Goal: Task Accomplishment & Management: Use online tool/utility

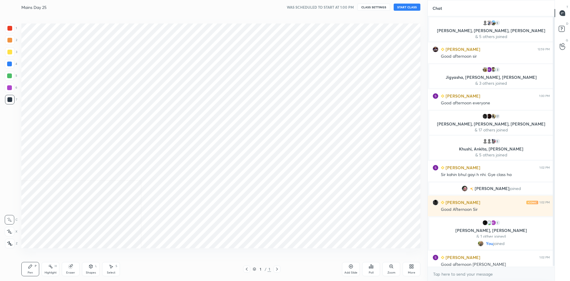
scroll to position [29466, 29304]
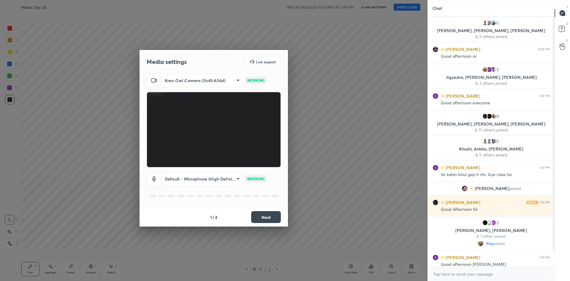
click at [236, 178] on body "1 2 3 4 5 6 7 C X Z C X Z E E Erase all [PERSON_NAME] Day 25 WAS SCHEDULED TO S…" at bounding box center [285, 140] width 570 height 281
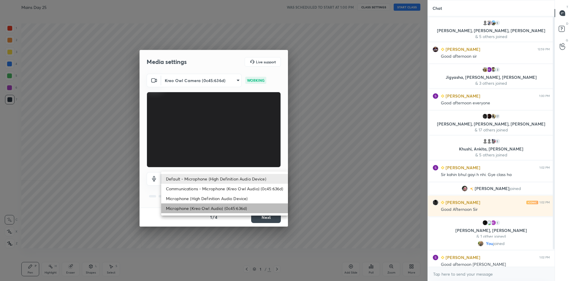
click at [214, 205] on li "Microphone (Kreo Owl Audio) (0c45:636d)" at bounding box center [224, 208] width 127 height 10
type input "b9a621219b4d8af0dcebf1472050dd8bdb75f1640c5623305bb97d99c8559fd4"
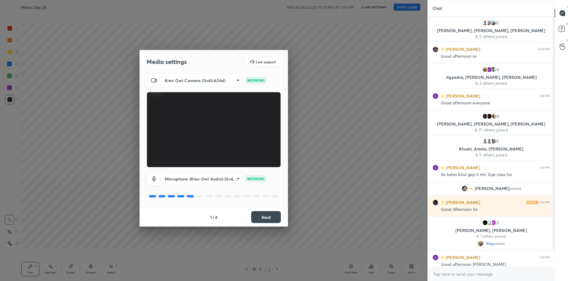
click at [259, 216] on button "Next" at bounding box center [266, 217] width 30 height 12
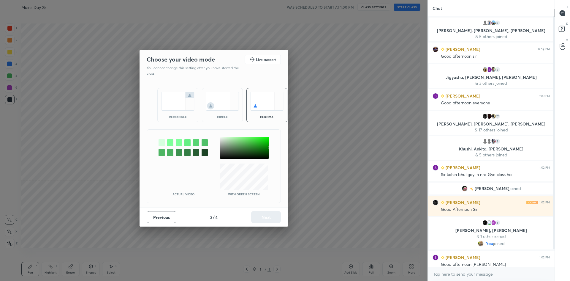
click at [163, 99] on img at bounding box center [177, 101] width 33 height 19
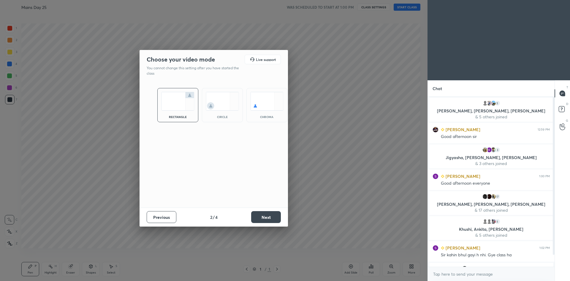
scroll to position [125, 125]
click at [263, 219] on button "Next" at bounding box center [266, 217] width 30 height 12
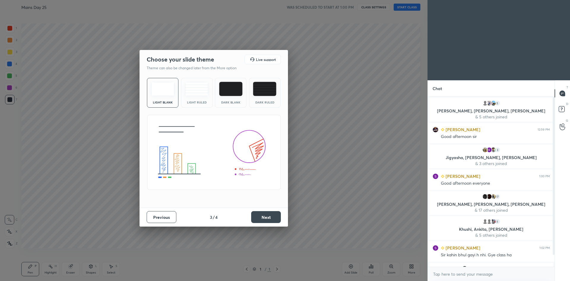
click at [263, 219] on button "Next" at bounding box center [266, 217] width 30 height 12
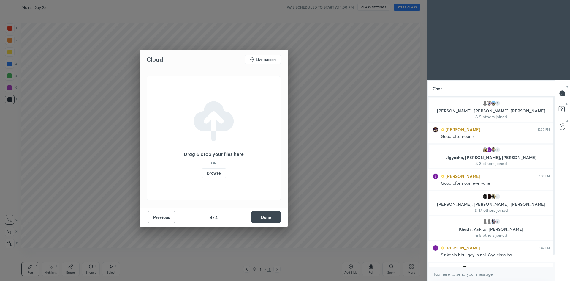
click at [263, 219] on button "Done" at bounding box center [266, 217] width 30 height 12
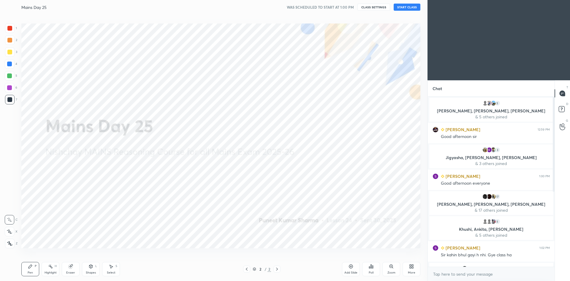
click at [411, 9] on button "START CLASS" at bounding box center [407, 7] width 27 height 7
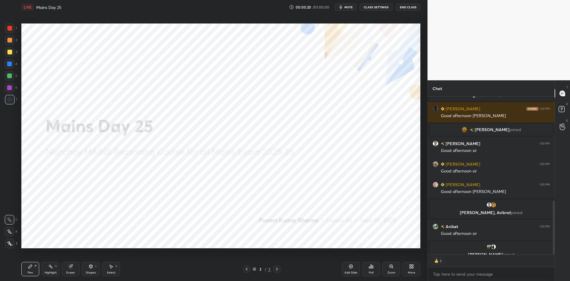
scroll to position [305, 0]
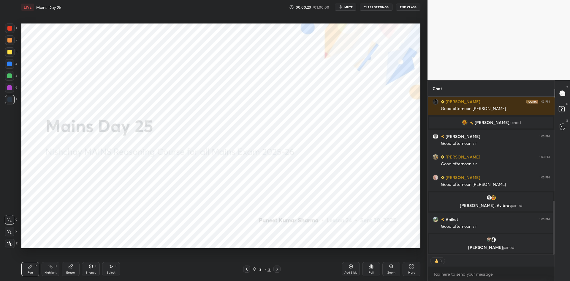
drag, startPoint x: 554, startPoint y: 143, endPoint x: 552, endPoint y: 222, distance: 79.3
click at [552, 222] on div at bounding box center [553, 176] width 4 height 158
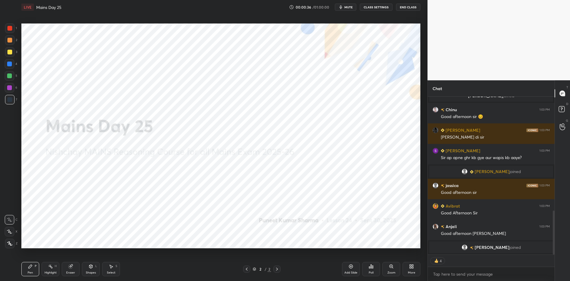
scroll to position [414, 0]
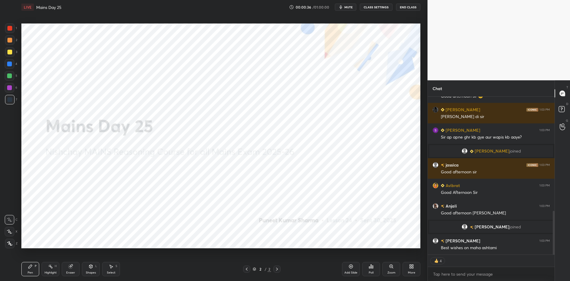
type textarea "x"
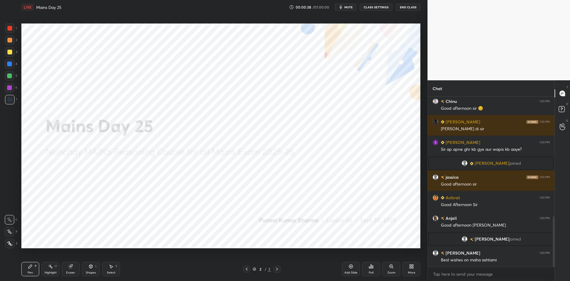
scroll to position [422, 0]
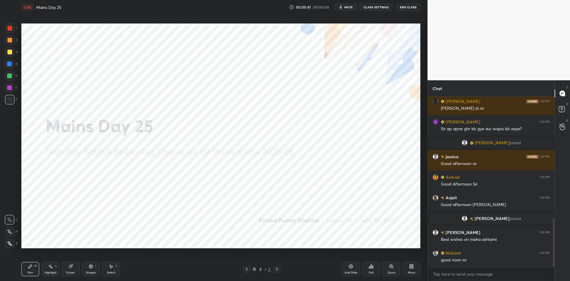
click at [348, 269] on div "Add Slide" at bounding box center [351, 269] width 18 height 14
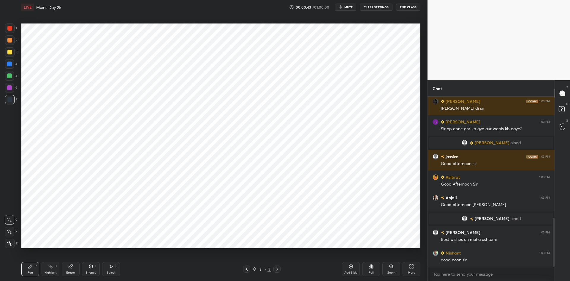
click at [415, 268] on div "More" at bounding box center [412, 269] width 18 height 14
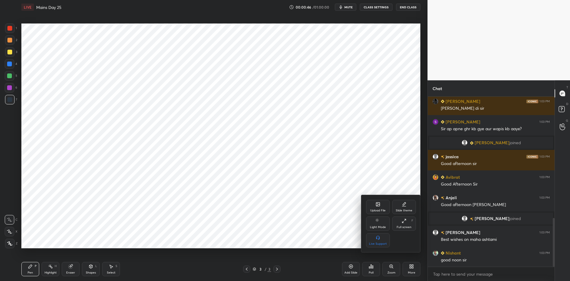
click at [382, 209] on div "Upload File" at bounding box center [377, 210] width 15 height 3
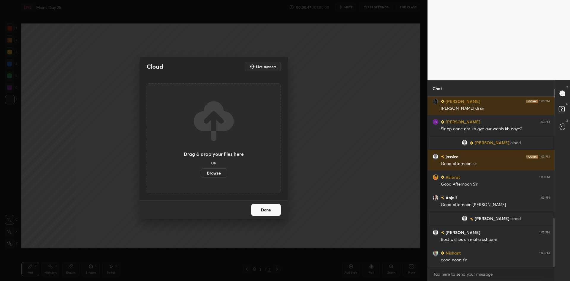
click at [205, 172] on label "Browse" at bounding box center [214, 173] width 26 height 10
click at [201, 172] on input "Browse" at bounding box center [201, 173] width 0 height 10
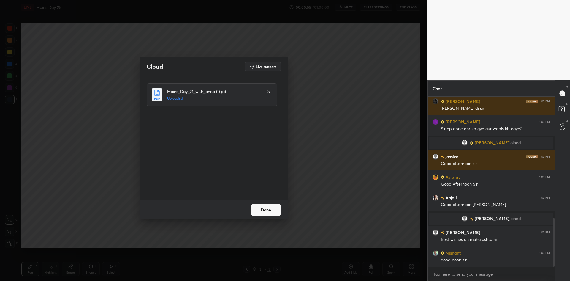
click at [269, 213] on button "Done" at bounding box center [266, 210] width 30 height 12
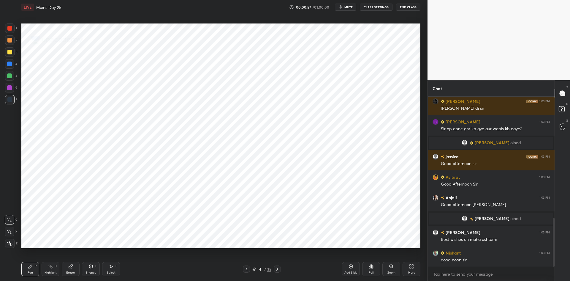
click at [254, 268] on icon at bounding box center [255, 269] width 4 height 4
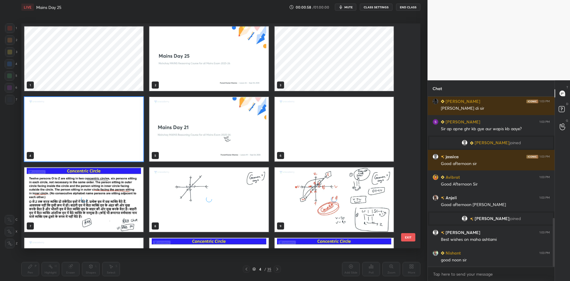
scroll to position [448, 0]
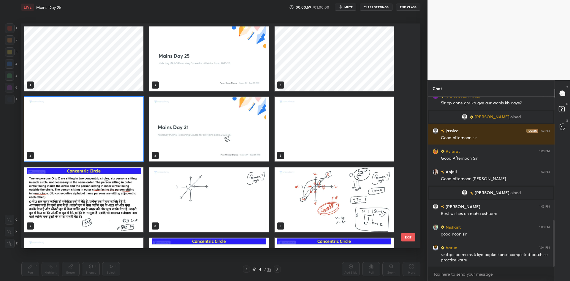
drag, startPoint x: 410, startPoint y: 68, endPoint x: 407, endPoint y: 112, distance: 44.7
click at [409, 114] on div "1 2 3 4 5 6 7 8 9 10 11 12 13 14 15 EXIT" at bounding box center [220, 135] width 399 height 225
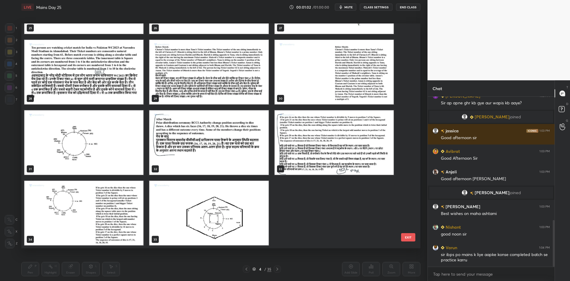
scroll to position [462, 0]
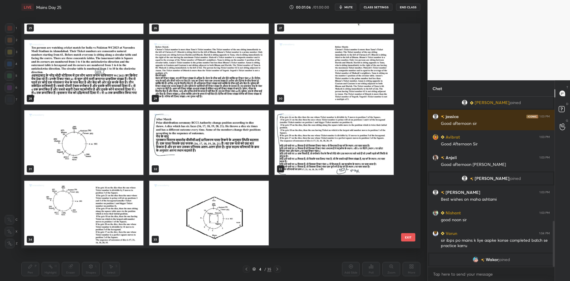
click at [411, 237] on button "EXIT" at bounding box center [408, 237] width 14 height 8
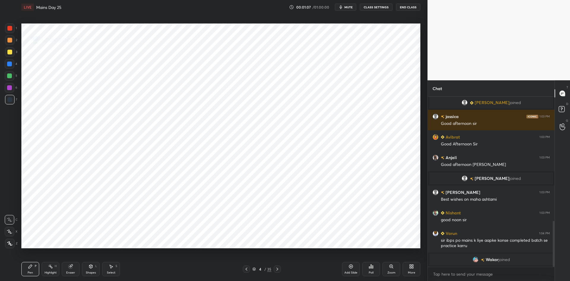
click at [410, 263] on div "More" at bounding box center [412, 269] width 18 height 14
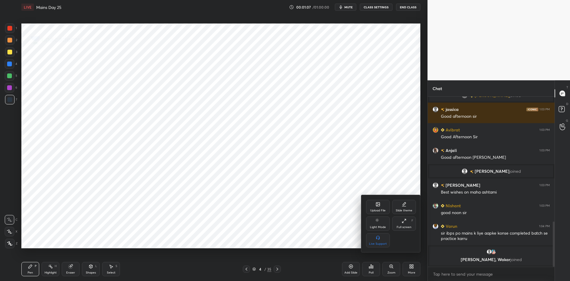
click at [376, 206] on icon at bounding box center [378, 204] width 4 height 4
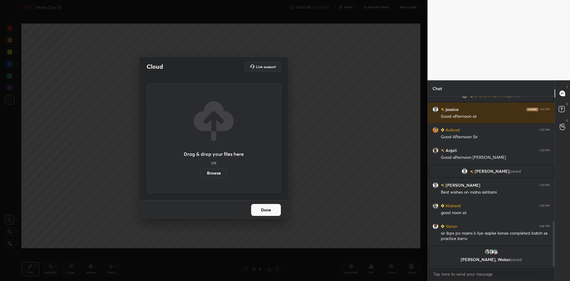
click at [220, 173] on label "Browse" at bounding box center [214, 173] width 26 height 10
click at [201, 173] on input "Browse" at bounding box center [201, 173] width 0 height 10
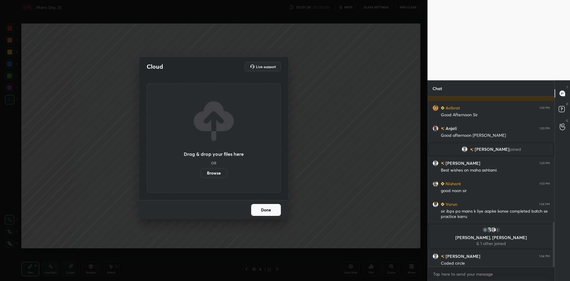
scroll to position [477, 0]
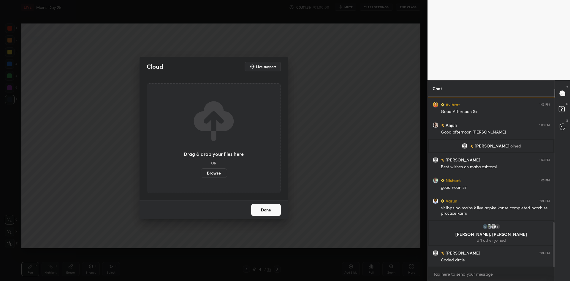
click at [217, 172] on label "Browse" at bounding box center [214, 173] width 26 height 10
click at [201, 172] on input "Browse" at bounding box center [201, 173] width 0 height 10
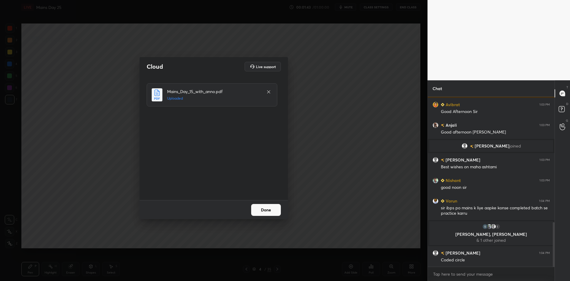
click at [256, 207] on button "Done" at bounding box center [266, 210] width 30 height 12
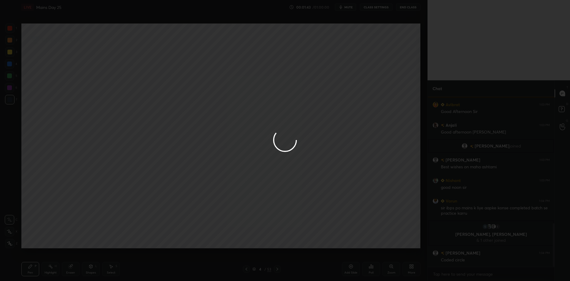
scroll to position [498, 0]
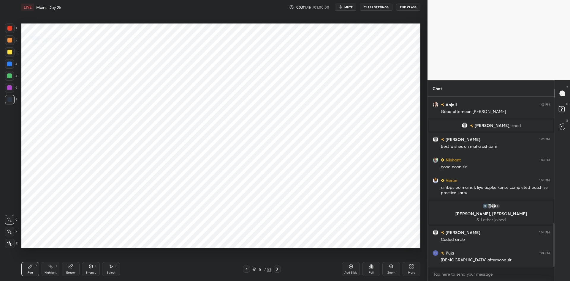
click at [277, 271] on div at bounding box center [277, 268] width 7 height 7
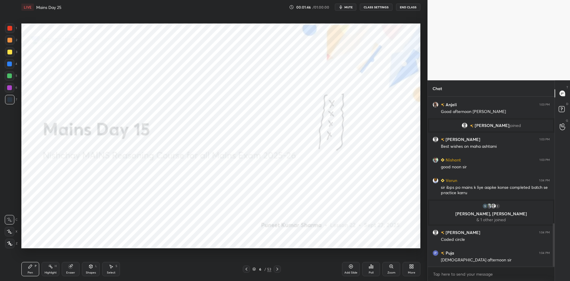
click at [277, 271] on div at bounding box center [277, 268] width 7 height 7
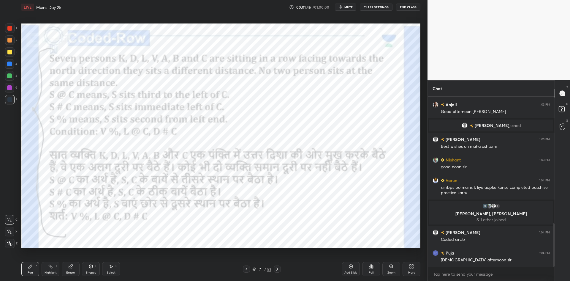
click at [277, 271] on div at bounding box center [277, 268] width 7 height 7
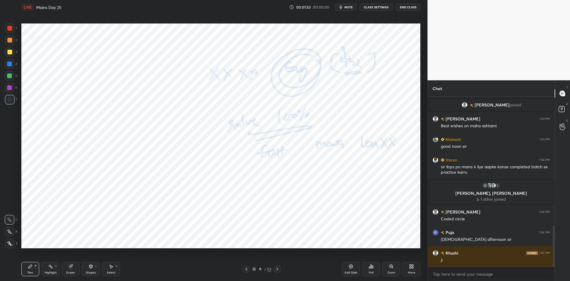
scroll to position [533, 0]
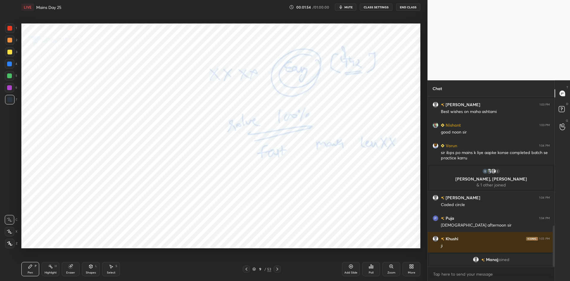
click at [256, 269] on icon at bounding box center [255, 269] width 4 height 4
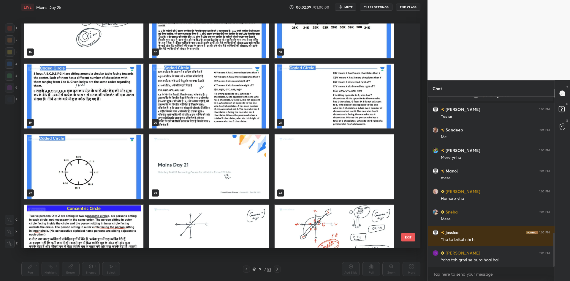
scroll to position [695, 0]
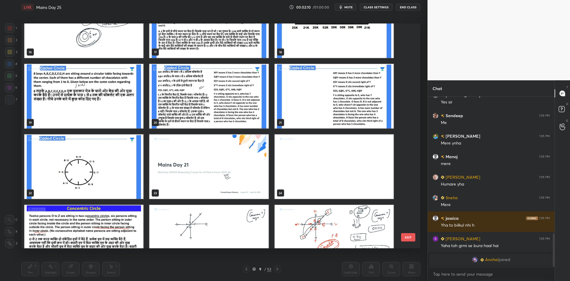
click at [200, 92] on img "grid" at bounding box center [208, 96] width 119 height 64
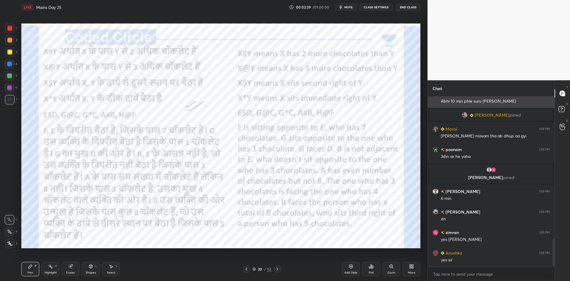
scroll to position [0, 0]
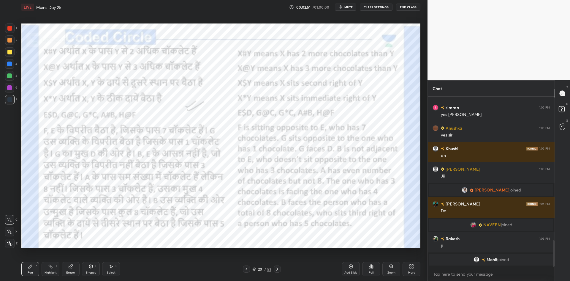
click at [280, 269] on icon at bounding box center [277, 268] width 5 height 5
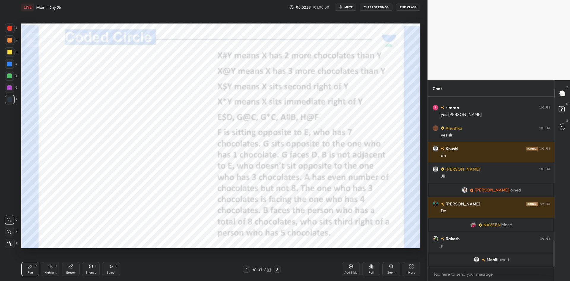
click at [7, 27] on div at bounding box center [9, 28] width 5 height 5
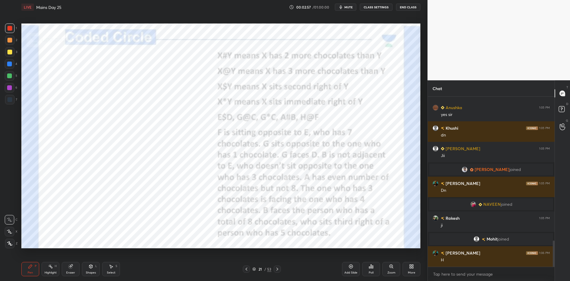
click at [70, 268] on icon at bounding box center [71, 266] width 4 height 4
click at [73, 269] on div "Eraser" at bounding box center [71, 269] width 18 height 14
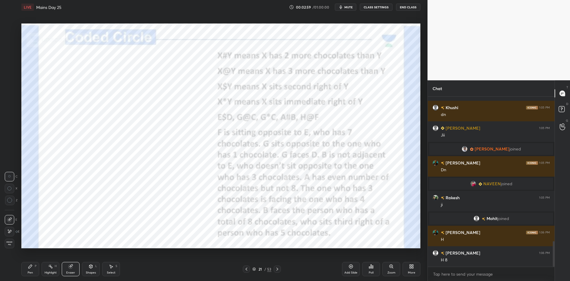
click at [92, 271] on div "Shapes" at bounding box center [91, 272] width 10 height 3
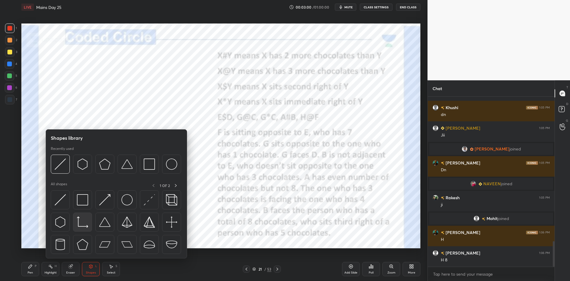
scroll to position [980, 0]
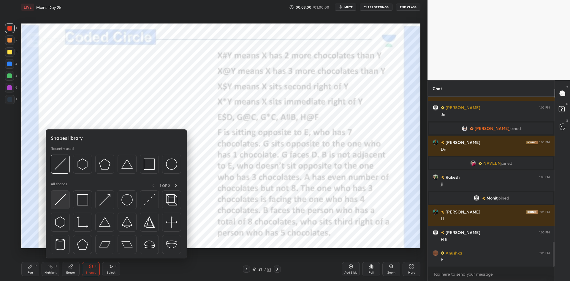
click at [63, 202] on img at bounding box center [60, 199] width 11 height 11
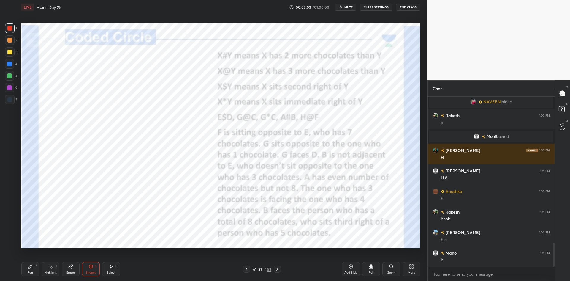
scroll to position [1062, 0]
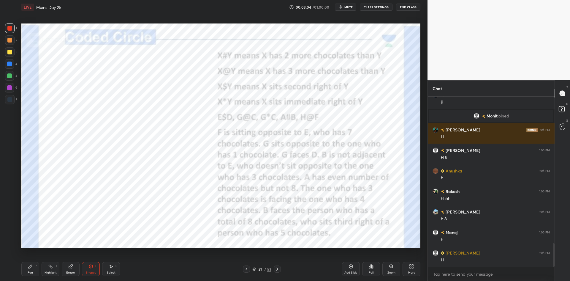
click at [346, 269] on div "Add Slide" at bounding box center [351, 269] width 18 height 14
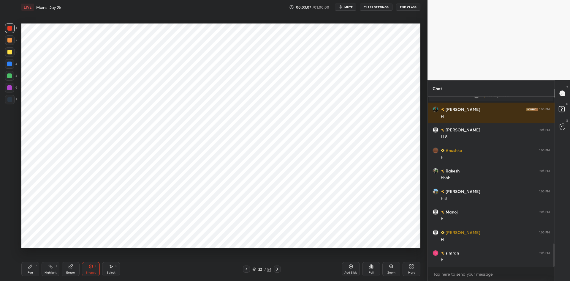
scroll to position [1103, 0]
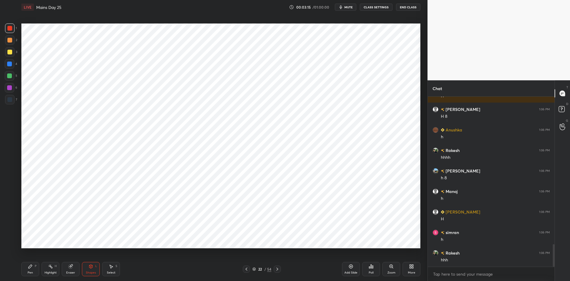
click at [32, 269] on div "Pen P" at bounding box center [30, 269] width 18 height 14
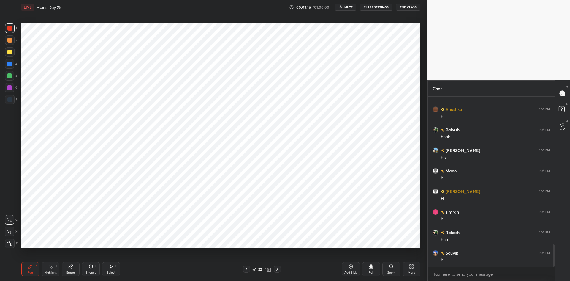
click at [247, 269] on icon at bounding box center [246, 268] width 5 height 5
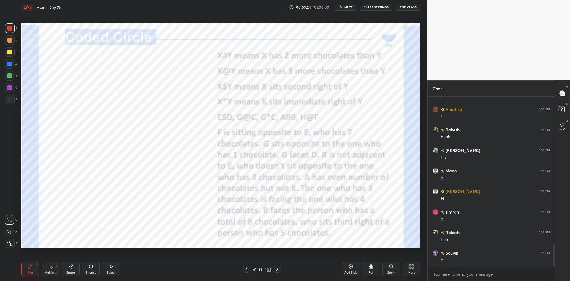
click at [278, 267] on icon at bounding box center [277, 268] width 5 height 5
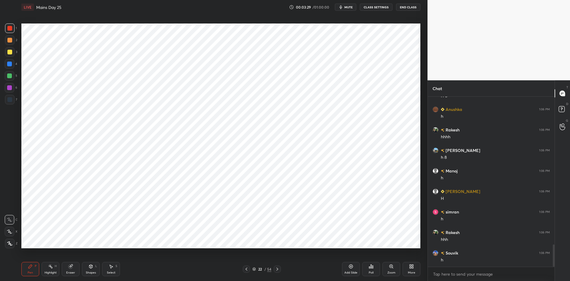
click at [248, 269] on icon at bounding box center [246, 268] width 5 height 5
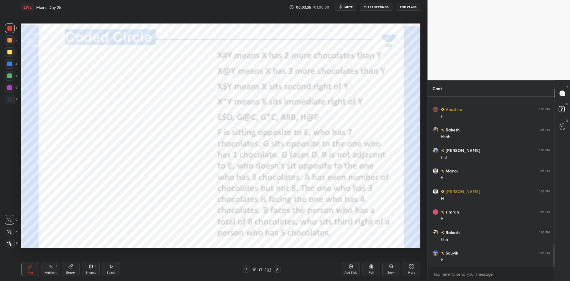
click at [277, 269] on icon at bounding box center [277, 268] width 5 height 5
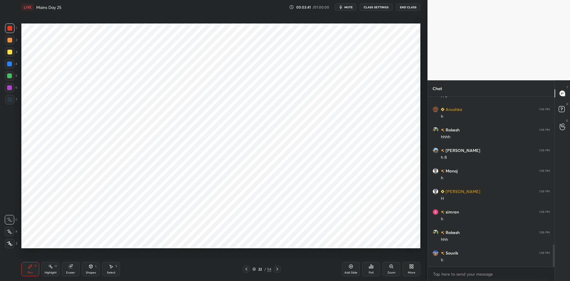
click at [245, 268] on icon at bounding box center [246, 268] width 5 height 5
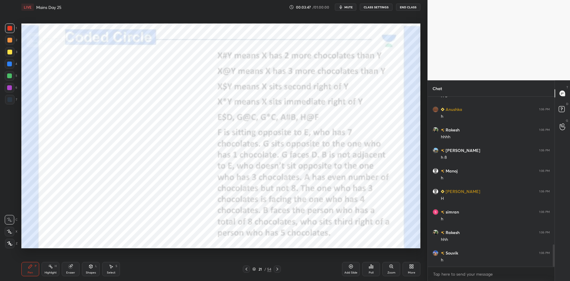
click at [278, 268] on icon at bounding box center [277, 268] width 5 height 5
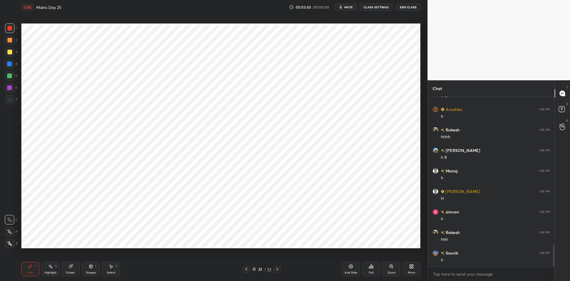
click at [243, 268] on div at bounding box center [246, 268] width 7 height 7
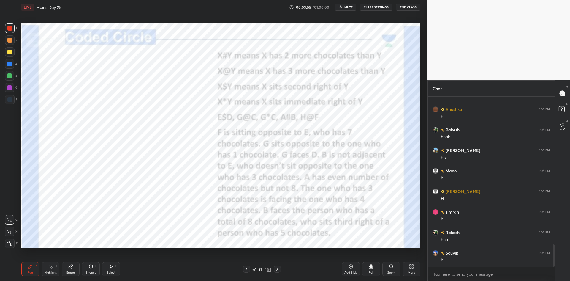
click at [278, 269] on icon at bounding box center [277, 268] width 5 height 5
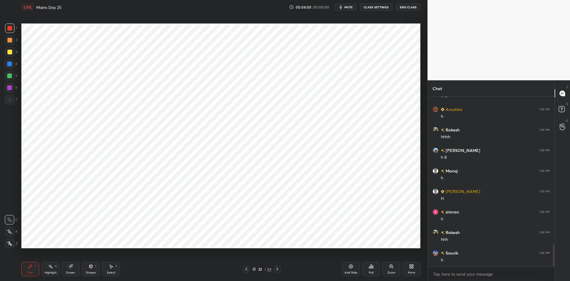
click at [245, 270] on icon at bounding box center [246, 268] width 5 height 5
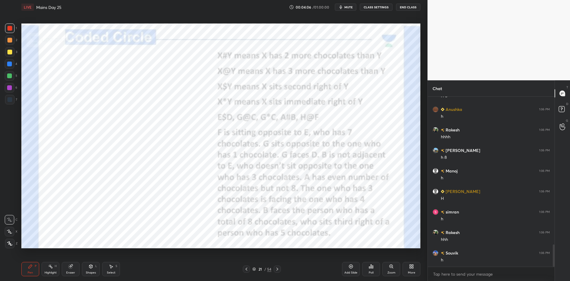
click at [277, 270] on icon at bounding box center [277, 268] width 5 height 5
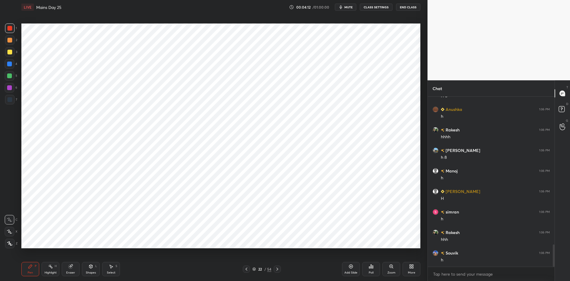
click at [244, 268] on icon at bounding box center [246, 268] width 5 height 5
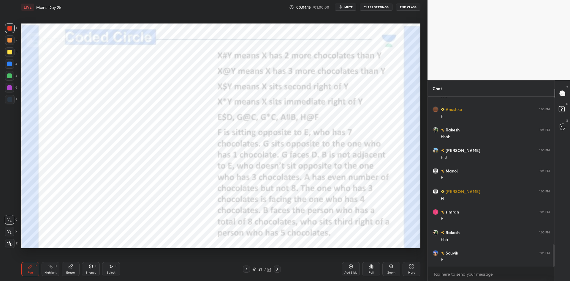
click at [277, 270] on icon at bounding box center [277, 268] width 5 height 5
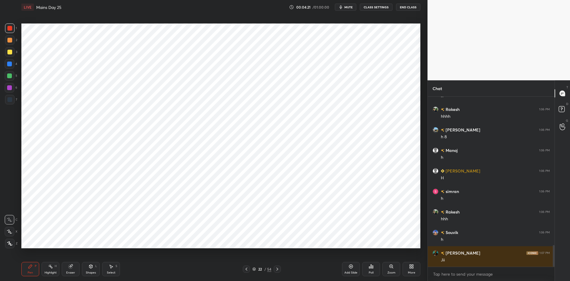
scroll to position [1159, 0]
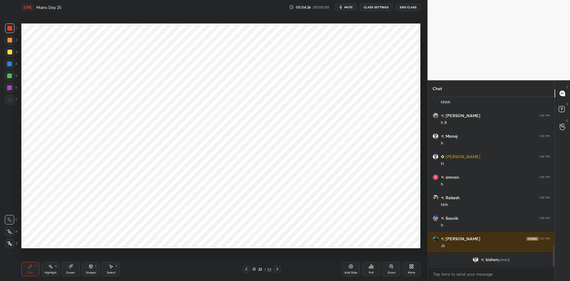
click at [243, 267] on div at bounding box center [246, 268] width 7 height 7
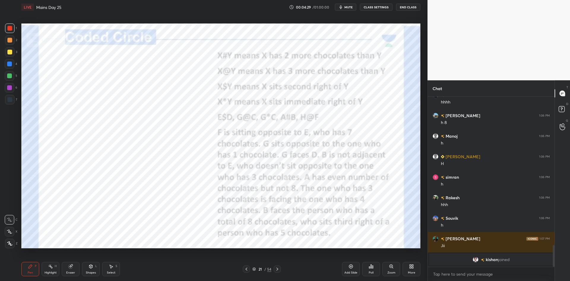
click at [244, 270] on icon at bounding box center [246, 268] width 5 height 5
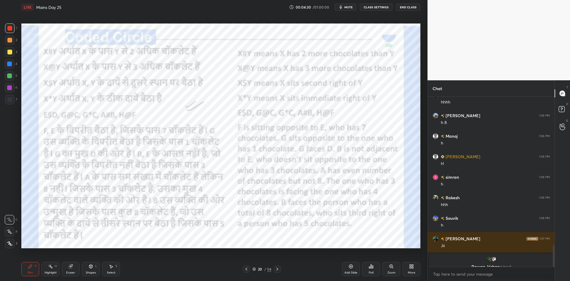
scroll to position [1166, 0]
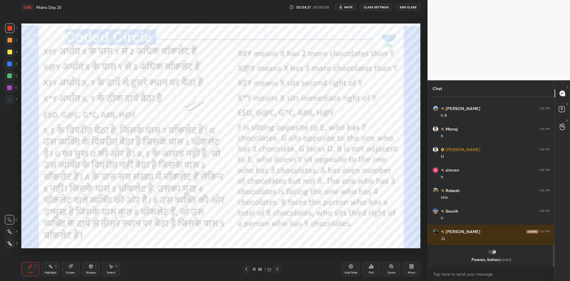
click at [247, 269] on icon at bounding box center [247, 268] width 2 height 3
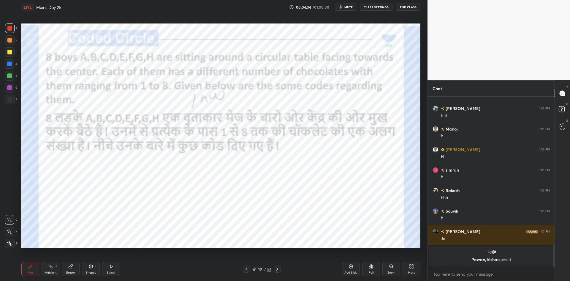
scroll to position [1113, 0]
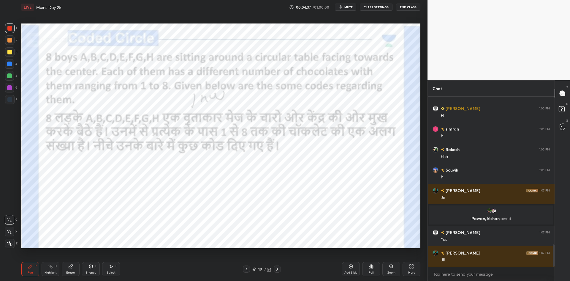
click at [276, 270] on icon at bounding box center [277, 268] width 5 height 5
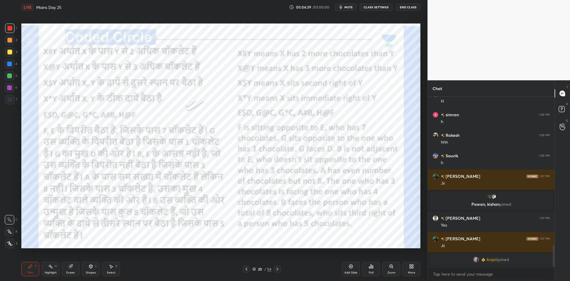
click at [279, 272] on div at bounding box center [277, 268] width 7 height 7
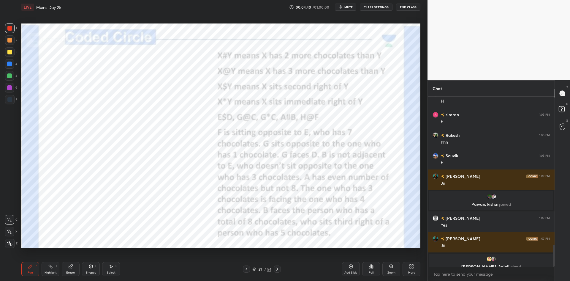
scroll to position [1155, 0]
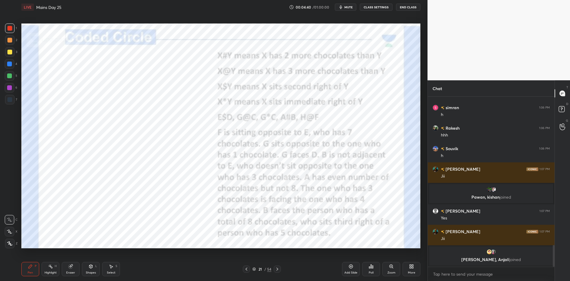
click at [279, 270] on icon at bounding box center [277, 268] width 5 height 5
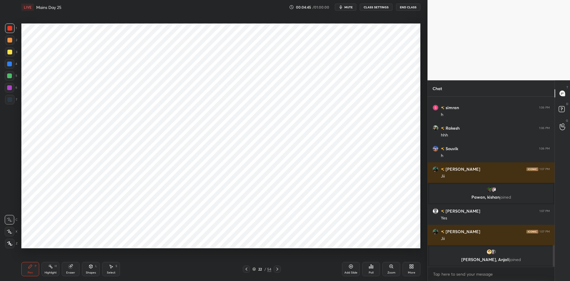
click at [247, 268] on icon at bounding box center [246, 268] width 5 height 5
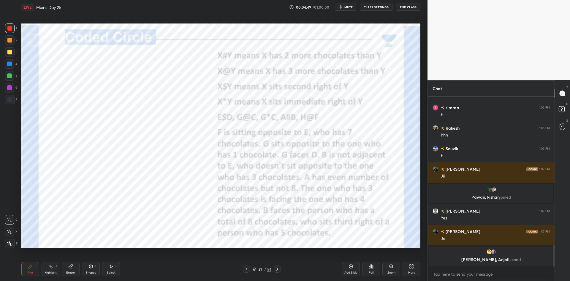
click at [246, 271] on icon at bounding box center [246, 268] width 5 height 5
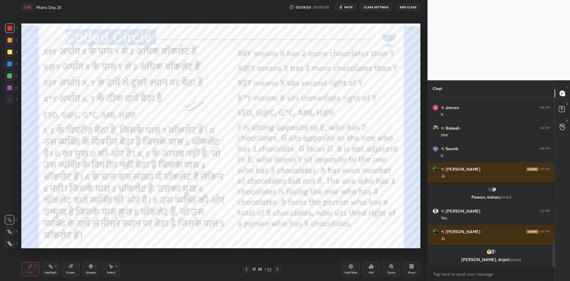
click at [280, 269] on icon at bounding box center [277, 268] width 5 height 5
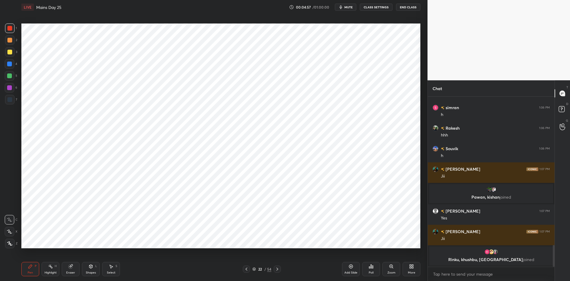
click at [242, 268] on div "22 / 54" at bounding box center [262, 268] width 160 height 7
click at [246, 268] on icon at bounding box center [246, 268] width 5 height 5
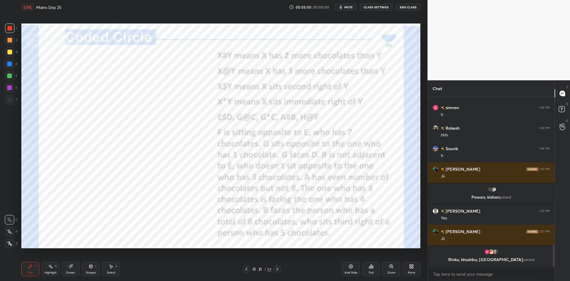
click at [277, 270] on icon at bounding box center [277, 268] width 5 height 5
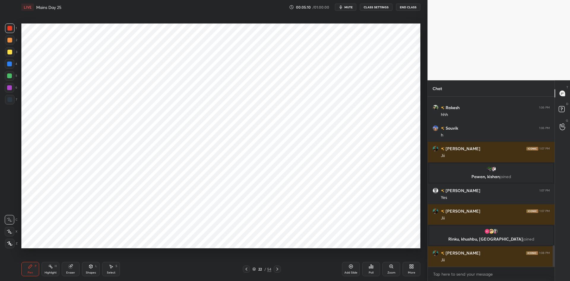
scroll to position [1185, 0]
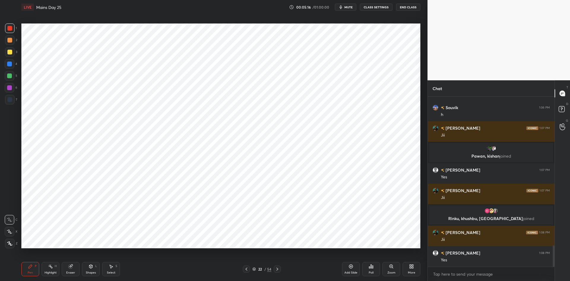
click at [247, 270] on icon at bounding box center [247, 268] width 2 height 3
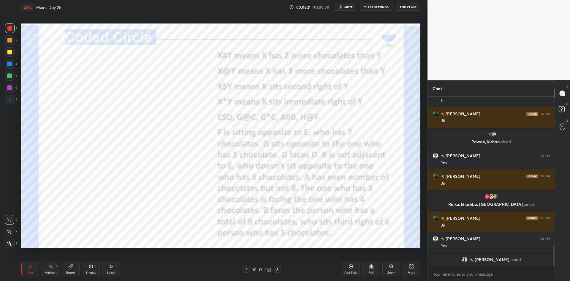
scroll to position [1215, 0]
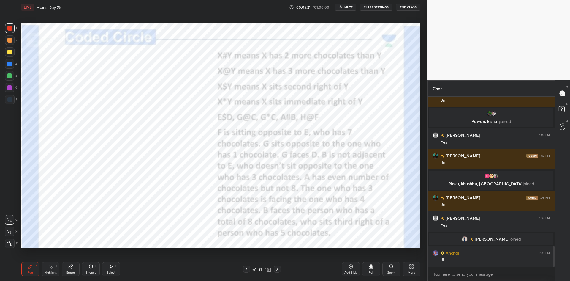
click at [279, 269] on icon at bounding box center [277, 268] width 5 height 5
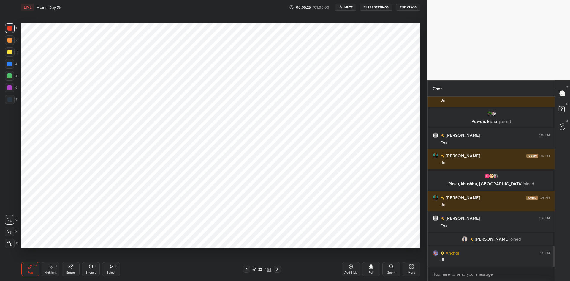
click at [248, 271] on icon at bounding box center [246, 268] width 5 height 5
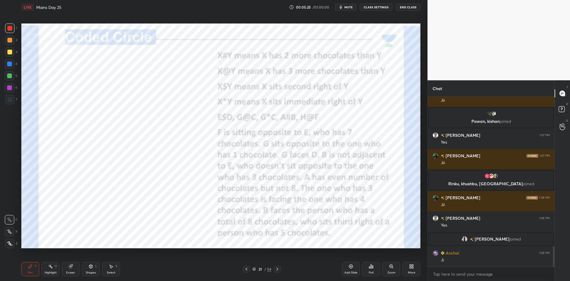
scroll to position [1230, 0]
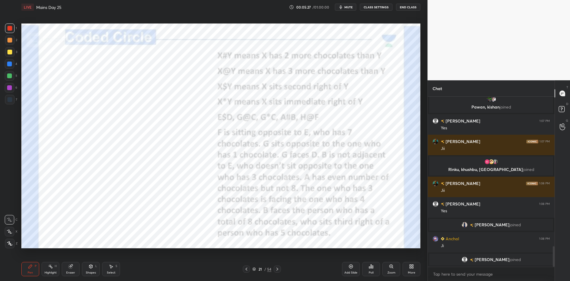
click at [276, 269] on icon at bounding box center [277, 268] width 5 height 5
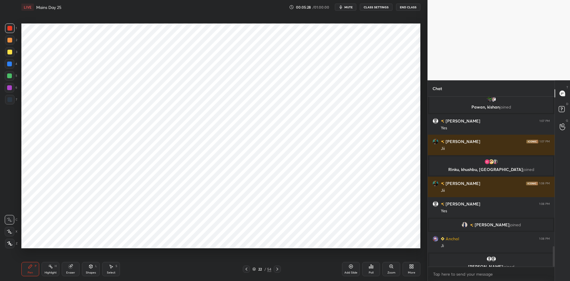
scroll to position [1237, 0]
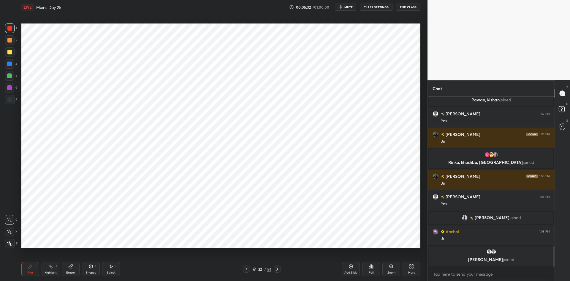
click at [248, 270] on icon at bounding box center [246, 268] width 5 height 5
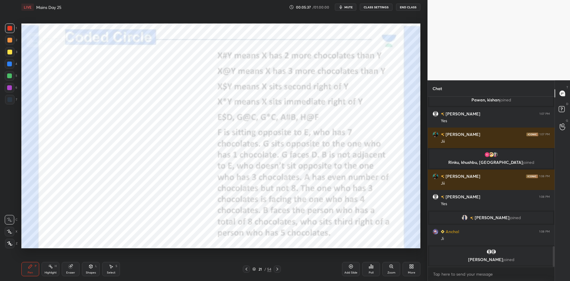
click at [279, 270] on icon at bounding box center [277, 268] width 5 height 5
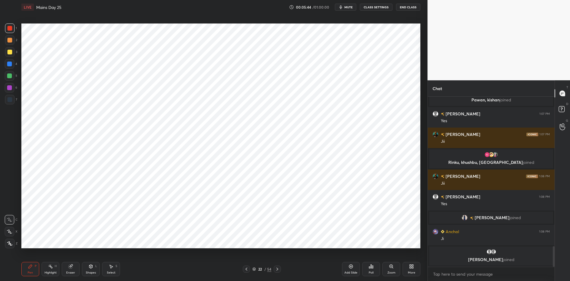
scroll to position [1252, 0]
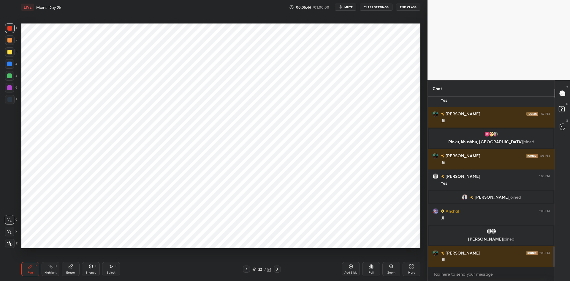
click at [246, 269] on icon at bounding box center [247, 268] width 2 height 3
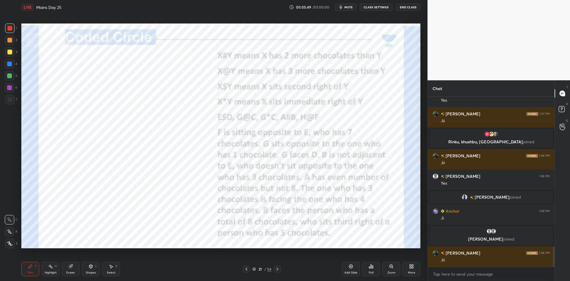
click at [278, 270] on icon at bounding box center [277, 268] width 5 height 5
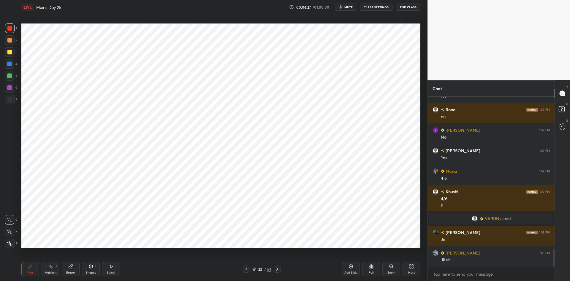
scroll to position [1491, 0]
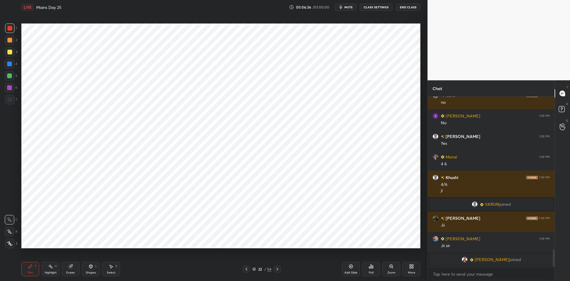
click at [15, 98] on div "7" at bounding box center [11, 100] width 12 height 10
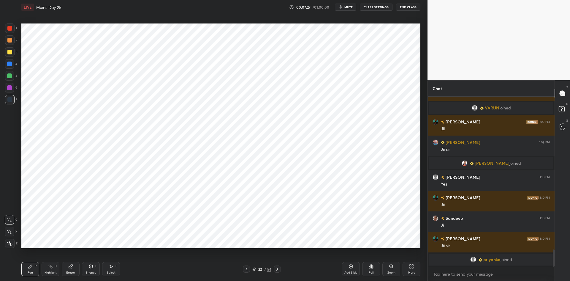
scroll to position [1511, 0]
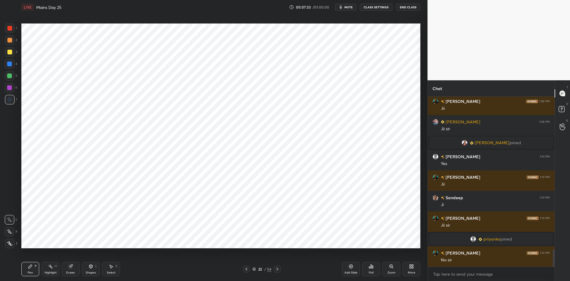
click at [247, 269] on icon at bounding box center [246, 268] width 5 height 5
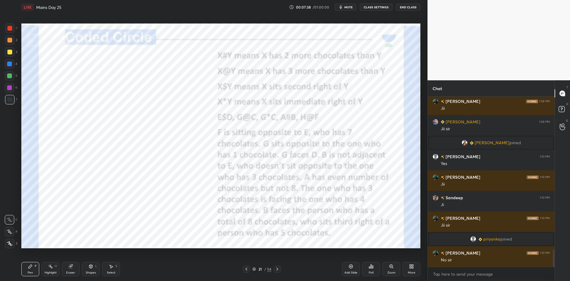
click at [248, 269] on icon at bounding box center [246, 268] width 5 height 5
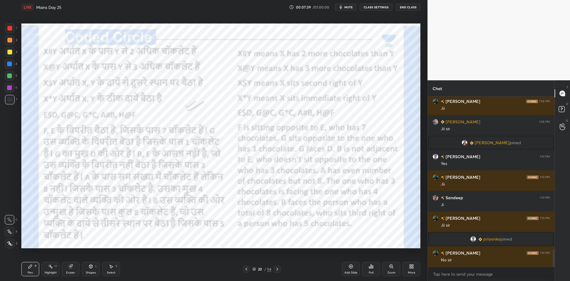
click at [280, 267] on div at bounding box center [277, 268] width 7 height 7
click at [280, 268] on div at bounding box center [277, 268] width 7 height 7
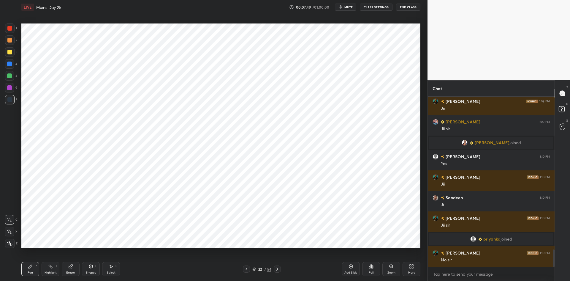
click at [247, 270] on icon at bounding box center [246, 268] width 5 height 5
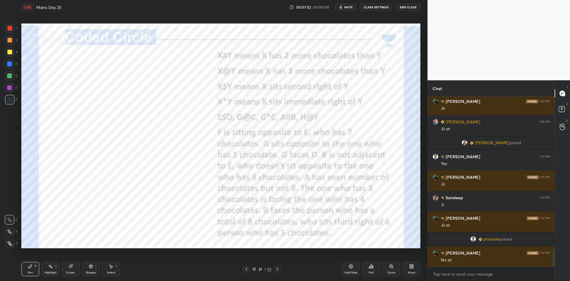
click at [277, 268] on icon at bounding box center [277, 268] width 5 height 5
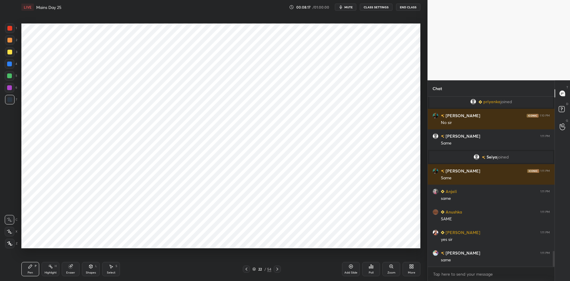
scroll to position [1657, 0]
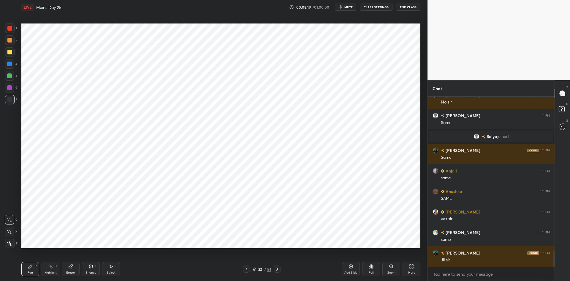
click at [255, 270] on icon at bounding box center [255, 269] width 4 height 4
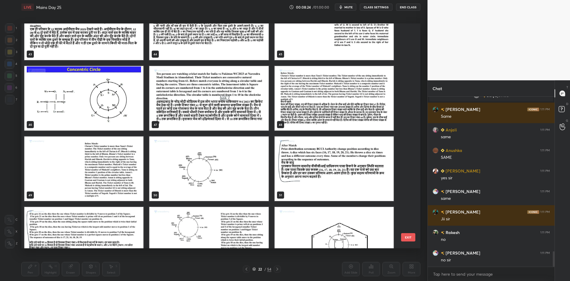
scroll to position [997, 0]
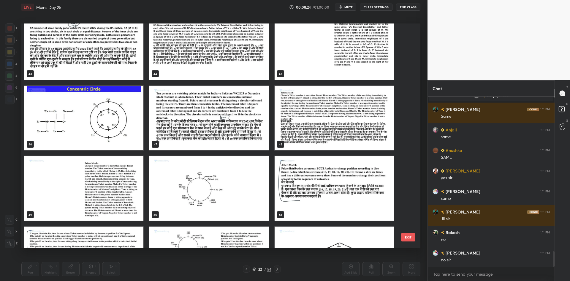
click at [233, 114] on img "grid" at bounding box center [208, 118] width 119 height 64
click at [234, 114] on img "grid" at bounding box center [208, 118] width 119 height 64
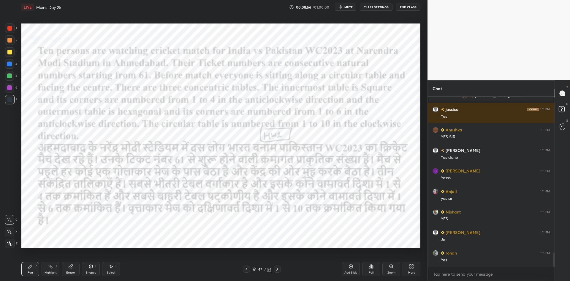
scroll to position [1849, 0]
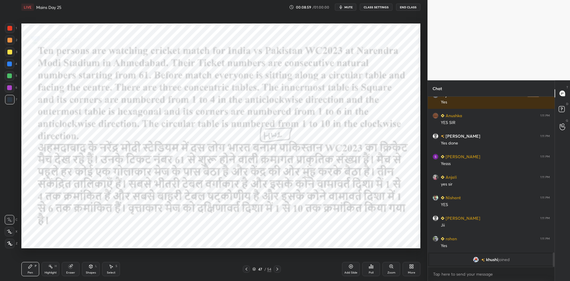
click at [375, 269] on div "Poll" at bounding box center [371, 269] width 18 height 14
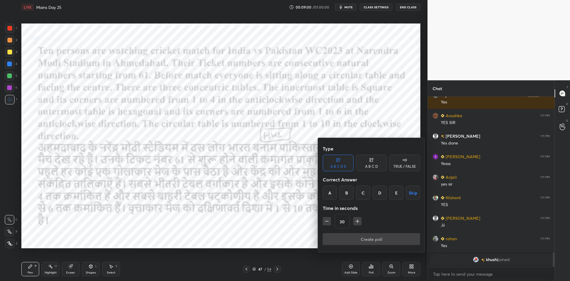
click at [405, 162] on icon at bounding box center [405, 160] width 5 height 6
drag, startPoint x: 405, startPoint y: 184, endPoint x: 405, endPoint y: 193, distance: 9.2
click at [405, 185] on div "Correct Answer" at bounding box center [371, 179] width 97 height 12
click at [405, 193] on button "Skip" at bounding box center [404, 192] width 31 height 14
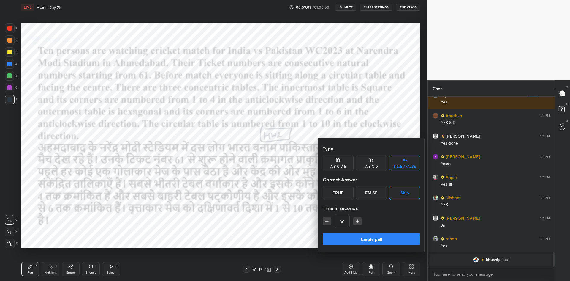
drag, startPoint x: 324, startPoint y: 220, endPoint x: 326, endPoint y: 223, distance: 4.2
click at [324, 220] on button "button" at bounding box center [327, 221] width 8 height 8
type input "15"
click at [339, 239] on button "Create poll" at bounding box center [371, 239] width 97 height 12
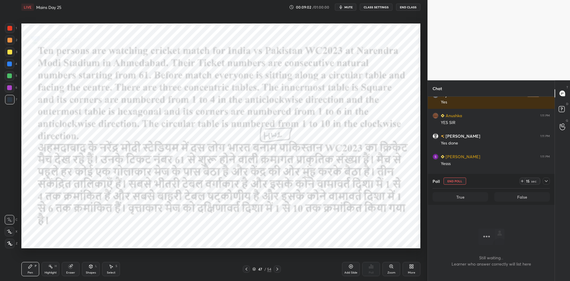
scroll to position [137, 125]
click at [460, 181] on button "End Poll" at bounding box center [455, 180] width 23 height 7
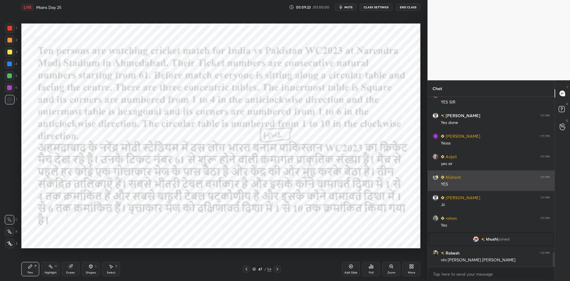
scroll to position [1851, 0]
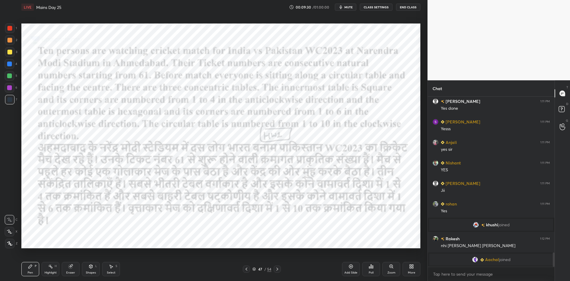
click at [279, 269] on icon at bounding box center [277, 268] width 5 height 5
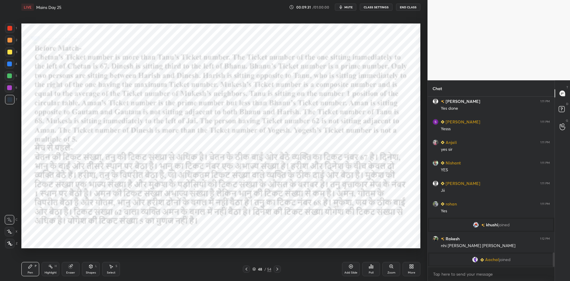
click at [246, 269] on icon at bounding box center [247, 268] width 2 height 3
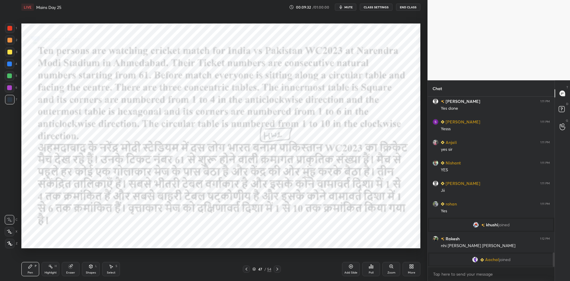
click at [354, 267] on div "Add Slide" at bounding box center [351, 269] width 18 height 14
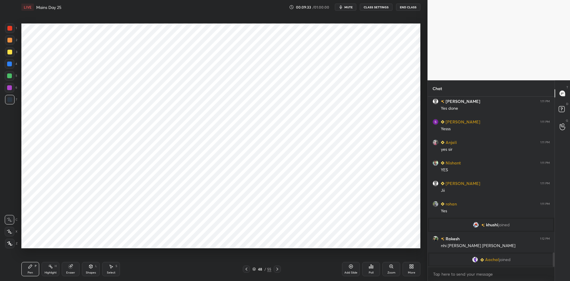
click at [93, 268] on icon at bounding box center [91, 266] width 5 height 5
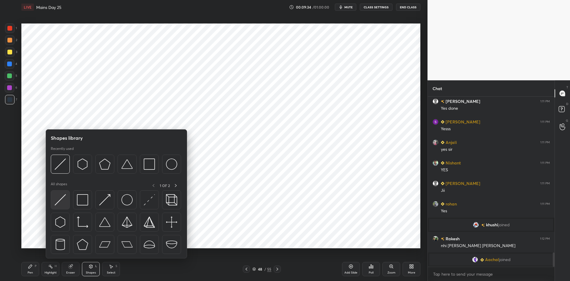
click at [62, 198] on img at bounding box center [60, 199] width 11 height 11
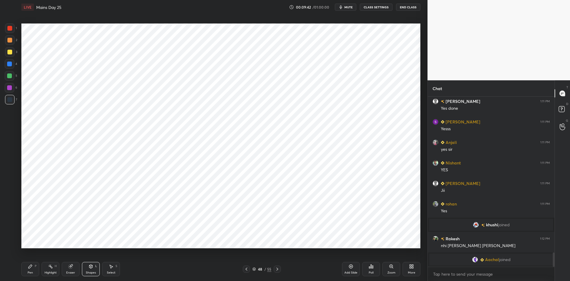
click at [246, 269] on icon at bounding box center [246, 268] width 5 height 5
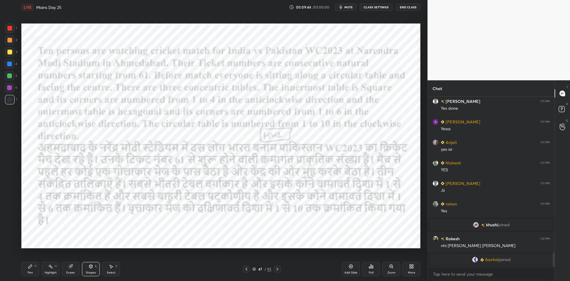
click at [12, 66] on div at bounding box center [10, 64] width 10 height 10
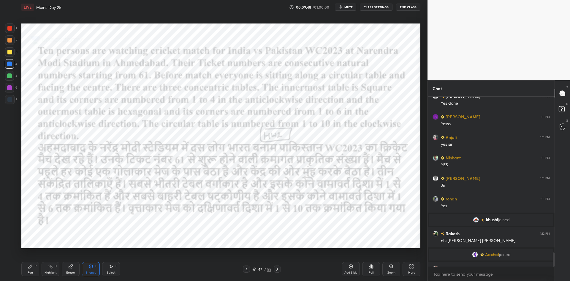
scroll to position [1867, 0]
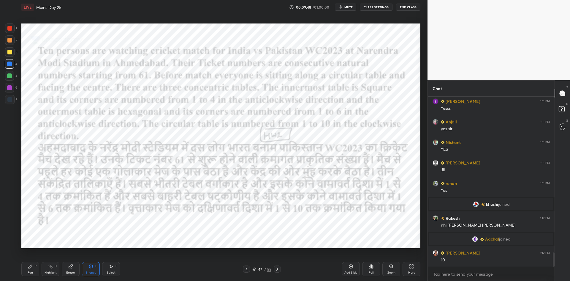
click at [13, 29] on div at bounding box center [10, 28] width 10 height 10
click at [11, 101] on div at bounding box center [9, 99] width 5 height 5
click at [276, 270] on icon at bounding box center [277, 268] width 5 height 5
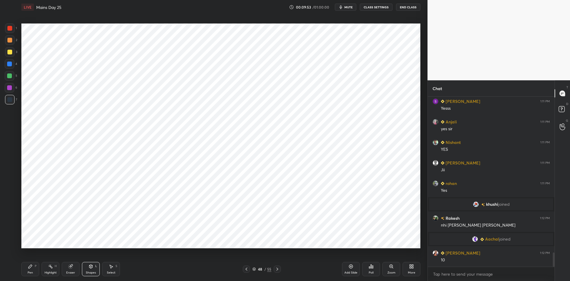
click at [37, 266] on div "Pen P" at bounding box center [30, 269] width 18 height 14
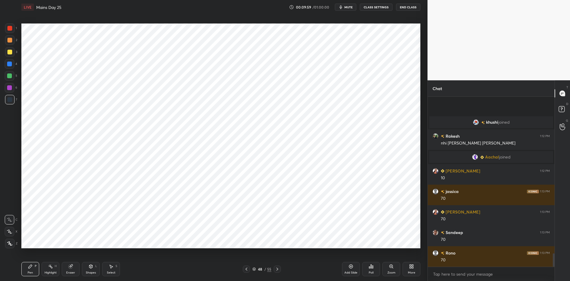
scroll to position [1990, 0]
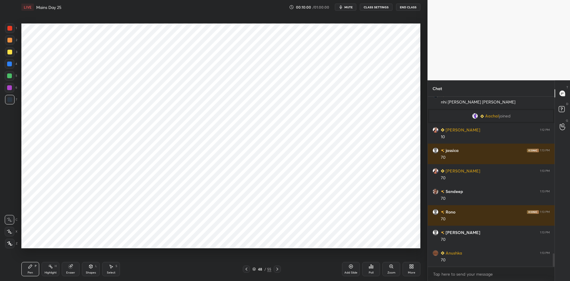
click at [248, 268] on icon at bounding box center [246, 268] width 5 height 5
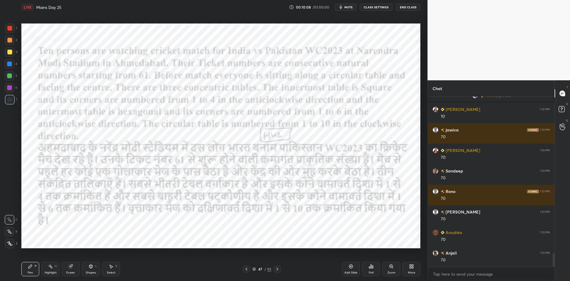
scroll to position [2024, 0]
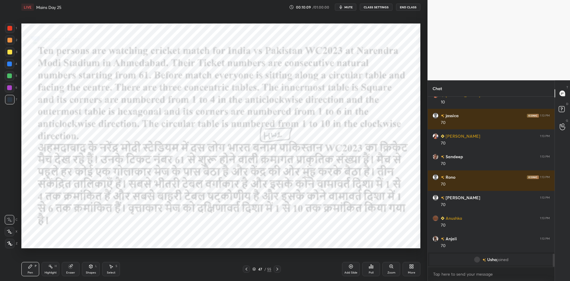
click at [279, 269] on icon at bounding box center [277, 268] width 5 height 5
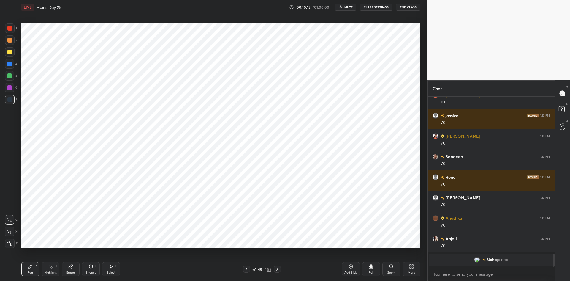
click at [249, 270] on div at bounding box center [246, 268] width 7 height 7
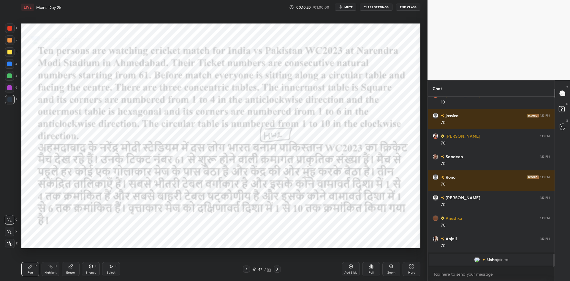
click at [277, 271] on div at bounding box center [277, 268] width 7 height 7
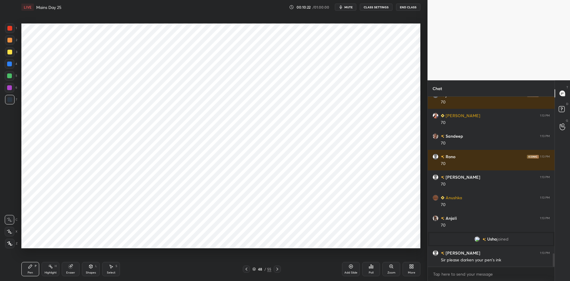
scroll to position [1994, 0]
click at [92, 264] on icon at bounding box center [91, 266] width 5 height 5
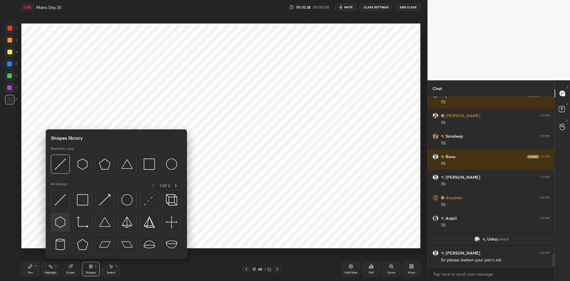
click at [66, 222] on img at bounding box center [60, 221] width 11 height 11
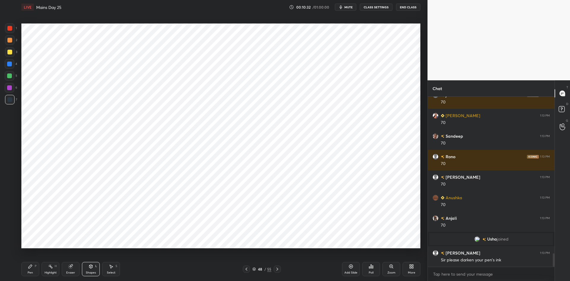
click at [33, 264] on div "Pen P" at bounding box center [30, 269] width 18 height 14
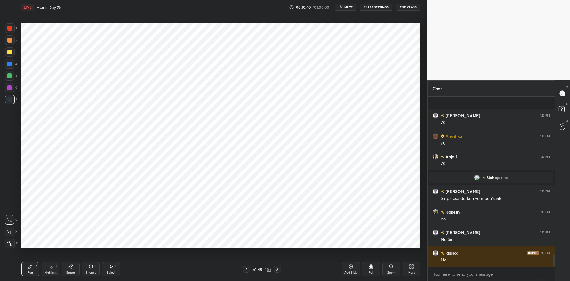
scroll to position [2097, 0]
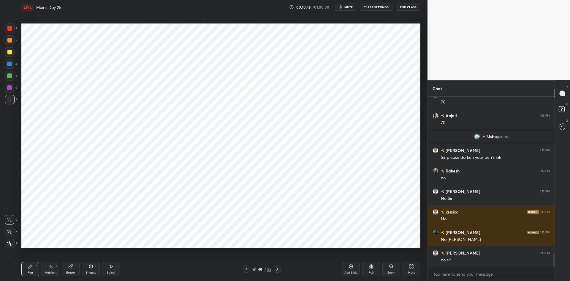
click at [10, 231] on icon at bounding box center [9, 231] width 5 height 4
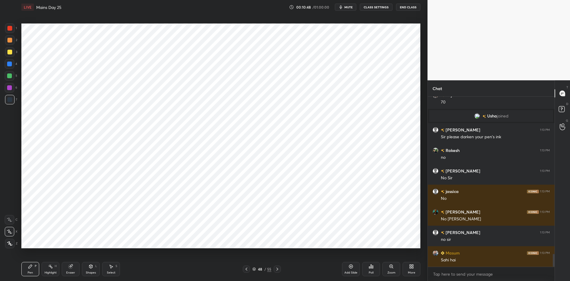
click at [245, 268] on icon at bounding box center [246, 268] width 5 height 5
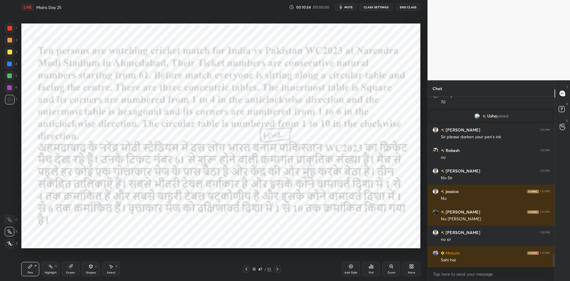
scroll to position [2138, 0]
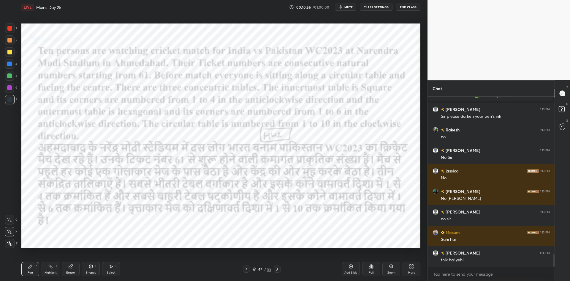
click at [276, 269] on icon at bounding box center [277, 268] width 5 height 5
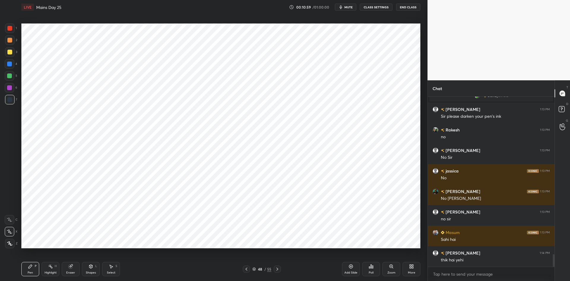
click at [91, 269] on div "Shapes L" at bounding box center [91, 269] width 18 height 14
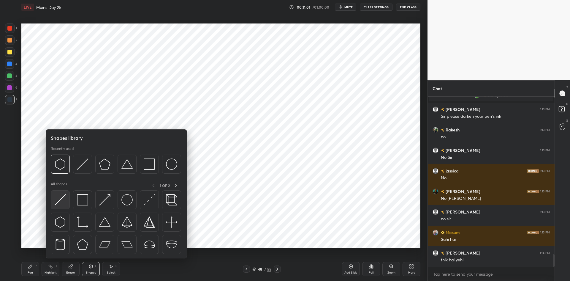
click at [62, 198] on img at bounding box center [60, 199] width 11 height 11
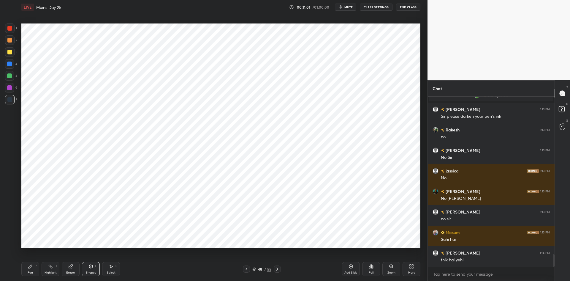
click at [30, 270] on div "Pen P" at bounding box center [30, 269] width 18 height 14
click at [10, 218] on icon at bounding box center [9, 219] width 5 height 4
click at [93, 266] on icon at bounding box center [91, 266] width 5 height 5
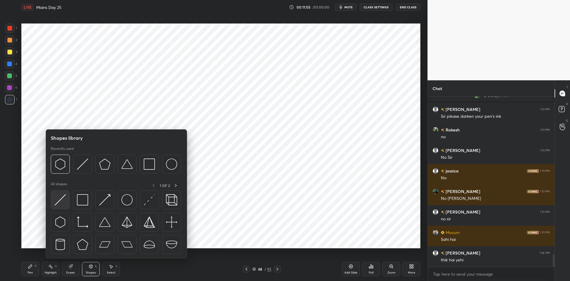
click at [65, 199] on img at bounding box center [60, 199] width 11 height 11
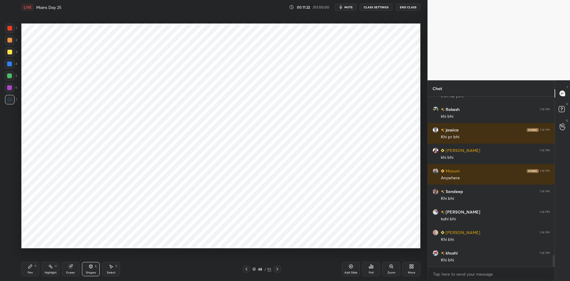
scroll to position [2343, 0]
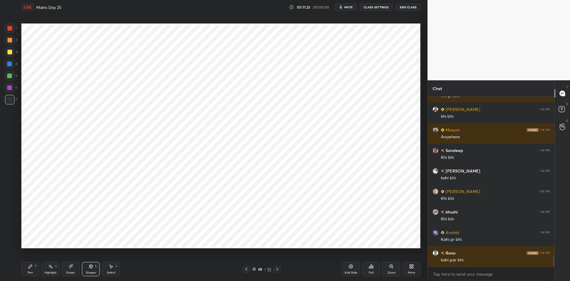
click at [26, 274] on div "Pen P" at bounding box center [30, 269] width 18 height 14
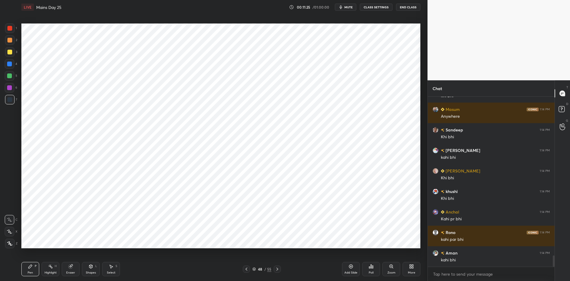
click at [11, 91] on div at bounding box center [10, 88] width 10 height 10
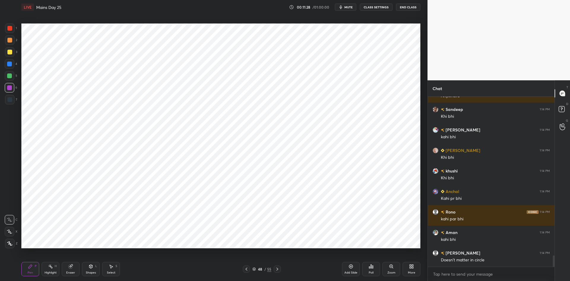
click at [10, 242] on icon at bounding box center [9, 243] width 5 height 4
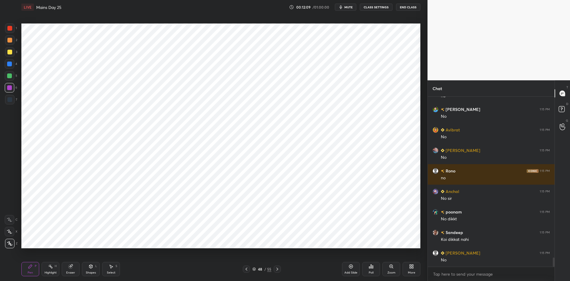
scroll to position [3001, 0]
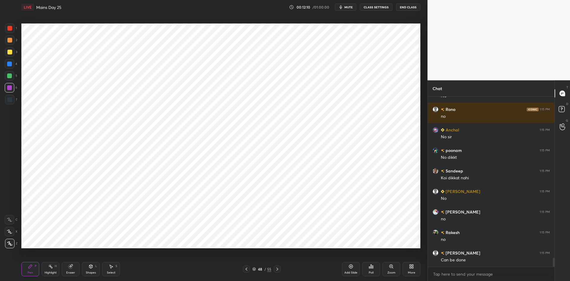
click at [278, 270] on icon at bounding box center [277, 268] width 5 height 5
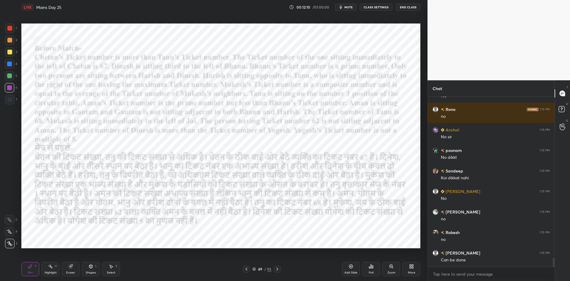
scroll to position [3063, 0]
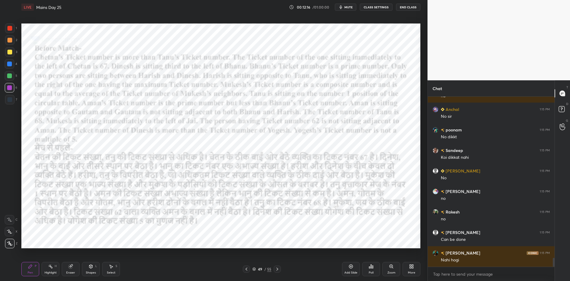
click at [280, 269] on div at bounding box center [277, 268] width 7 height 7
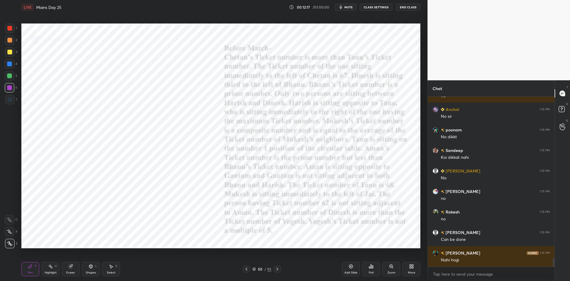
click at [245, 270] on icon at bounding box center [246, 268] width 5 height 5
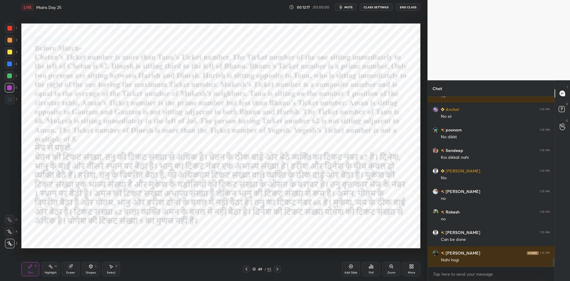
click at [244, 268] on div at bounding box center [246, 268] width 7 height 7
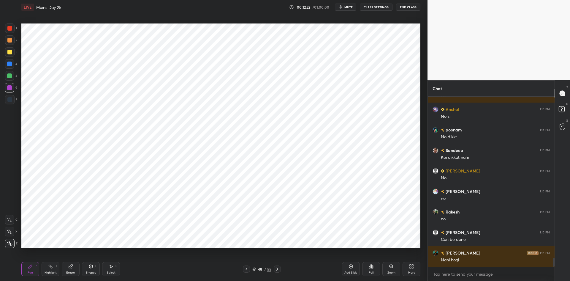
click at [278, 268] on icon at bounding box center [277, 268] width 5 height 5
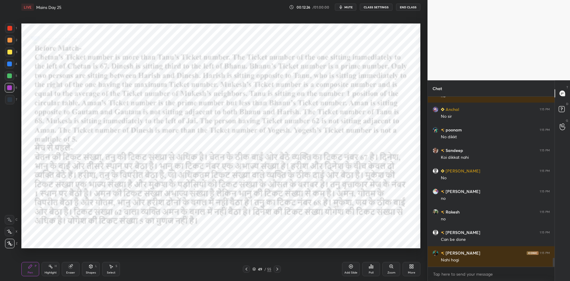
scroll to position [3077, 0]
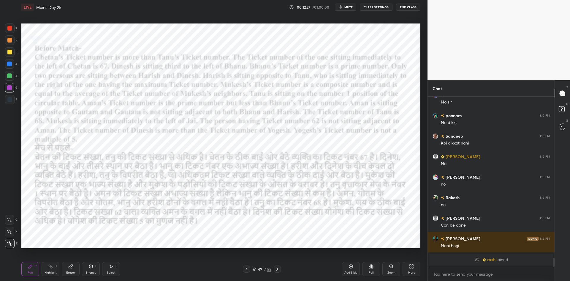
click at [246, 268] on icon at bounding box center [246, 268] width 5 height 5
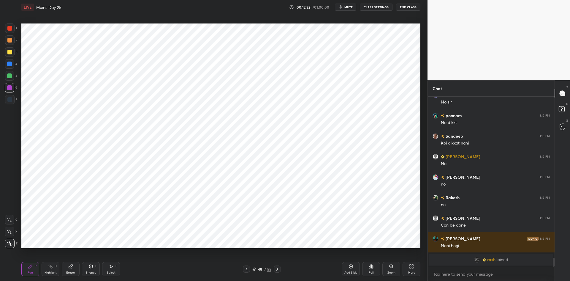
click at [277, 266] on icon at bounding box center [277, 268] width 5 height 5
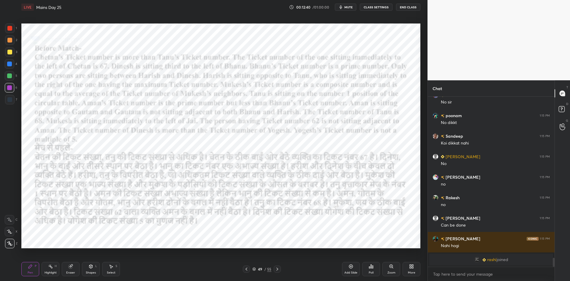
click at [280, 268] on div at bounding box center [277, 268] width 7 height 7
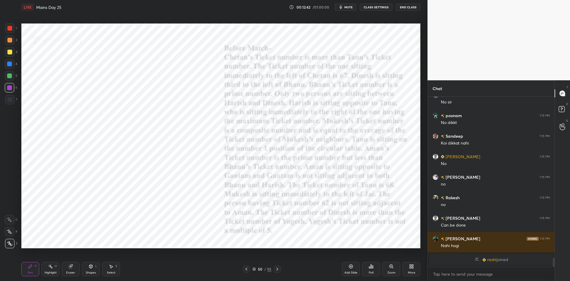
click at [242, 268] on div "50 / 55" at bounding box center [262, 268] width 160 height 7
click at [241, 269] on div "50 / 55" at bounding box center [262, 268] width 160 height 7
click at [243, 270] on div at bounding box center [246, 268] width 7 height 7
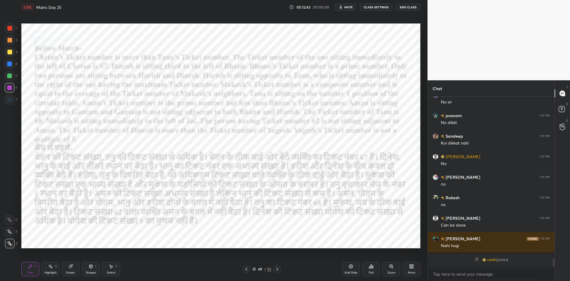
click at [245, 270] on icon at bounding box center [246, 268] width 5 height 5
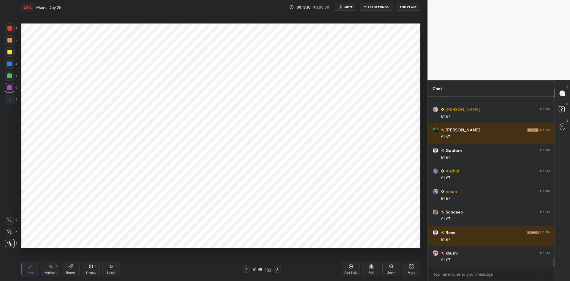
scroll to position [3156, 0]
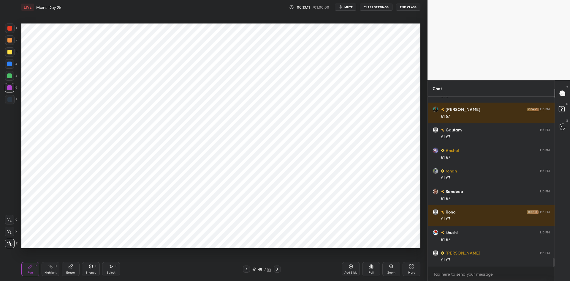
click at [247, 269] on icon at bounding box center [246, 268] width 5 height 5
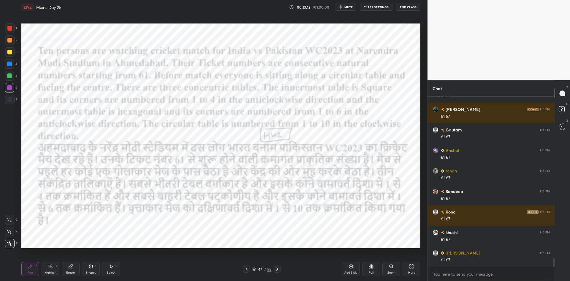
scroll to position [3176, 0]
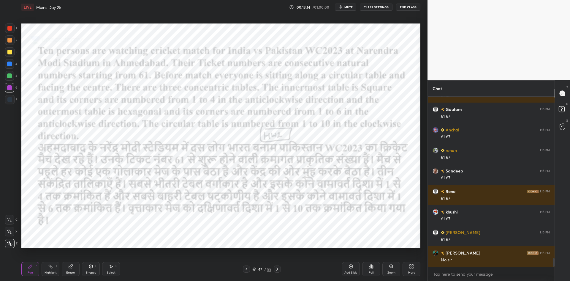
click at [279, 270] on icon at bounding box center [277, 268] width 5 height 5
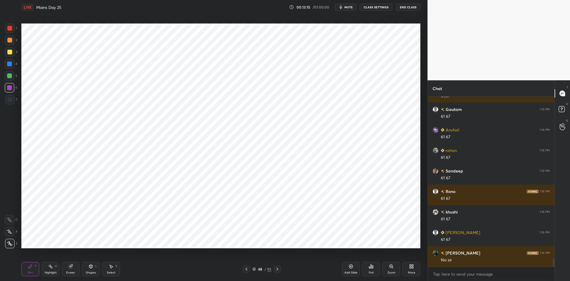
click at [279, 268] on icon at bounding box center [277, 268] width 5 height 5
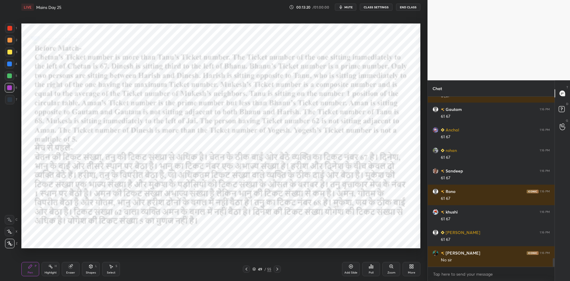
click at [247, 270] on icon at bounding box center [246, 268] width 5 height 5
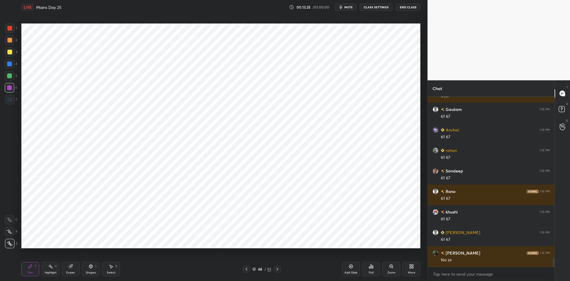
click at [277, 269] on icon at bounding box center [277, 268] width 5 height 5
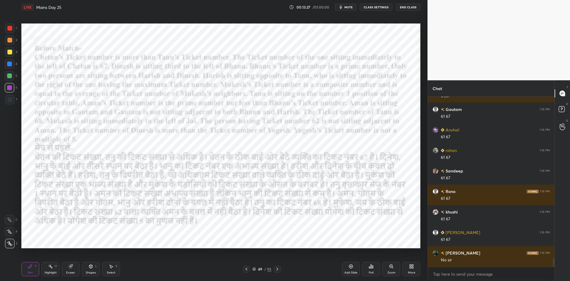
scroll to position [3197, 0]
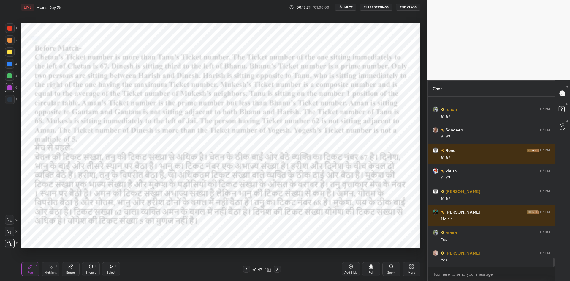
click at [247, 267] on icon at bounding box center [246, 268] width 5 height 5
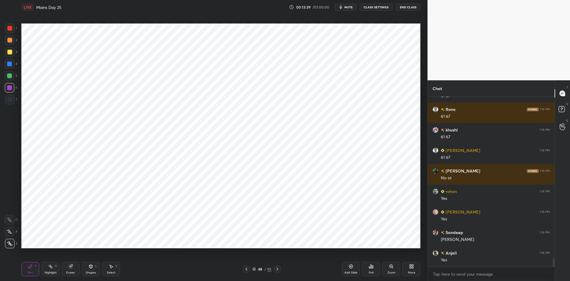
scroll to position [3272, 0]
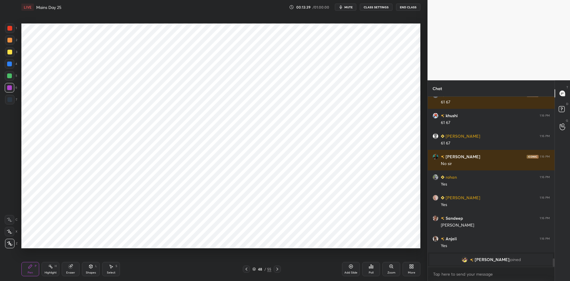
click at [279, 268] on icon at bounding box center [277, 268] width 5 height 5
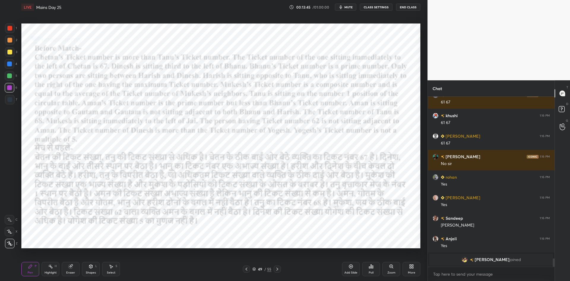
click at [247, 269] on icon at bounding box center [246, 268] width 5 height 5
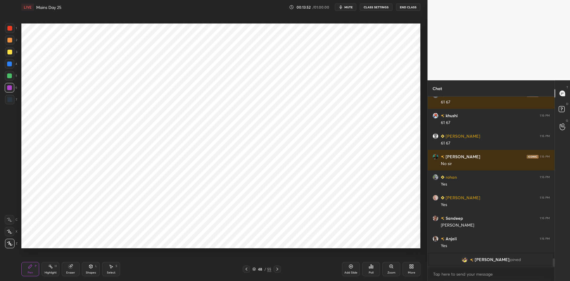
click at [278, 269] on icon at bounding box center [277, 268] width 5 height 5
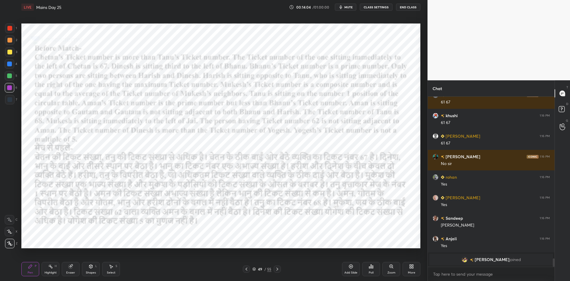
click at [247, 266] on div at bounding box center [246, 268] width 7 height 7
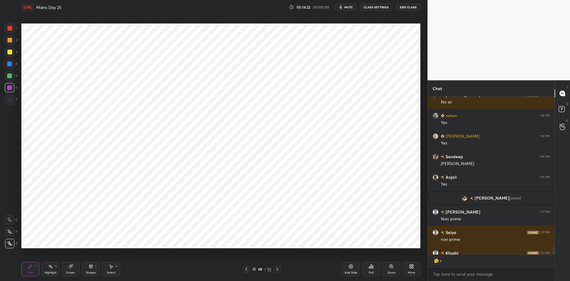
scroll to position [3254, 0]
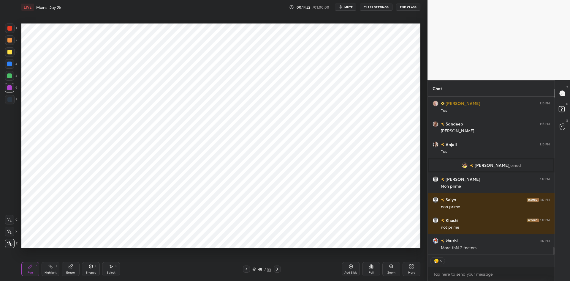
click at [278, 268] on icon at bounding box center [277, 268] width 5 height 5
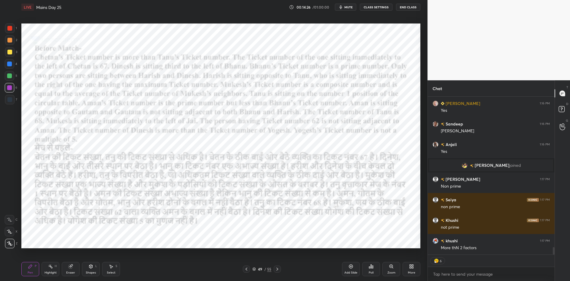
type textarea "x"
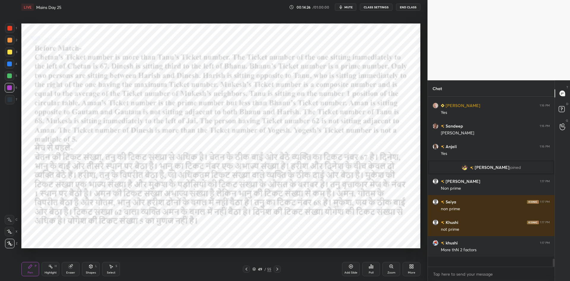
scroll to position [3241, 0]
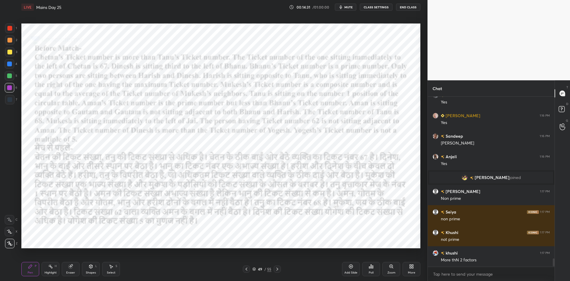
click at [247, 269] on icon at bounding box center [246, 268] width 5 height 5
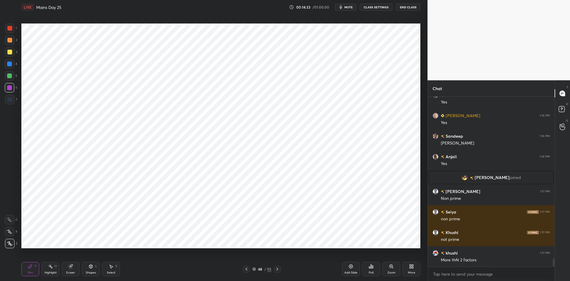
click at [9, 102] on div at bounding box center [10, 100] width 10 height 10
click at [11, 75] on div at bounding box center [9, 75] width 5 height 5
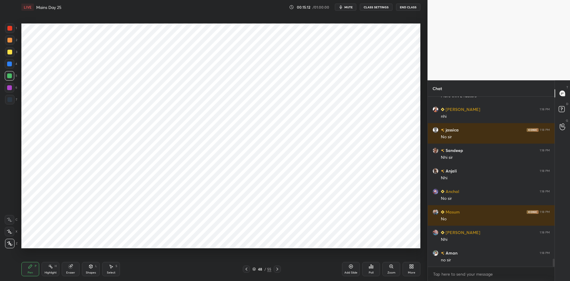
scroll to position [3426, 0]
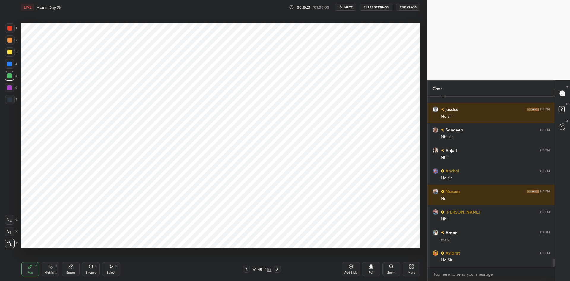
click at [278, 269] on icon at bounding box center [277, 268] width 5 height 5
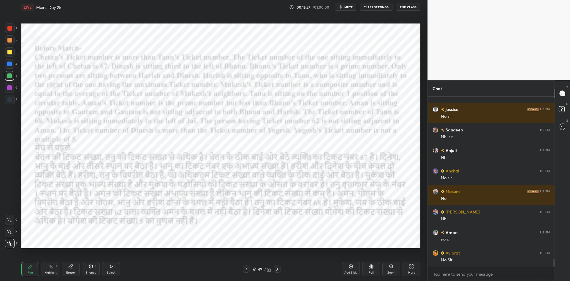
click at [248, 268] on icon at bounding box center [246, 268] width 5 height 5
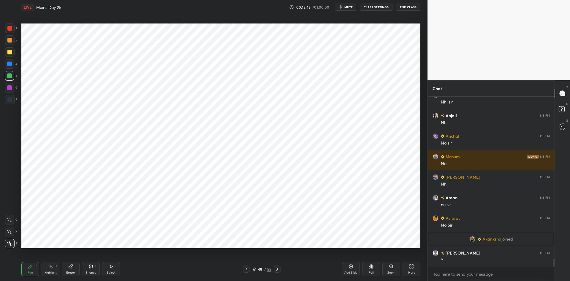
scroll to position [3403, 0]
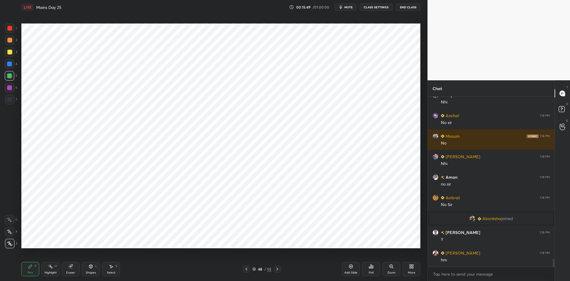
click at [280, 269] on icon at bounding box center [277, 268] width 5 height 5
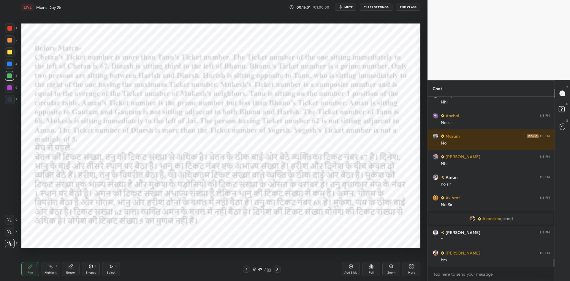
click at [277, 272] on div at bounding box center [277, 268] width 7 height 7
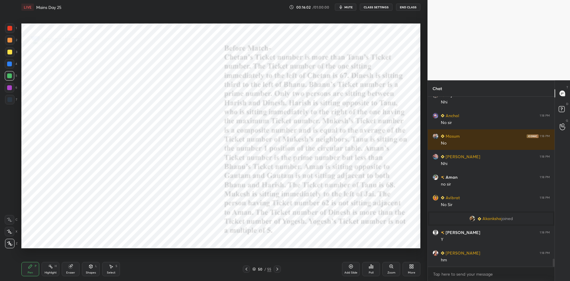
click at [244, 269] on div at bounding box center [246, 268] width 7 height 7
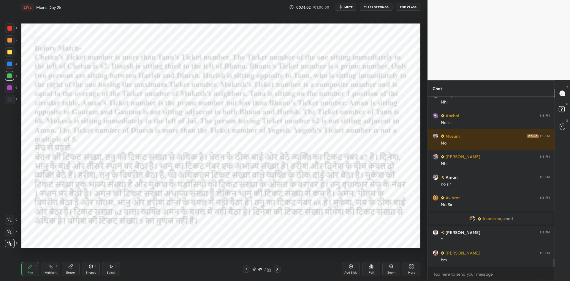
click at [245, 269] on icon at bounding box center [246, 268] width 5 height 5
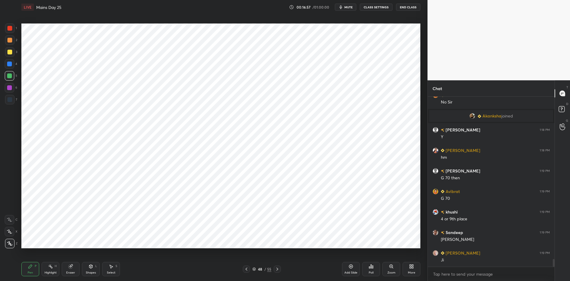
scroll to position [3526, 0]
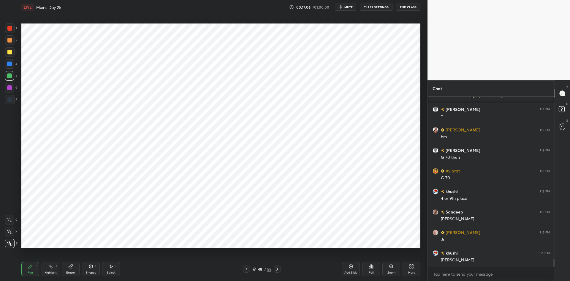
click at [278, 269] on icon at bounding box center [277, 268] width 5 height 5
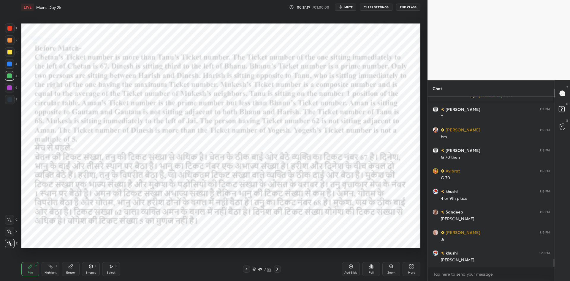
click at [279, 268] on icon at bounding box center [277, 268] width 5 height 5
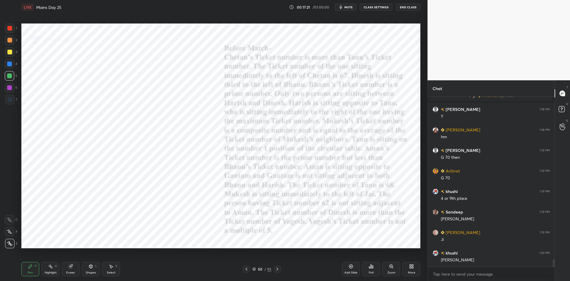
click at [245, 269] on icon at bounding box center [246, 268] width 5 height 5
click at [244, 268] on icon at bounding box center [246, 268] width 5 height 5
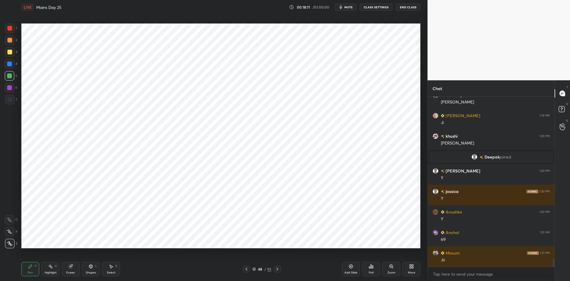
scroll to position [3618, 0]
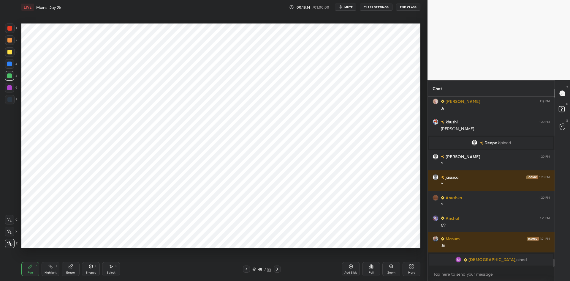
click at [11, 87] on div at bounding box center [9, 87] width 5 height 5
click at [280, 270] on div at bounding box center [277, 268] width 7 height 7
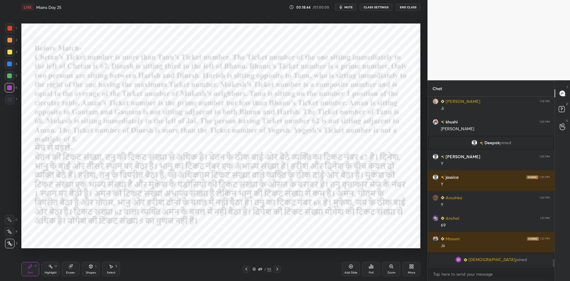
click at [277, 269] on icon at bounding box center [277, 268] width 5 height 5
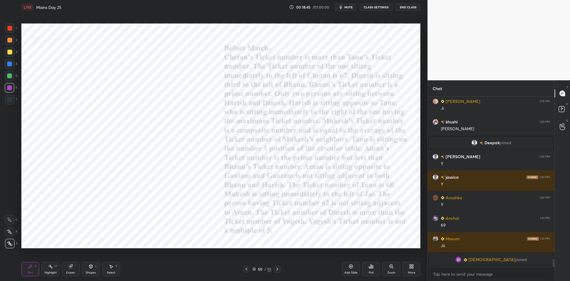
click at [244, 268] on div at bounding box center [246, 268] width 7 height 7
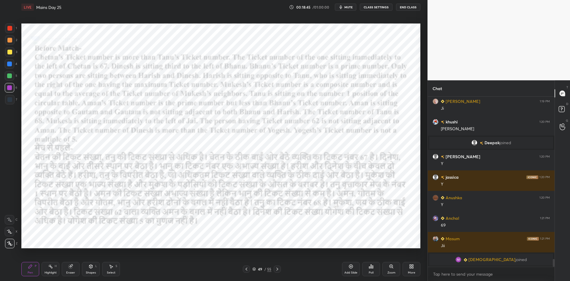
click at [244, 266] on div at bounding box center [246, 268] width 7 height 7
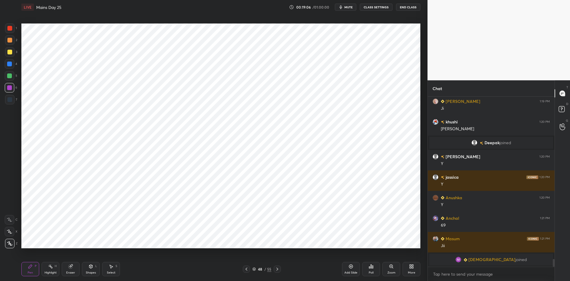
click at [276, 270] on icon at bounding box center [277, 268] width 5 height 5
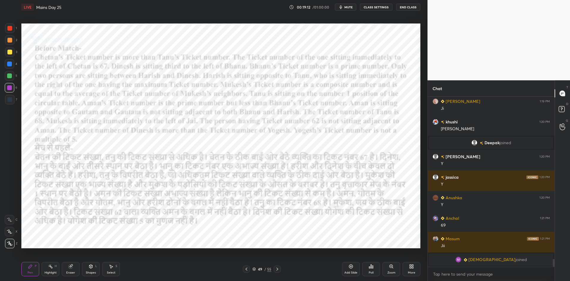
click at [243, 269] on div at bounding box center [246, 268] width 7 height 7
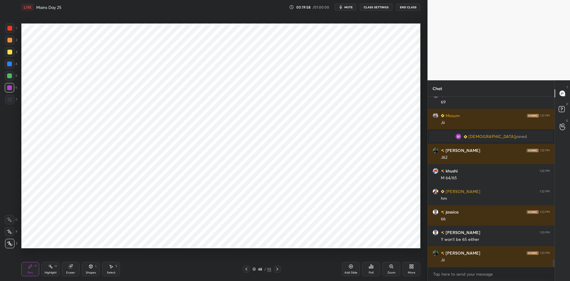
scroll to position [3721, 0]
click at [278, 271] on icon at bounding box center [277, 268] width 5 height 5
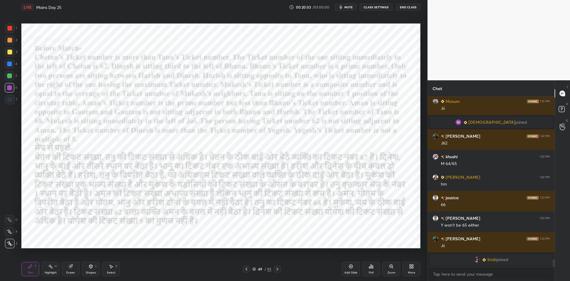
click at [277, 270] on icon at bounding box center [278, 268] width 2 height 3
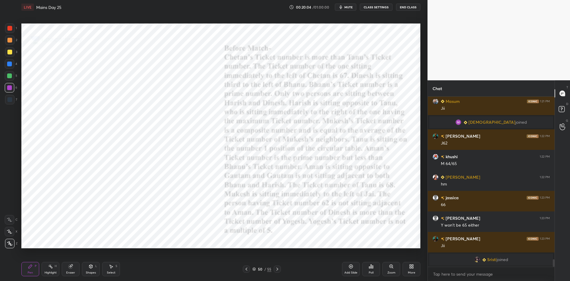
click at [246, 270] on icon at bounding box center [246, 268] width 5 height 5
click at [246, 269] on icon at bounding box center [246, 268] width 5 height 5
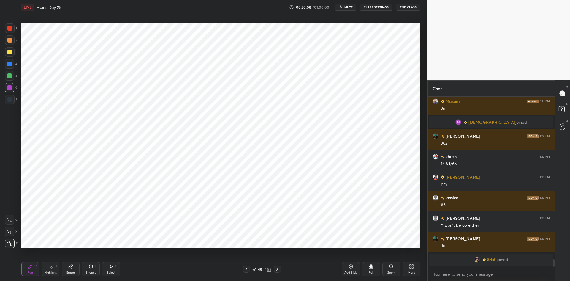
click at [278, 270] on icon at bounding box center [277, 268] width 5 height 5
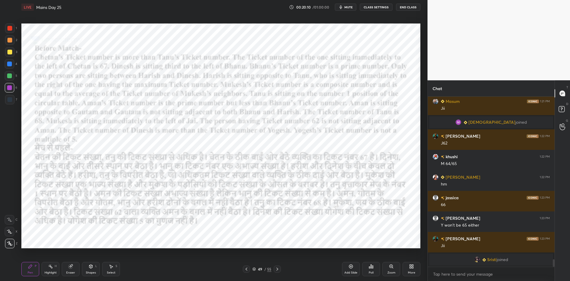
click at [246, 267] on icon at bounding box center [246, 268] width 5 height 5
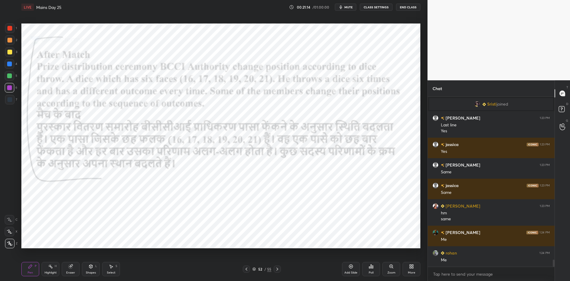
scroll to position [3864, 0]
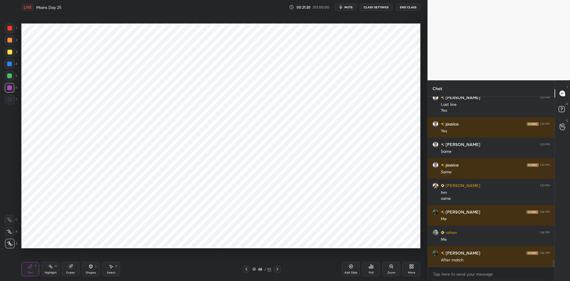
click at [108, 266] on div "Select S" at bounding box center [111, 269] width 18 height 14
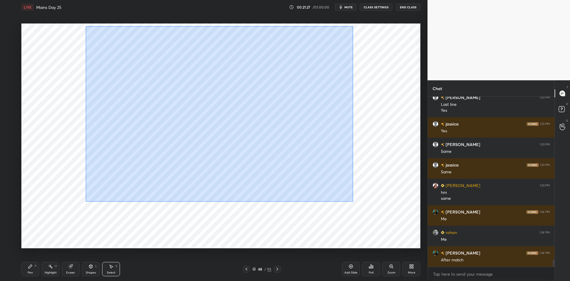
drag, startPoint x: 86, startPoint y: 26, endPoint x: 353, endPoint y: 201, distance: 319.7
click at [353, 201] on div "0 ° Undo Copy Duplicate Duplicate to new slide Delete" at bounding box center [220, 135] width 399 height 225
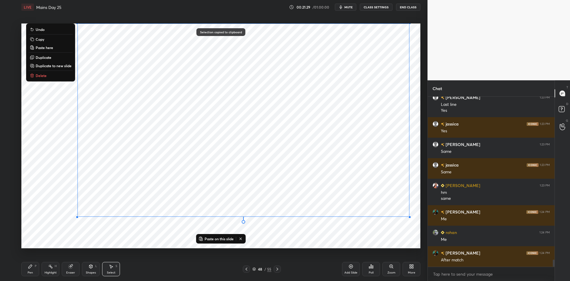
click at [280, 268] on div at bounding box center [277, 268] width 7 height 7
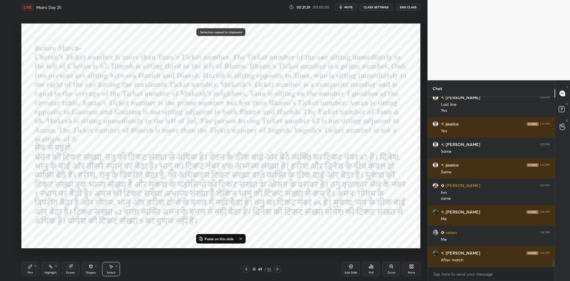
click at [280, 268] on div at bounding box center [277, 268] width 7 height 7
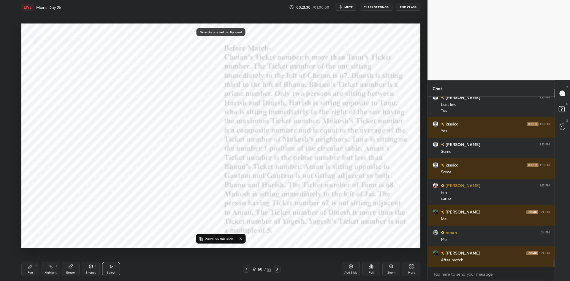
click at [280, 268] on div at bounding box center [277, 268] width 7 height 7
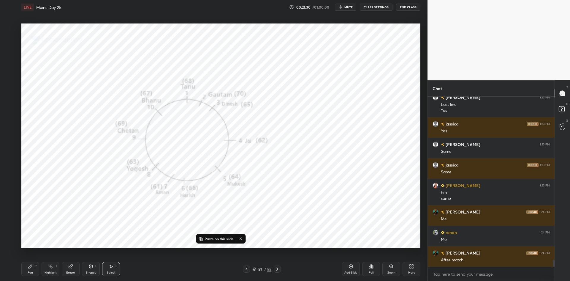
click at [280, 268] on div at bounding box center [277, 268] width 7 height 7
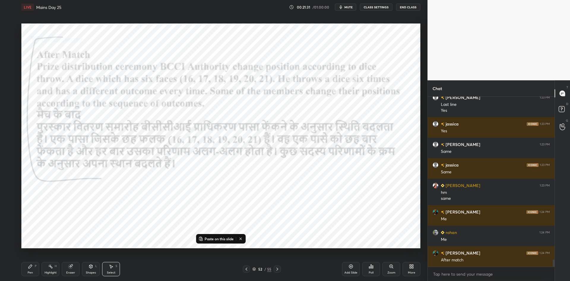
click at [280, 268] on div at bounding box center [277, 268] width 7 height 7
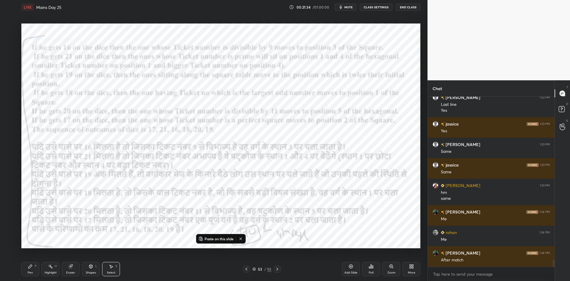
click at [349, 269] on div "Add Slide" at bounding box center [351, 269] width 18 height 14
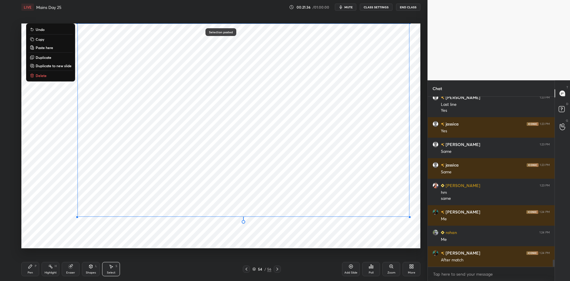
click at [268, 239] on div "0 ° Undo Copy Paste here Duplicate Duplicate to new slide Delete" at bounding box center [220, 135] width 399 height 225
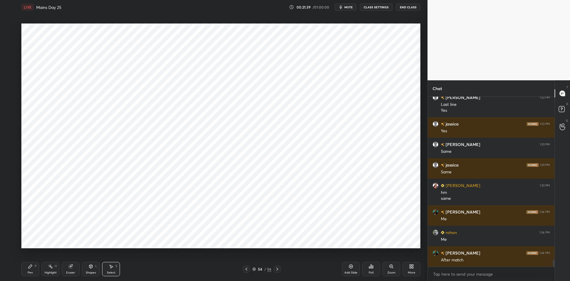
click at [72, 269] on div "Eraser" at bounding box center [71, 269] width 18 height 14
click at [12, 231] on icon at bounding box center [9, 231] width 3 height 3
click at [13, 221] on div at bounding box center [10, 220] width 10 height 10
click at [35, 269] on div "Pen P" at bounding box center [30, 269] width 18 height 14
click at [278, 270] on icon at bounding box center [277, 268] width 5 height 5
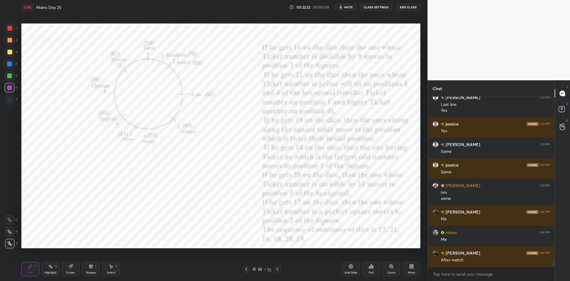
click at [247, 270] on icon at bounding box center [247, 268] width 2 height 3
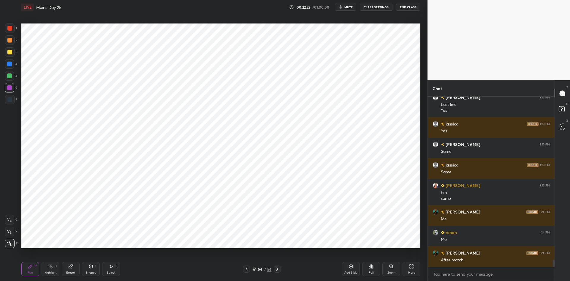
click at [249, 269] on icon at bounding box center [246, 268] width 5 height 5
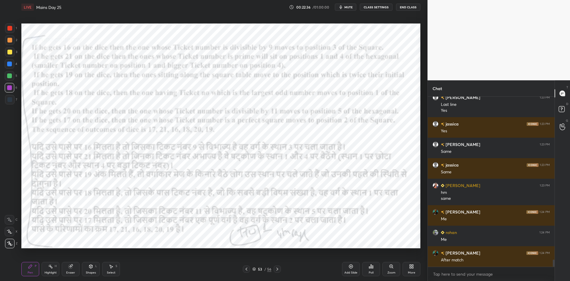
click at [278, 270] on icon at bounding box center [277, 268] width 5 height 5
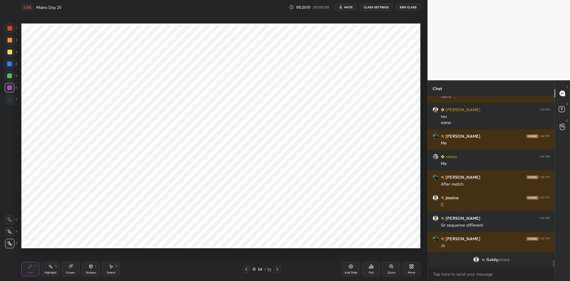
scroll to position [3893, 0]
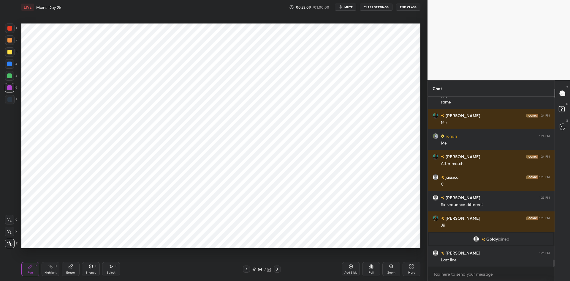
click at [12, 65] on div at bounding box center [10, 64] width 10 height 10
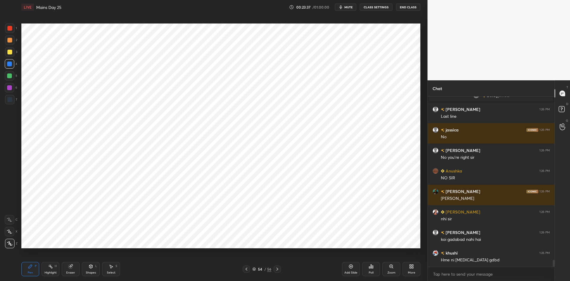
scroll to position [4057, 0]
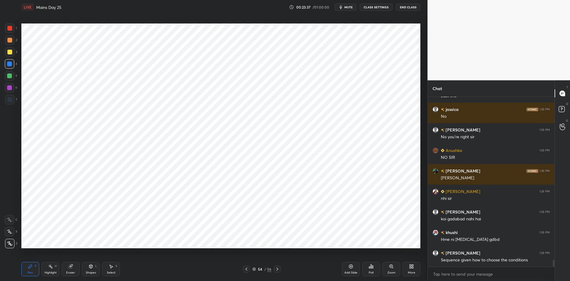
click at [279, 268] on icon at bounding box center [277, 268] width 5 height 5
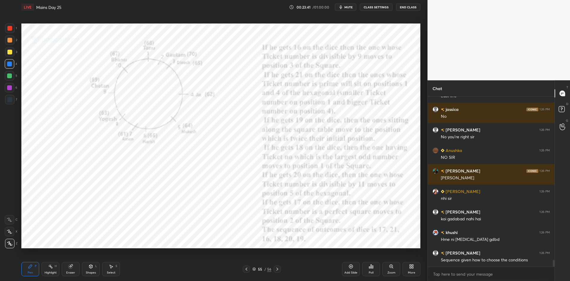
click at [246, 270] on icon at bounding box center [246, 268] width 5 height 5
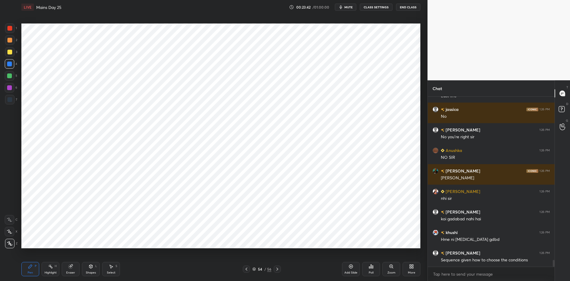
click at [247, 269] on icon at bounding box center [246, 268] width 5 height 5
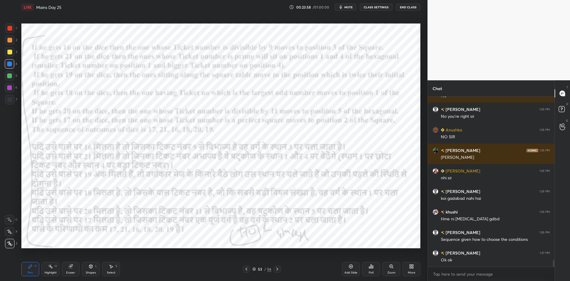
scroll to position [4092, 0]
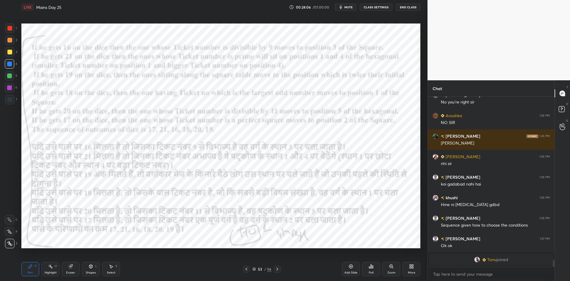
click at [278, 269] on icon at bounding box center [278, 268] width 2 height 3
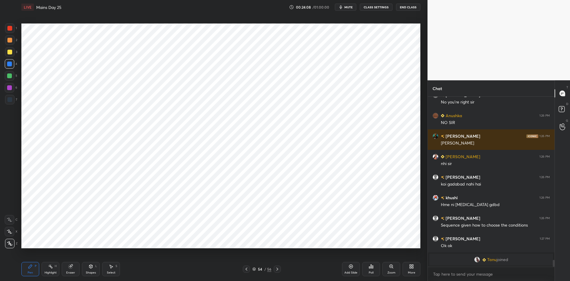
click at [94, 265] on div "Shapes L" at bounding box center [91, 269] width 18 height 14
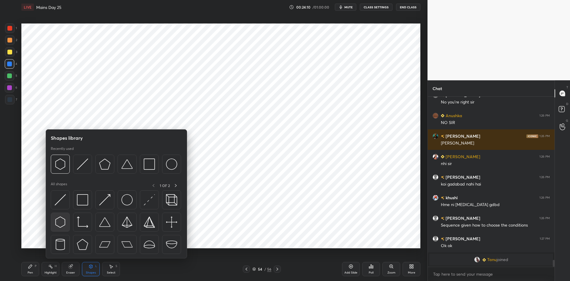
click at [63, 222] on img at bounding box center [60, 221] width 11 height 11
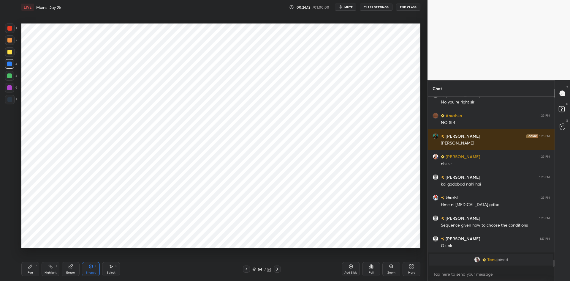
click at [29, 269] on div "Pen P" at bounding box center [30, 269] width 18 height 14
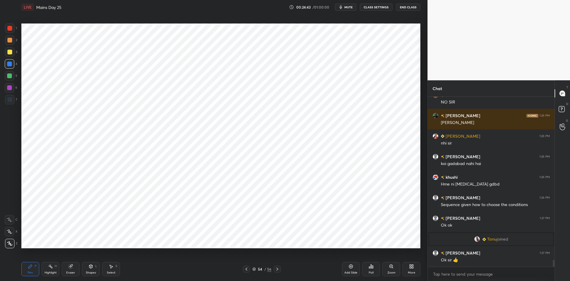
click at [279, 269] on icon at bounding box center [277, 268] width 5 height 5
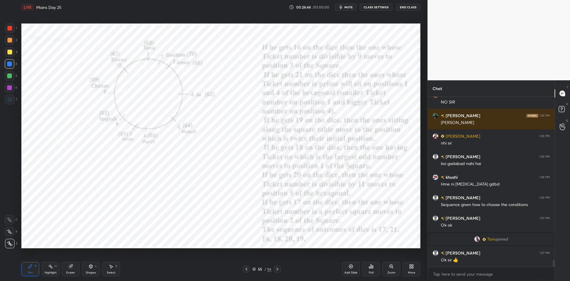
click at [245, 269] on icon at bounding box center [246, 268] width 5 height 5
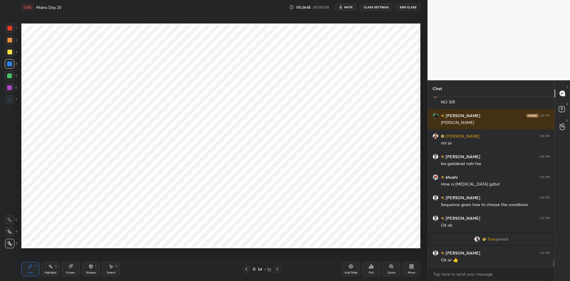
click at [245, 269] on icon at bounding box center [246, 268] width 5 height 5
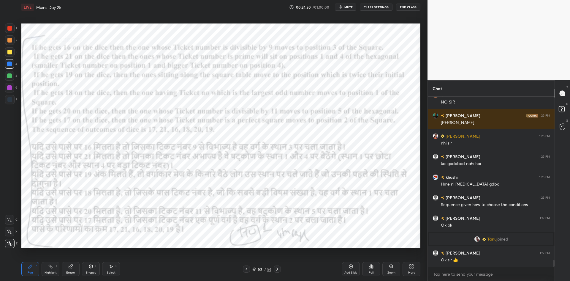
scroll to position [4083, 0]
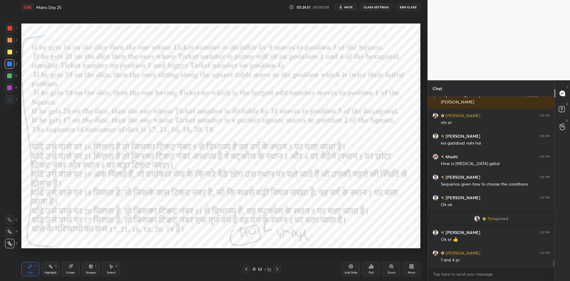
click at [279, 268] on icon at bounding box center [277, 268] width 5 height 5
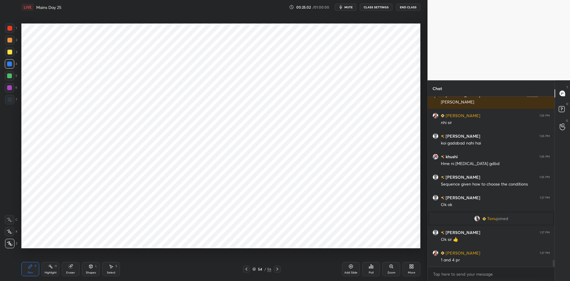
click at [68, 272] on div "Eraser" at bounding box center [70, 272] width 9 height 3
click at [37, 266] on div "Pen P" at bounding box center [30, 269] width 18 height 14
click at [275, 269] on icon at bounding box center [277, 268] width 5 height 5
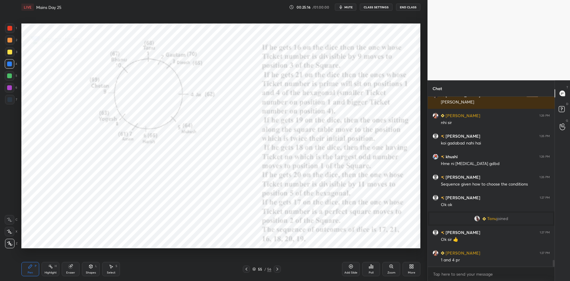
scroll to position [4103, 0]
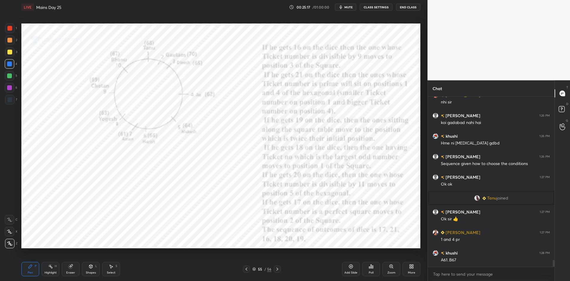
click at [244, 272] on div at bounding box center [246, 268] width 7 height 7
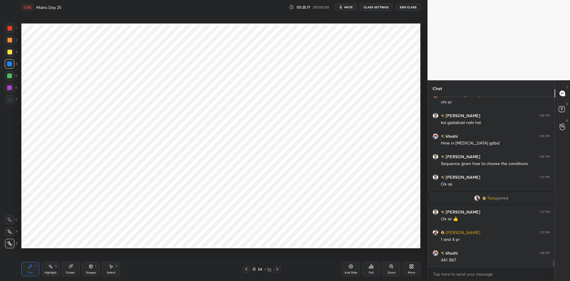
click at [243, 269] on div at bounding box center [246, 268] width 7 height 7
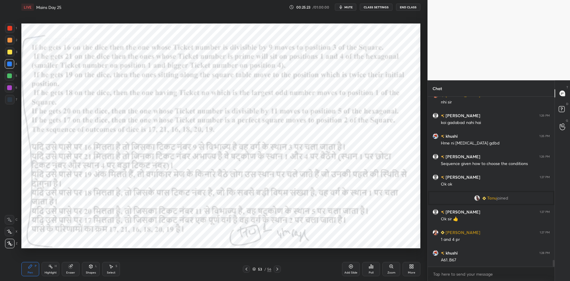
click at [279, 269] on icon at bounding box center [277, 268] width 5 height 5
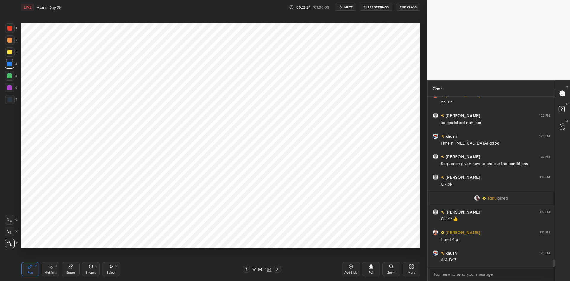
click at [246, 272] on div at bounding box center [246, 268] width 7 height 7
click at [247, 272] on div at bounding box center [246, 268] width 7 height 7
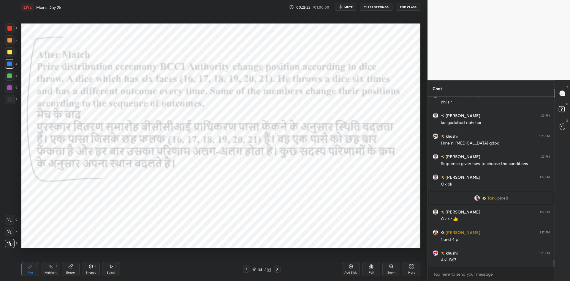
click at [277, 268] on icon at bounding box center [277, 268] width 5 height 5
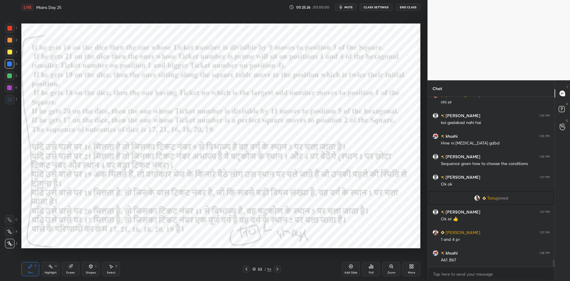
click at [276, 268] on icon at bounding box center [277, 268] width 5 height 5
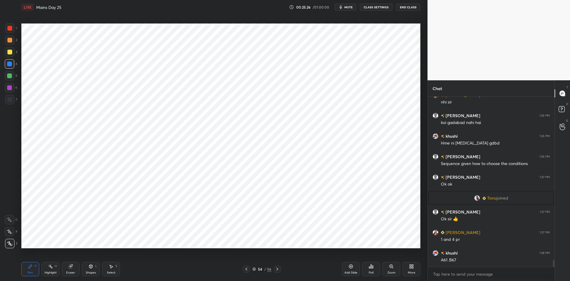
click at [277, 269] on icon at bounding box center [277, 268] width 5 height 5
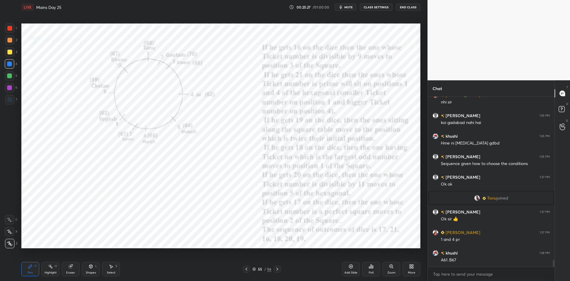
click at [246, 269] on icon at bounding box center [246, 268] width 5 height 5
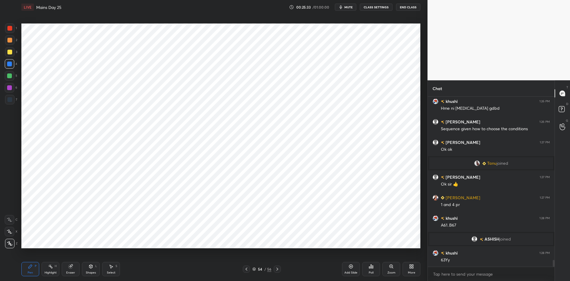
scroll to position [4110, 0]
click at [278, 268] on icon at bounding box center [277, 268] width 5 height 5
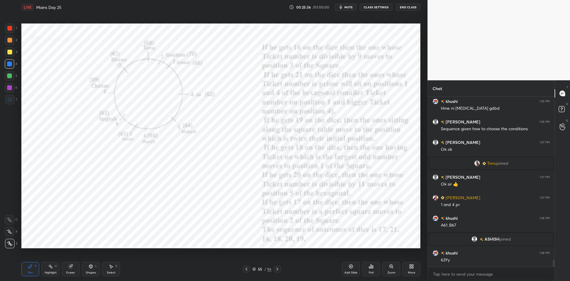
click at [248, 268] on icon at bounding box center [246, 268] width 5 height 5
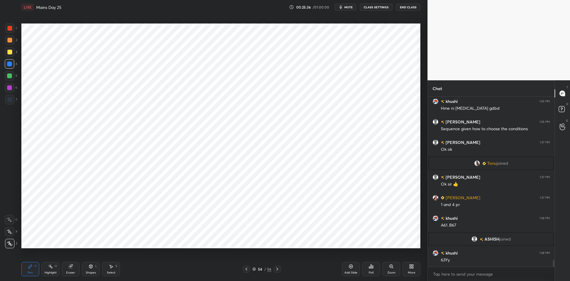
click at [245, 269] on icon at bounding box center [246, 268] width 5 height 5
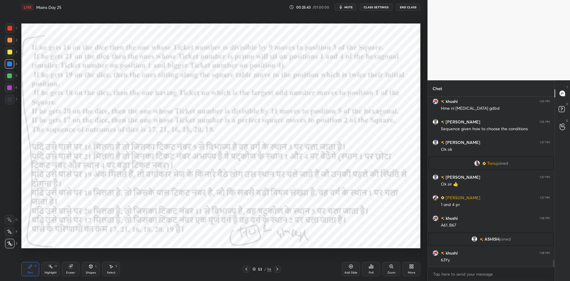
click at [248, 269] on icon at bounding box center [246, 268] width 5 height 5
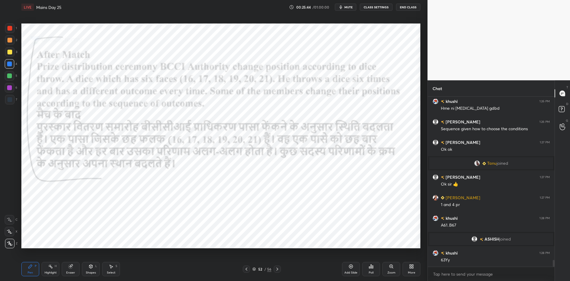
click at [278, 269] on icon at bounding box center [278, 268] width 2 height 3
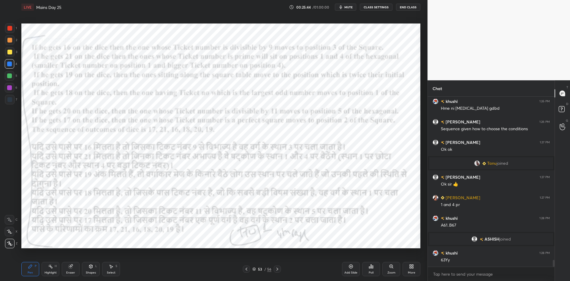
click at [277, 269] on icon at bounding box center [277, 268] width 5 height 5
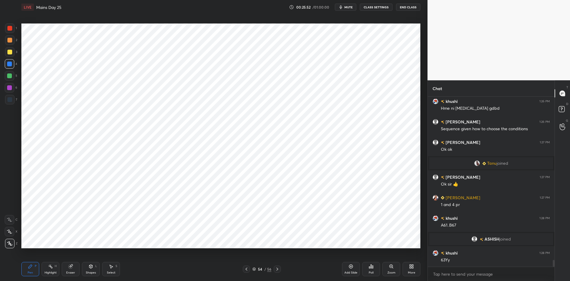
click at [278, 269] on icon at bounding box center [278, 268] width 2 height 3
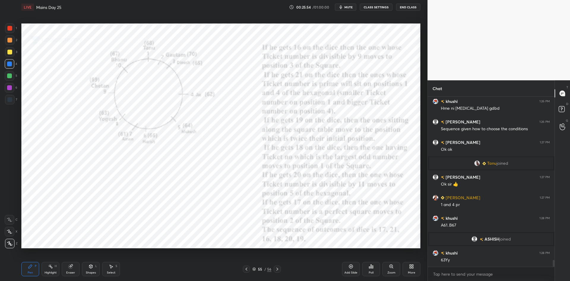
click at [246, 267] on icon at bounding box center [246, 268] width 5 height 5
click at [245, 269] on icon at bounding box center [246, 268] width 5 height 5
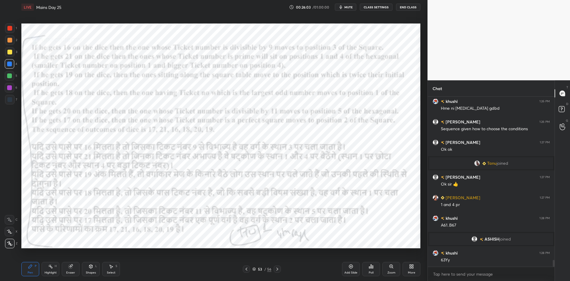
click at [280, 269] on icon at bounding box center [277, 268] width 5 height 5
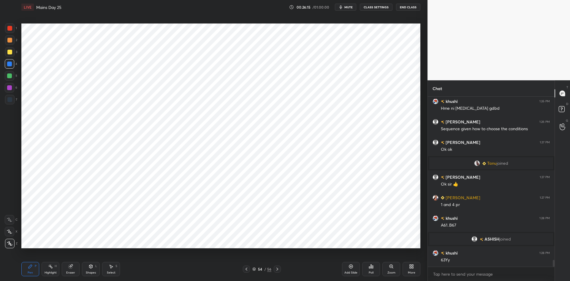
click at [280, 269] on div at bounding box center [277, 268] width 7 height 7
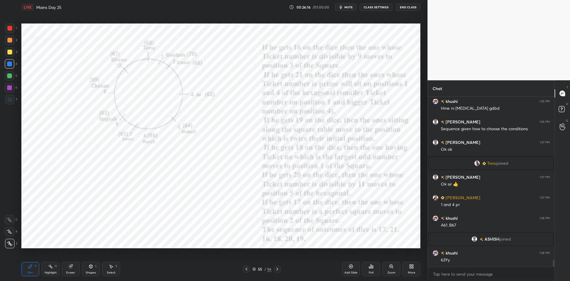
click at [247, 271] on icon at bounding box center [246, 268] width 5 height 5
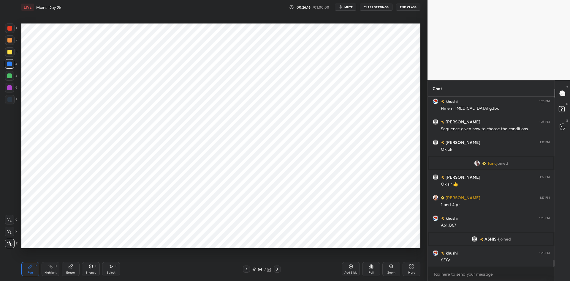
click at [248, 269] on icon at bounding box center [246, 268] width 5 height 5
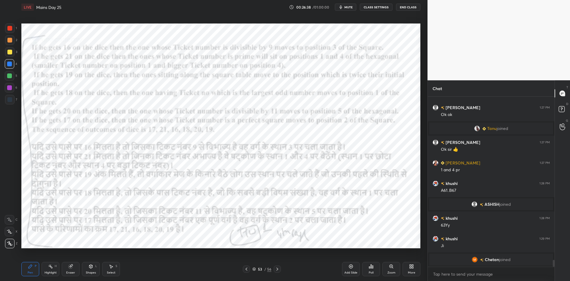
scroll to position [4148, 0]
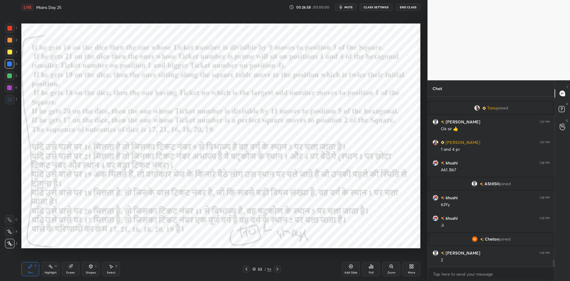
click at [276, 270] on icon at bounding box center [277, 268] width 5 height 5
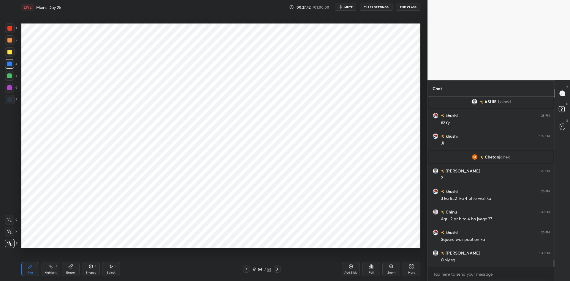
scroll to position [4244, 0]
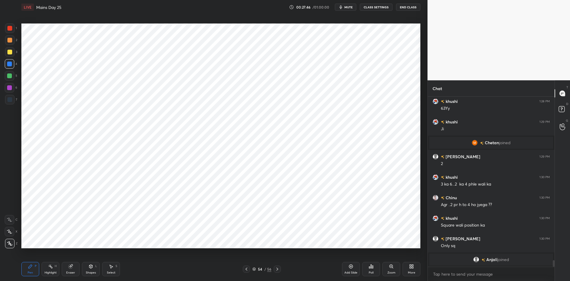
click at [248, 268] on icon at bounding box center [246, 268] width 5 height 5
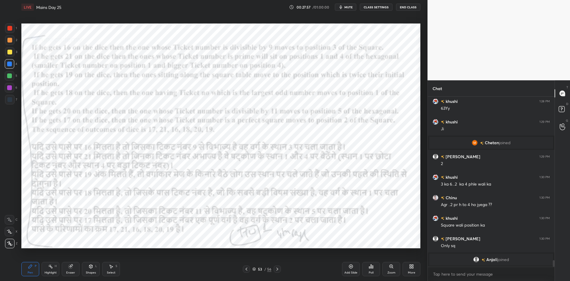
click at [278, 269] on icon at bounding box center [277, 268] width 5 height 5
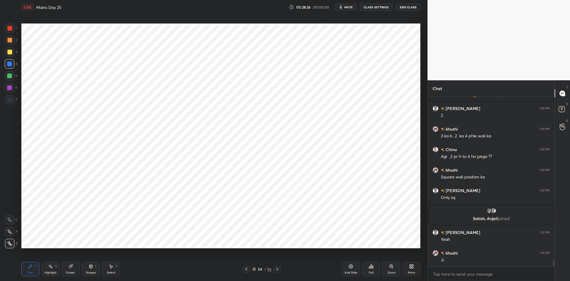
scroll to position [4285, 0]
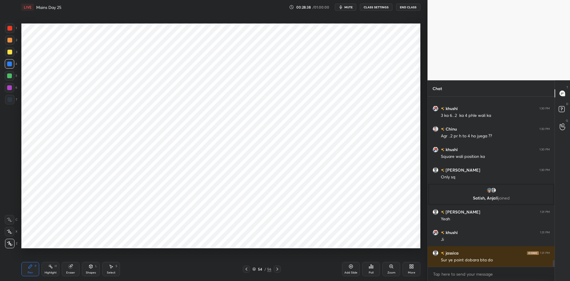
click at [10, 97] on div at bounding box center [9, 99] width 5 height 5
click at [244, 268] on icon at bounding box center [246, 268] width 5 height 5
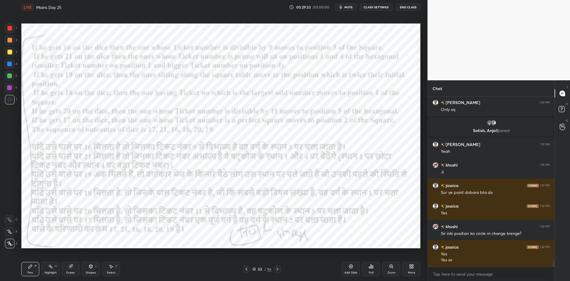
scroll to position [4373, 0]
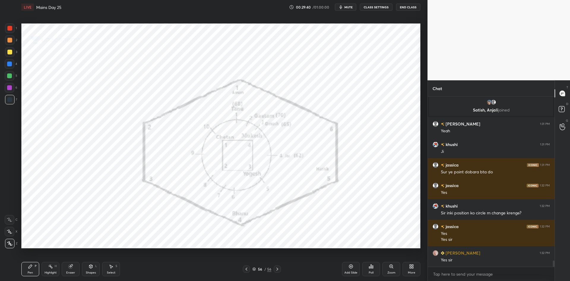
click at [350, 264] on icon at bounding box center [351, 266] width 4 height 4
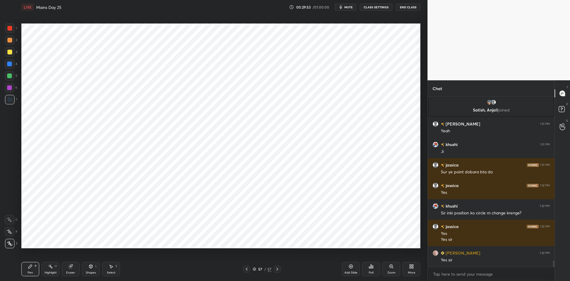
click at [414, 266] on icon at bounding box center [411, 266] width 5 height 5
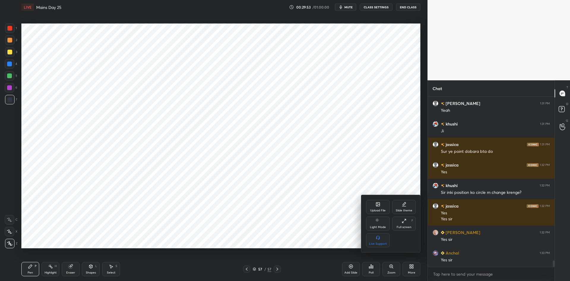
click at [374, 210] on div "Upload File" at bounding box center [377, 210] width 15 height 3
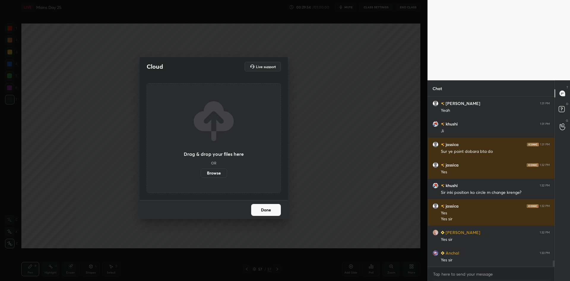
scroll to position [4414, 0]
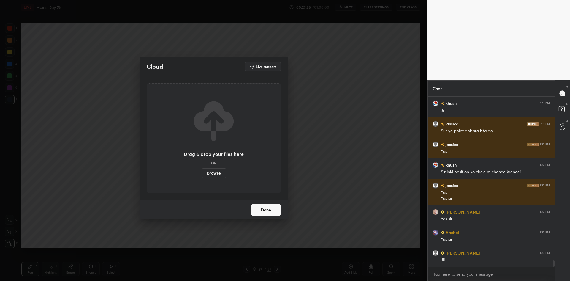
click at [217, 173] on label "Browse" at bounding box center [214, 173] width 26 height 10
click at [201, 173] on input "Browse" at bounding box center [201, 173] width 0 height 10
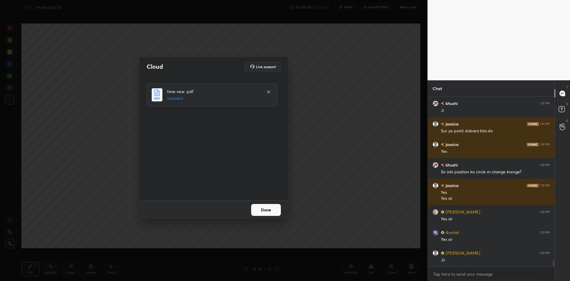
click at [271, 207] on button "Done" at bounding box center [266, 210] width 30 height 12
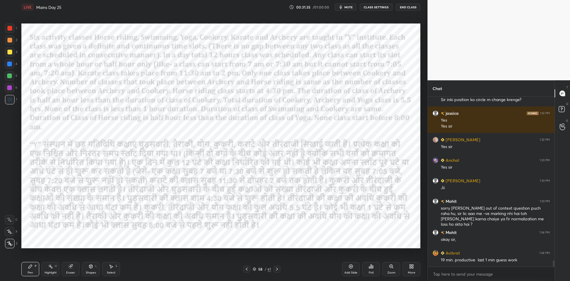
scroll to position [4507, 0]
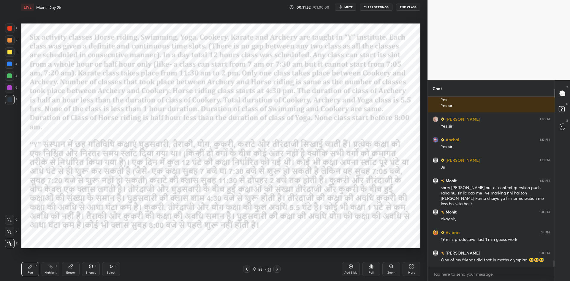
click at [351, 7] on span "mute" at bounding box center [349, 7] width 8 height 4
click at [370, 8] on button "CLASS SETTINGS" at bounding box center [376, 7] width 33 height 7
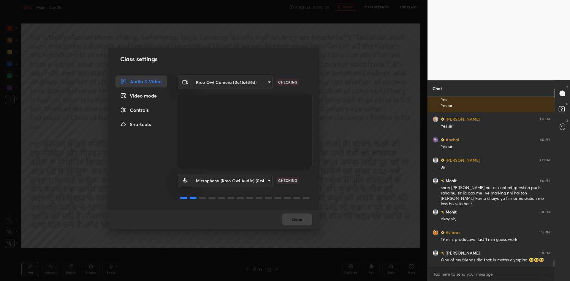
click at [151, 110] on div "Controls" at bounding box center [142, 110] width 52 height 12
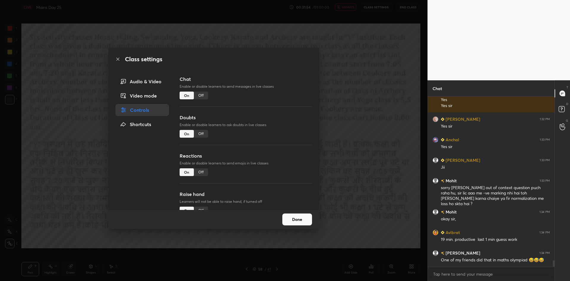
click at [197, 94] on div "Off" at bounding box center [201, 96] width 14 height 8
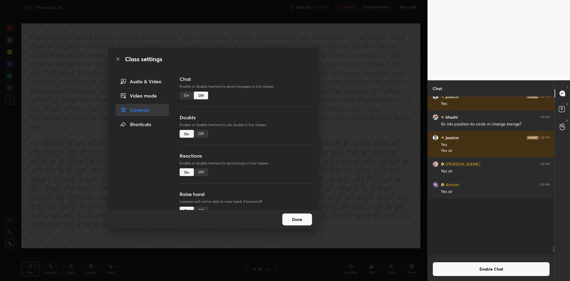
scroll to position [156, 125]
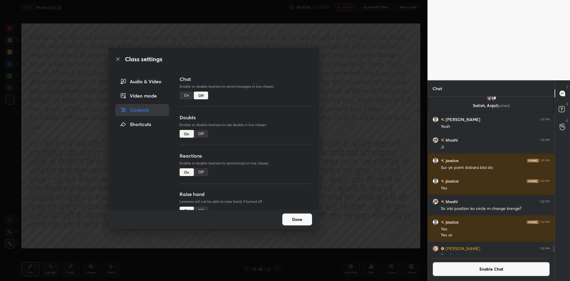
click at [357, 76] on div "Class settings Audio & Video Video mode Controls Shortcuts Chat Enable or disab…" at bounding box center [214, 140] width 428 height 281
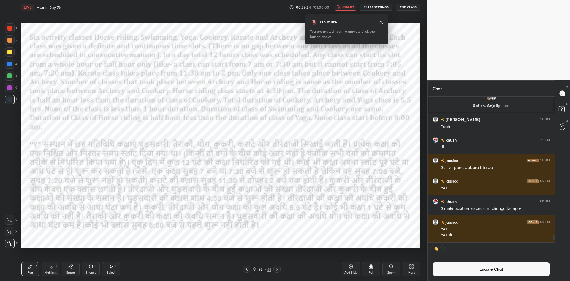
scroll to position [144, 125]
click at [347, 4] on button "unmute" at bounding box center [345, 7] width 21 height 7
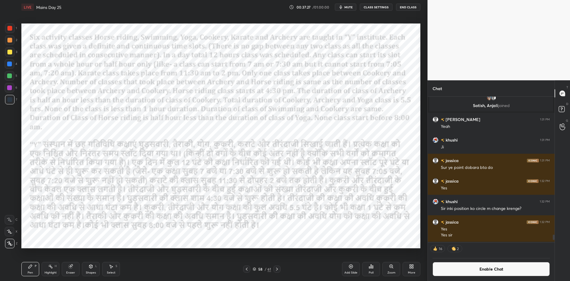
click at [369, 275] on div "Poll" at bounding box center [371, 269] width 18 height 14
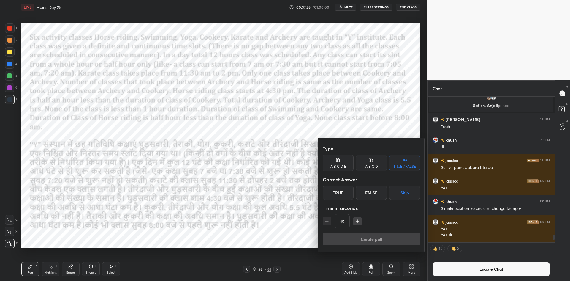
click at [406, 193] on button "Skip" at bounding box center [404, 192] width 31 height 14
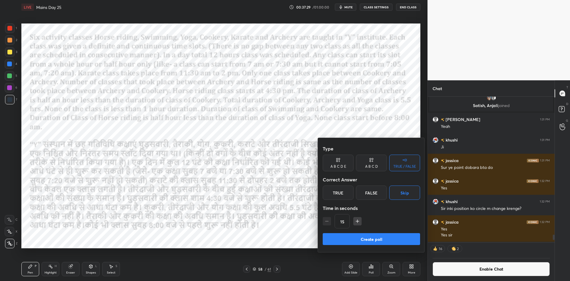
click at [371, 236] on button "Create poll" at bounding box center [371, 239] width 97 height 12
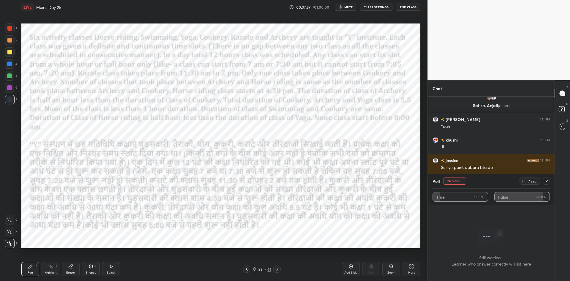
scroll to position [4500, 0]
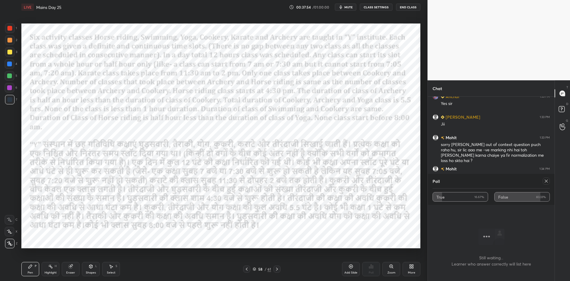
click at [347, 8] on span "mute" at bounding box center [349, 7] width 8 height 4
click at [340, 8] on icon "button" at bounding box center [338, 7] width 3 height 4
click at [340, 4] on button "mute" at bounding box center [345, 7] width 21 height 7
click at [353, 5] on span "unmute" at bounding box center [348, 7] width 13 height 4
click at [545, 182] on icon at bounding box center [546, 181] width 5 height 5
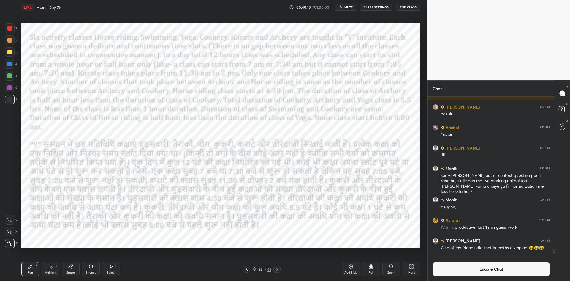
scroll to position [2, 2]
click at [370, 269] on div "Poll" at bounding box center [371, 269] width 18 height 14
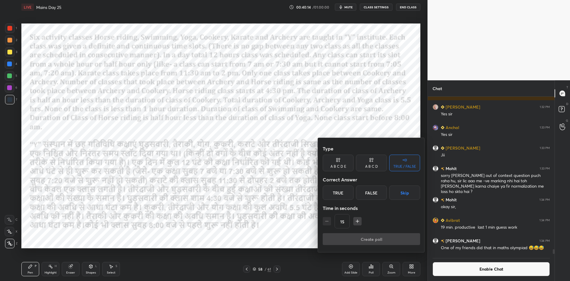
click at [404, 182] on div "Correct Answer" at bounding box center [371, 179] width 97 height 12
click at [403, 186] on button "Skip" at bounding box center [404, 192] width 31 height 14
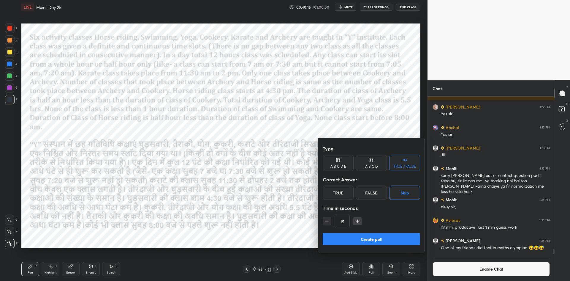
click at [386, 239] on button "Create poll" at bounding box center [371, 239] width 97 height 12
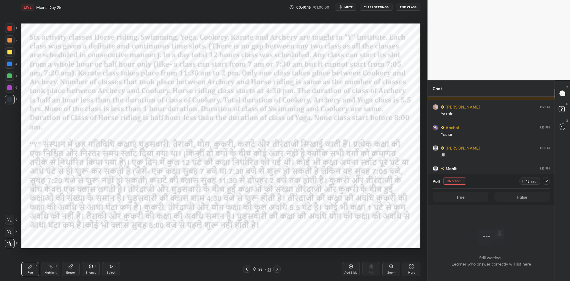
scroll to position [94, 125]
click at [546, 182] on icon at bounding box center [546, 181] width 5 height 5
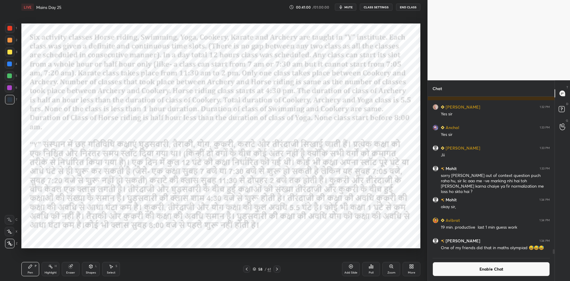
scroll to position [144, 125]
click at [343, 5] on icon "button" at bounding box center [341, 7] width 5 height 5
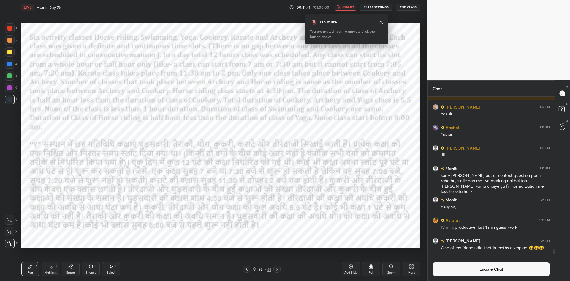
click at [355, 9] on span "unmute" at bounding box center [348, 7] width 13 height 4
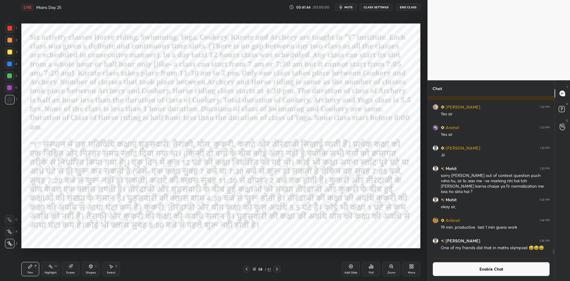
click at [250, 270] on div at bounding box center [246, 268] width 7 height 7
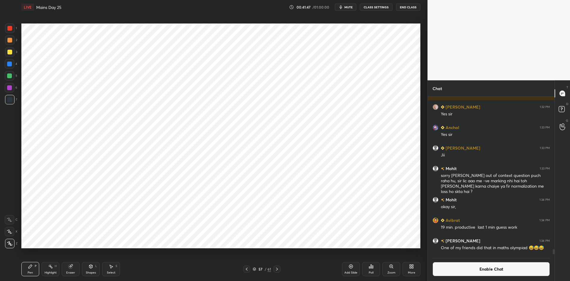
click at [280, 269] on div at bounding box center [277, 268] width 7 height 7
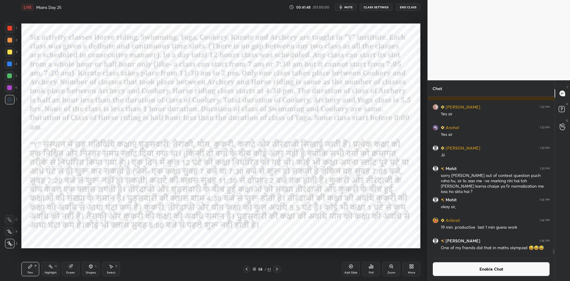
click at [280, 268] on div at bounding box center [277, 268] width 7 height 7
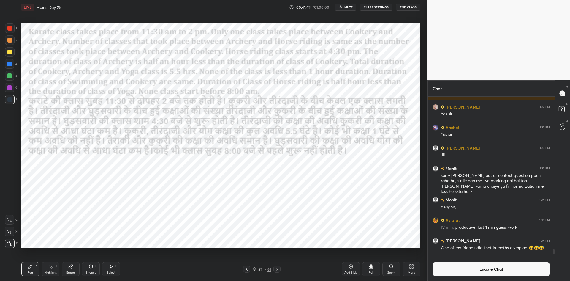
click at [348, 267] on div "Add Slide" at bounding box center [351, 269] width 18 height 14
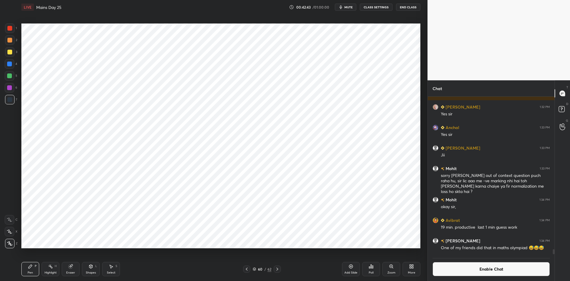
click at [374, 268] on div "Poll" at bounding box center [371, 269] width 18 height 14
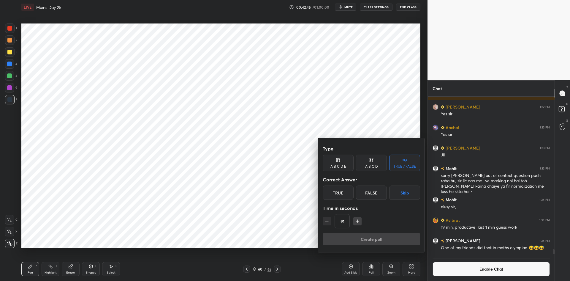
click at [345, 163] on div "A B C D E" at bounding box center [338, 162] width 31 height 17
click at [410, 191] on button "Skip" at bounding box center [413, 192] width 14 height 14
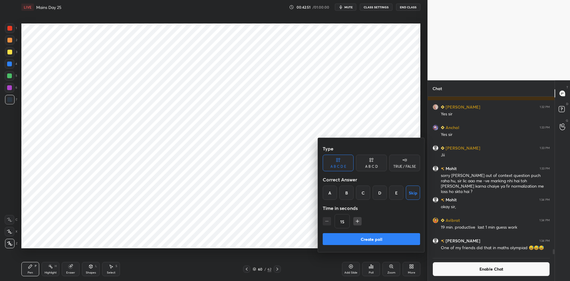
click at [356, 222] on icon "button" at bounding box center [358, 221] width 6 height 6
type input "30"
click at [360, 234] on button "Create poll" at bounding box center [371, 239] width 97 height 12
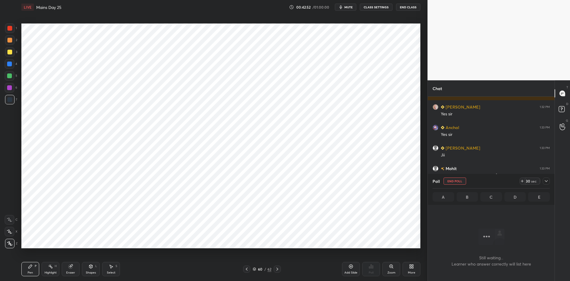
scroll to position [94, 125]
click at [453, 182] on button "End Poll" at bounding box center [455, 180] width 23 height 7
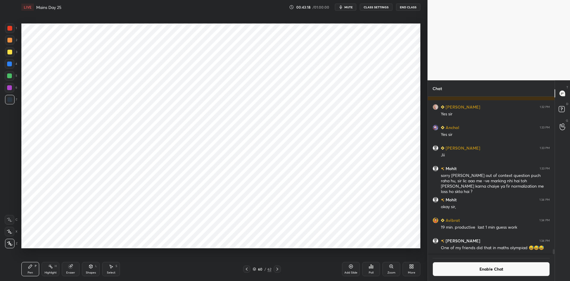
scroll to position [2, 2]
click at [454, 266] on button "Enable Chat" at bounding box center [491, 269] width 117 height 14
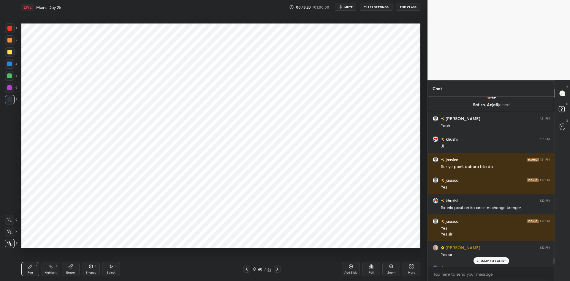
click at [277, 267] on icon at bounding box center [277, 268] width 5 height 5
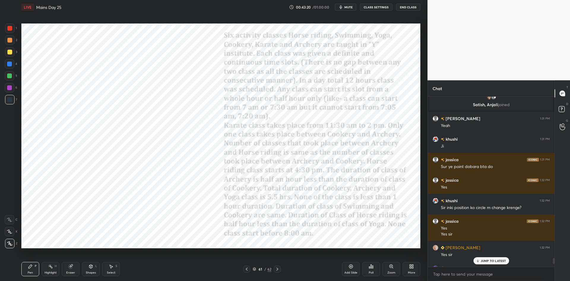
click at [279, 268] on icon at bounding box center [277, 268] width 5 height 5
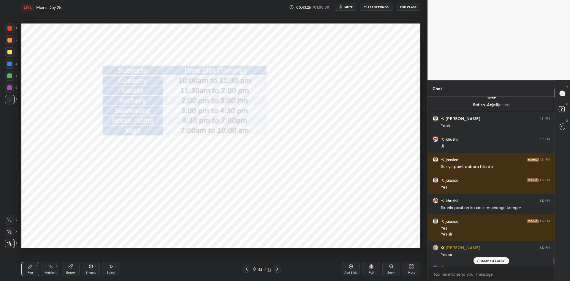
click at [478, 263] on div "JUMP TO LATEST" at bounding box center [492, 260] width 36 height 7
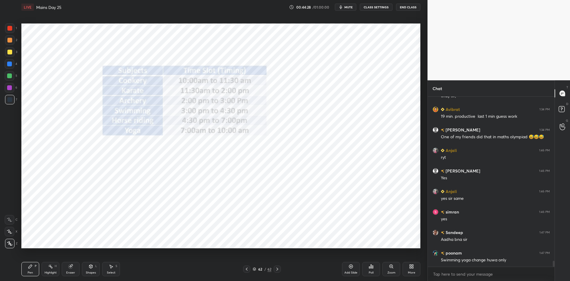
scroll to position [4600, 0]
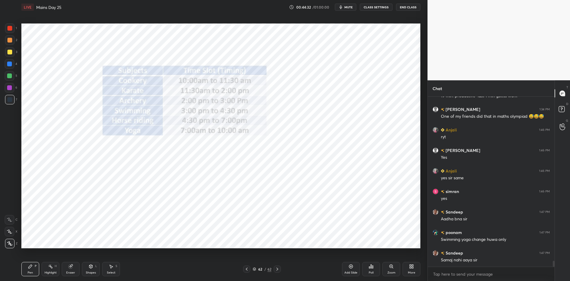
click at [249, 269] on div at bounding box center [246, 268] width 7 height 7
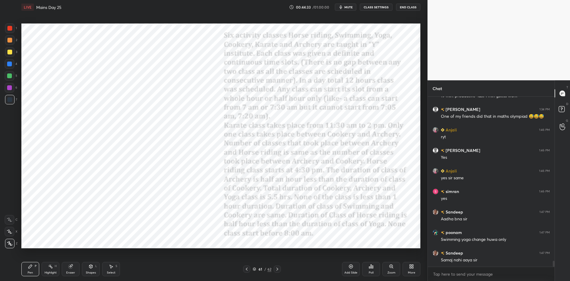
click at [247, 266] on div at bounding box center [246, 268] width 7 height 7
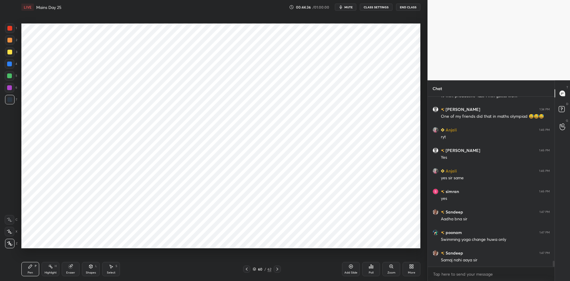
click at [71, 270] on div "Eraser" at bounding box center [71, 269] width 18 height 14
click at [10, 243] on span "Erase all" at bounding box center [9, 243] width 9 height 4
click at [245, 269] on icon at bounding box center [247, 268] width 5 height 5
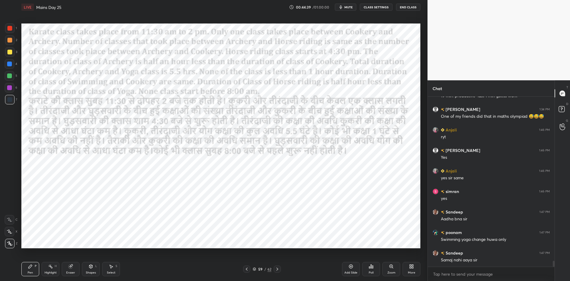
click at [246, 269] on icon at bounding box center [247, 268] width 2 height 3
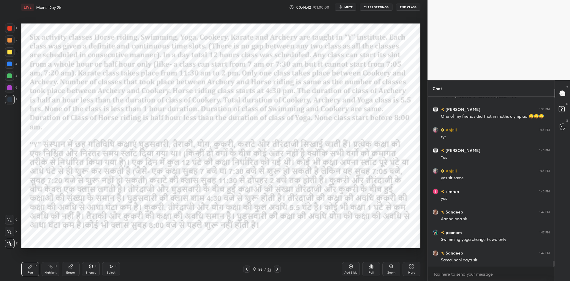
click at [348, 267] on div "Add Slide" at bounding box center [351, 269] width 18 height 14
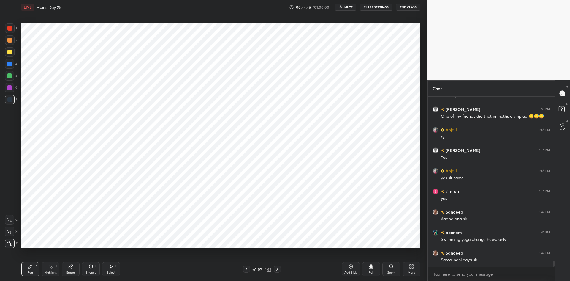
scroll to position [4621, 0]
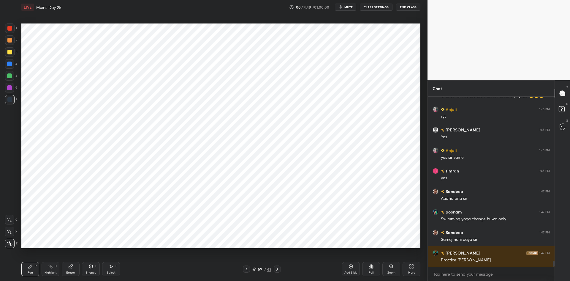
click at [246, 271] on icon at bounding box center [246, 268] width 5 height 5
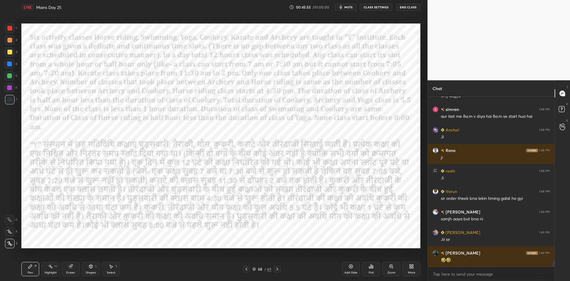
scroll to position [4969, 0]
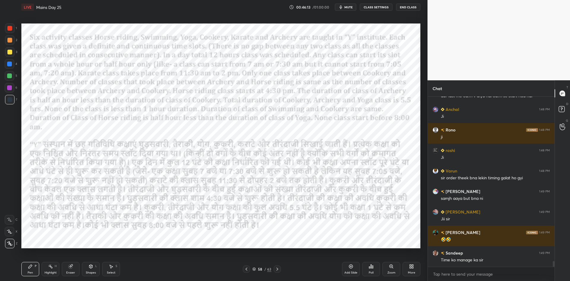
click at [351, 268] on icon at bounding box center [351, 266] width 4 height 4
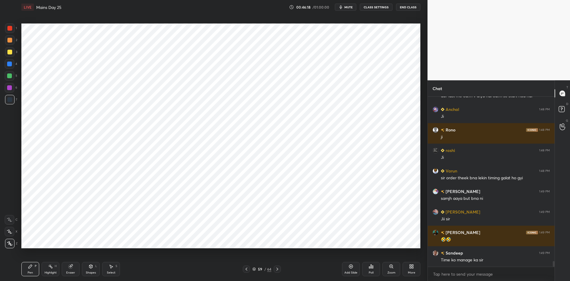
click at [249, 270] on div at bounding box center [246, 268] width 7 height 7
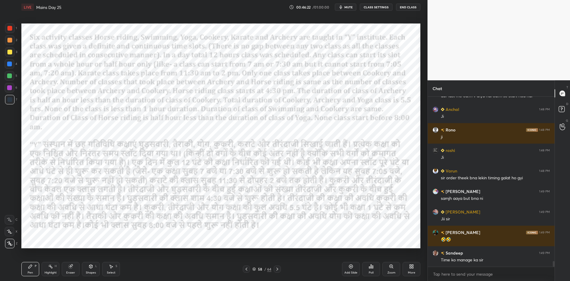
click at [278, 268] on icon at bounding box center [277, 268] width 5 height 5
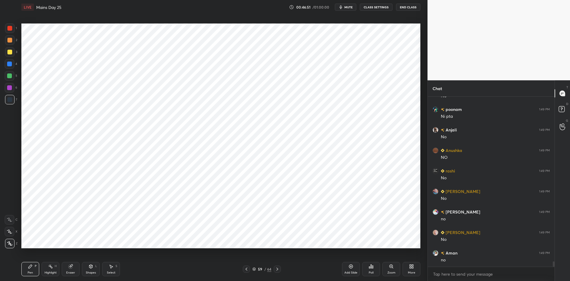
scroll to position [5215, 0]
click at [247, 267] on icon at bounding box center [246, 268] width 5 height 5
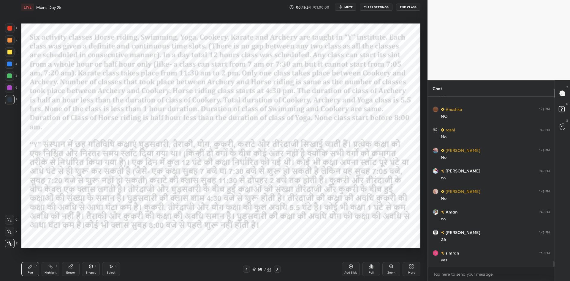
scroll to position [5256, 0]
click at [279, 268] on icon at bounding box center [277, 268] width 5 height 5
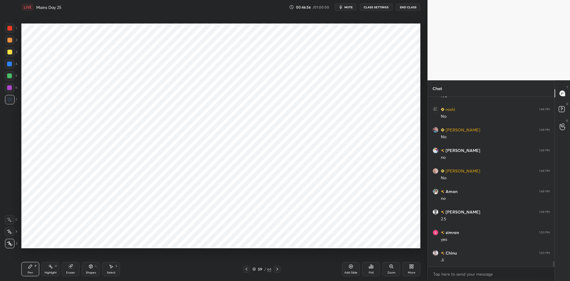
scroll to position [5277, 0]
click at [247, 268] on icon at bounding box center [247, 268] width 2 height 3
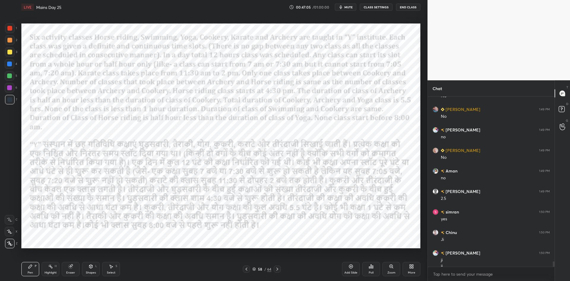
scroll to position [5282, 0]
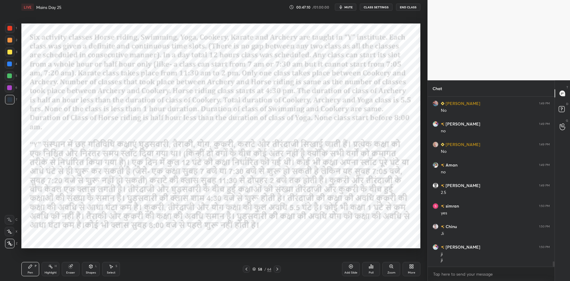
click at [277, 270] on icon at bounding box center [277, 268] width 5 height 5
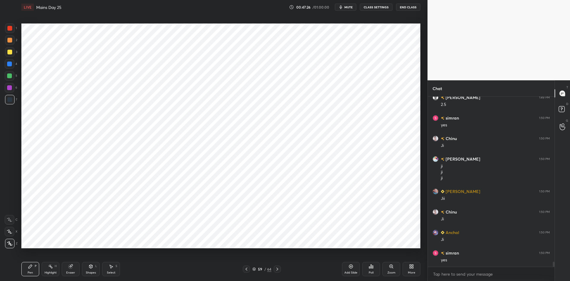
scroll to position [5391, 0]
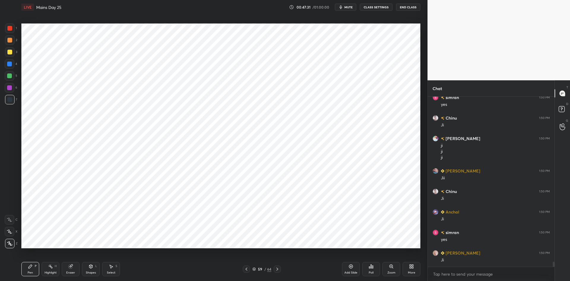
click at [250, 268] on div at bounding box center [246, 268] width 7 height 7
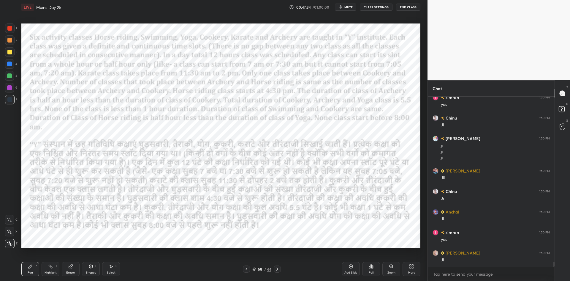
click at [279, 270] on icon at bounding box center [277, 268] width 5 height 5
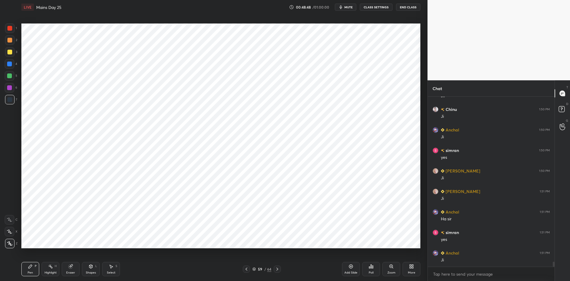
scroll to position [5493, 0]
click at [248, 269] on icon at bounding box center [246, 268] width 5 height 5
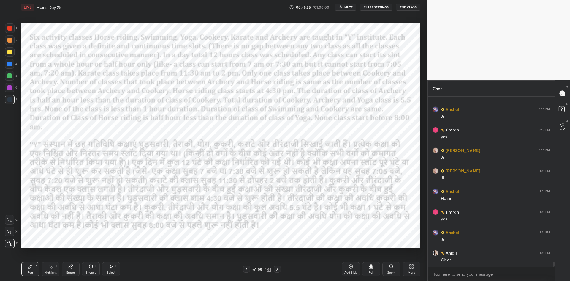
click at [277, 269] on icon at bounding box center [277, 268] width 5 height 5
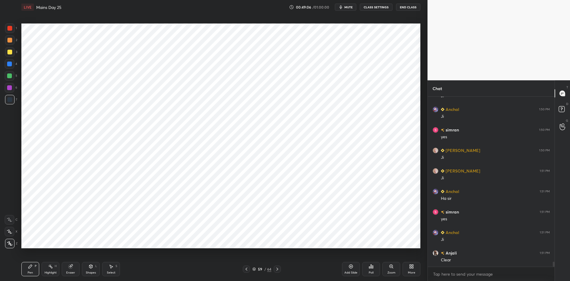
click at [245, 270] on icon at bounding box center [246, 268] width 5 height 5
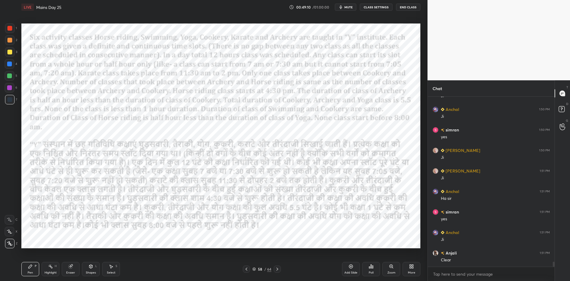
click at [278, 269] on icon at bounding box center [277, 268] width 5 height 5
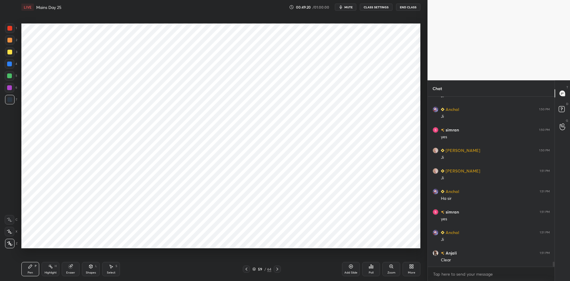
click at [247, 269] on icon at bounding box center [247, 268] width 2 height 3
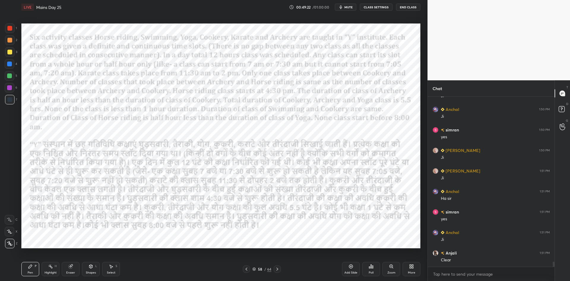
scroll to position [5514, 0]
click at [279, 269] on icon at bounding box center [277, 268] width 5 height 5
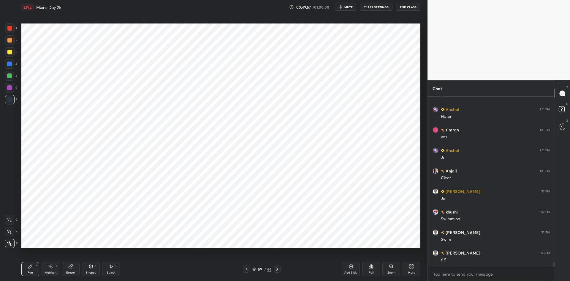
scroll to position [5596, 0]
click at [11, 87] on div at bounding box center [9, 87] width 5 height 5
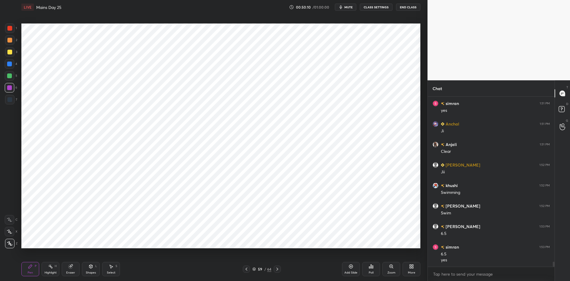
scroll to position [5622, 0]
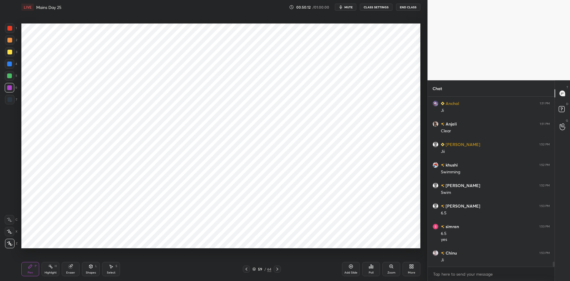
click at [247, 269] on icon at bounding box center [246, 268] width 5 height 5
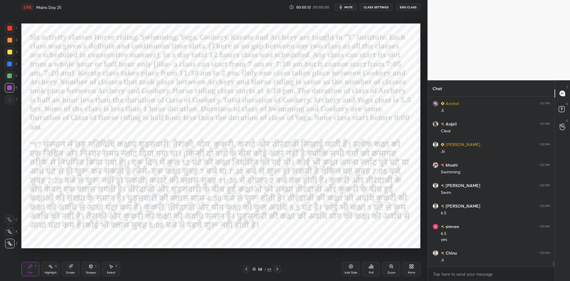
scroll to position [5643, 0]
click at [279, 270] on icon at bounding box center [277, 268] width 5 height 5
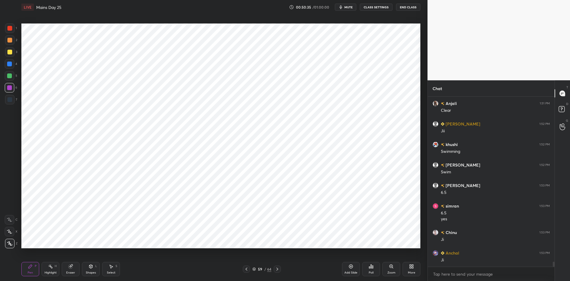
click at [245, 267] on icon at bounding box center [246, 268] width 5 height 5
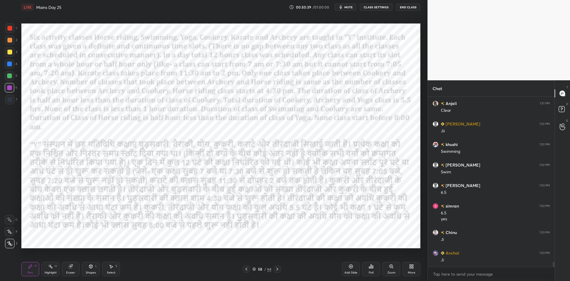
click at [277, 270] on icon at bounding box center [277, 268] width 5 height 5
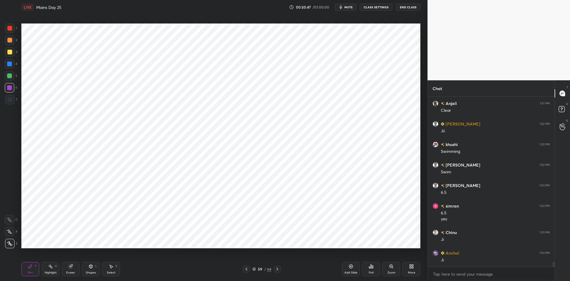
click at [245, 270] on icon at bounding box center [246, 268] width 5 height 5
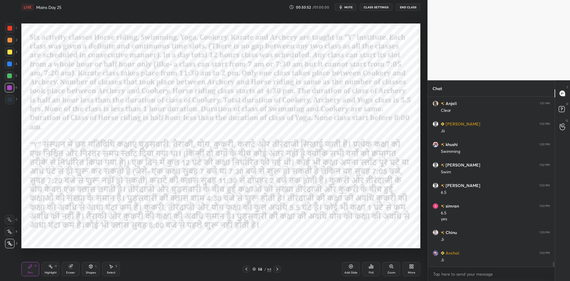
click at [281, 268] on div "58 / 64" at bounding box center [262, 268] width 160 height 7
click at [280, 269] on icon at bounding box center [277, 268] width 5 height 5
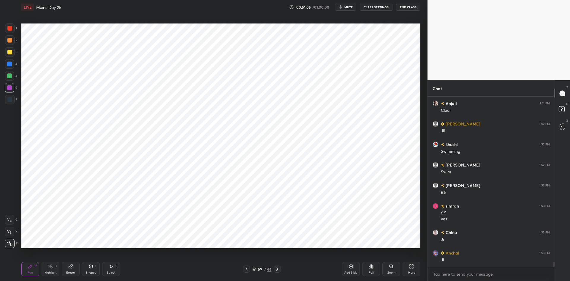
click at [246, 269] on icon at bounding box center [247, 268] width 2 height 3
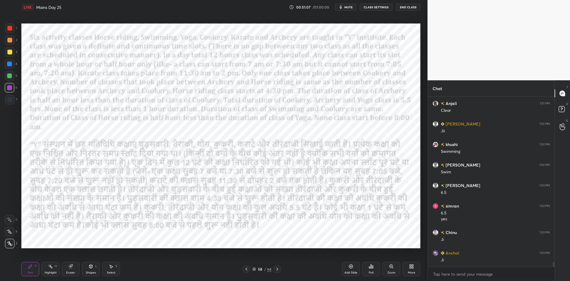
click at [280, 269] on icon at bounding box center [277, 268] width 5 height 5
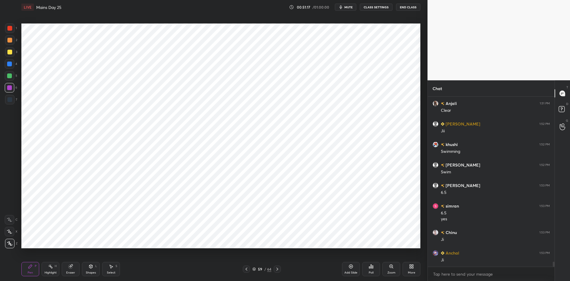
click at [11, 100] on div at bounding box center [9, 99] width 5 height 5
click at [9, 26] on div at bounding box center [9, 28] width 5 height 5
click at [249, 269] on div at bounding box center [246, 268] width 7 height 7
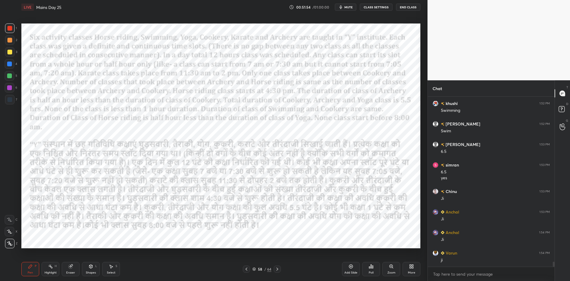
scroll to position [5704, 0]
click at [278, 270] on icon at bounding box center [277, 268] width 5 height 5
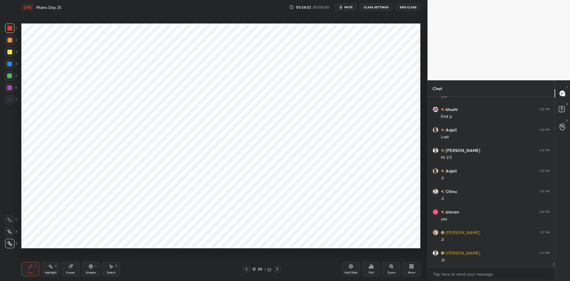
scroll to position [5997, 0]
click at [348, 6] on span "mute" at bounding box center [349, 7] width 8 height 4
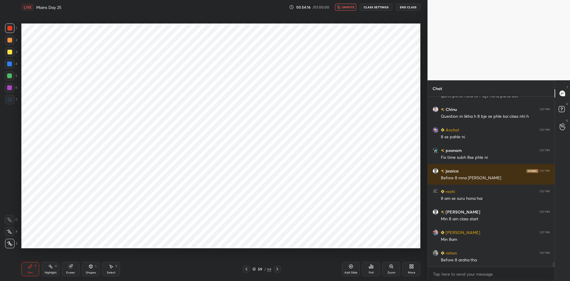
scroll to position [6223, 0]
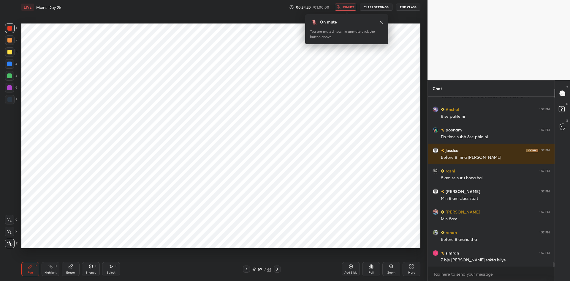
click at [341, 5] on button "unmute" at bounding box center [345, 7] width 21 height 7
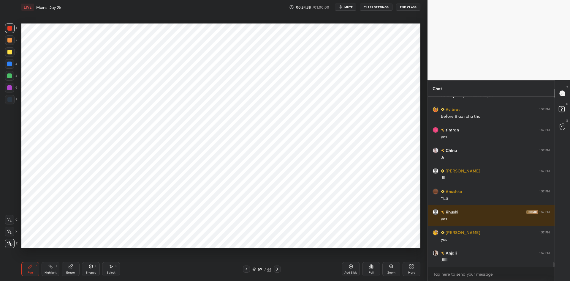
scroll to position [6448, 0]
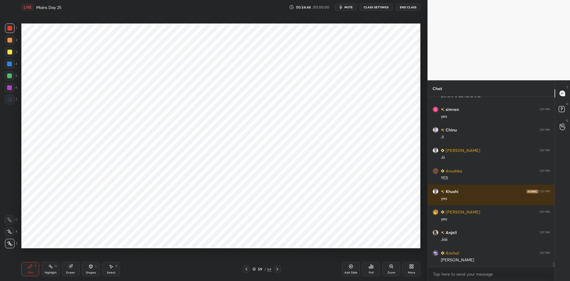
click at [274, 267] on div at bounding box center [277, 268] width 7 height 7
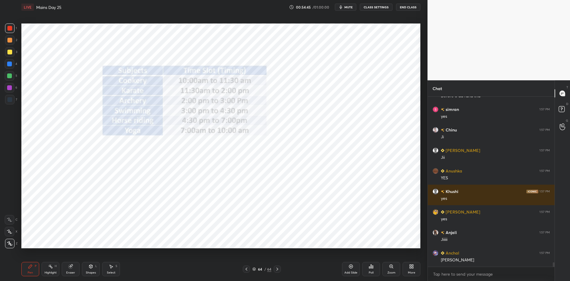
click at [274, 267] on div at bounding box center [277, 268] width 7 height 7
drag, startPoint x: 348, startPoint y: 269, endPoint x: 430, endPoint y: 270, distance: 82.3
click at [355, 269] on div "Add Slide" at bounding box center [351, 269] width 18 height 14
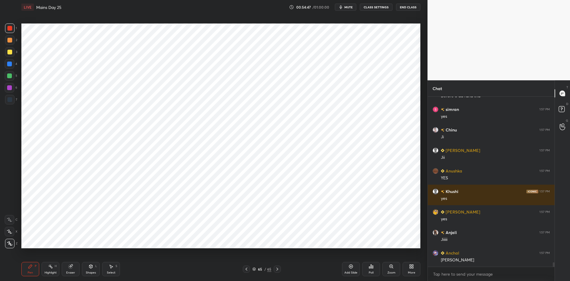
click at [417, 269] on div "More" at bounding box center [412, 269] width 18 height 14
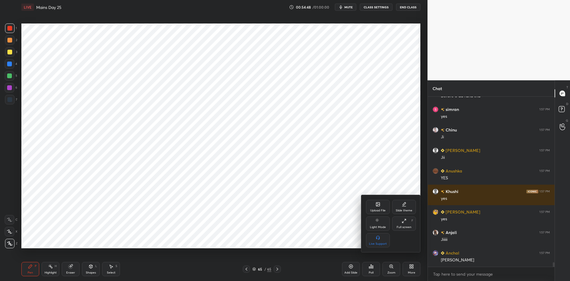
click at [380, 207] on div "Upload File" at bounding box center [378, 207] width 24 height 14
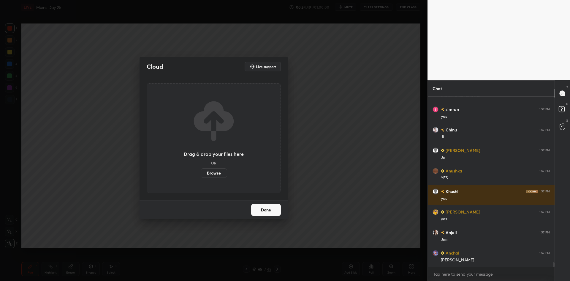
click at [214, 170] on label "Browse" at bounding box center [214, 173] width 26 height 10
click at [201, 170] on input "Browse" at bounding box center [201, 173] width 0 height 10
click at [279, 205] on button "Done" at bounding box center [266, 210] width 30 height 12
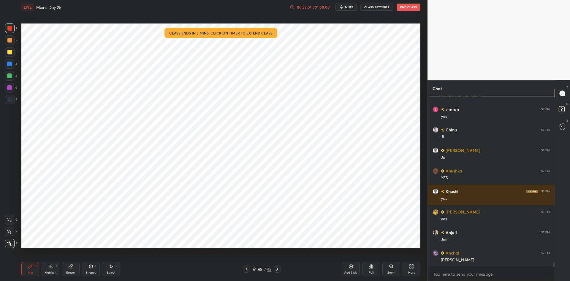
click at [272, 268] on div "65 / 65" at bounding box center [262, 268] width 38 height 7
click at [278, 271] on icon at bounding box center [277, 268] width 5 height 5
click at [252, 267] on div "65 / 65" at bounding box center [262, 268] width 38 height 7
click at [255, 269] on icon at bounding box center [255, 269] width 4 height 4
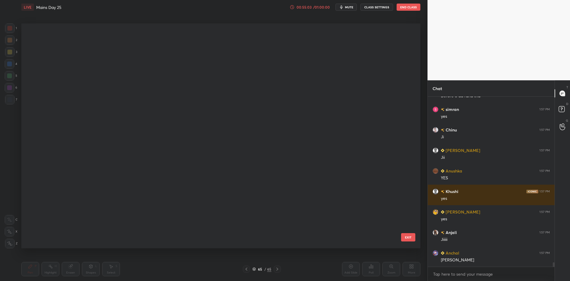
scroll to position [223, 396]
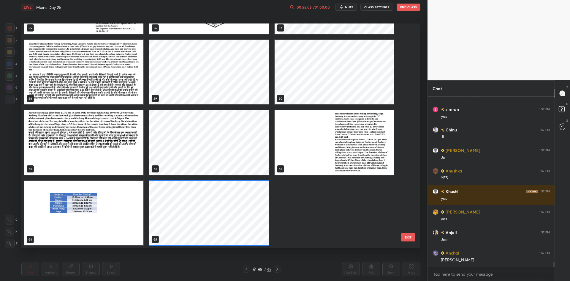
drag, startPoint x: 407, startPoint y: 214, endPoint x: 408, endPoint y: 197, distance: 17.0
click at [408, 197] on div "55 56 57 58 59 60 61 62 63 64 65" at bounding box center [215, 135] width 389 height 225
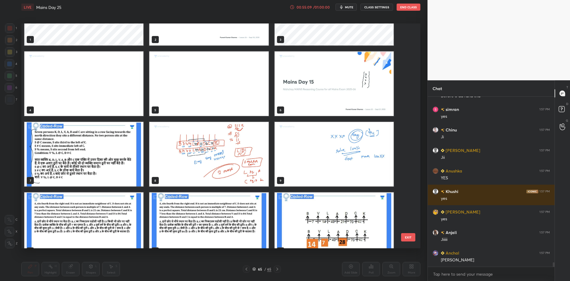
scroll to position [0, 0]
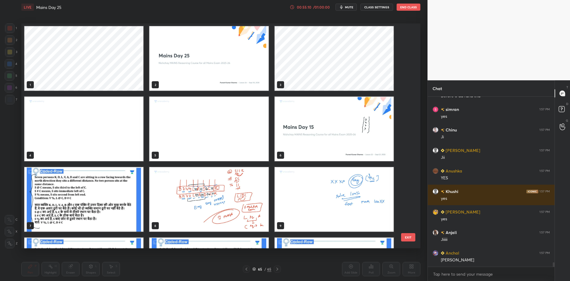
click at [407, 237] on button "EXIT" at bounding box center [408, 237] width 14 height 8
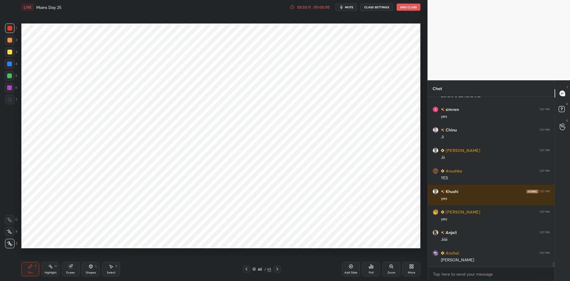
click at [355, 268] on div "Add Slide" at bounding box center [351, 269] width 18 height 14
click at [348, 267] on div "Add Slide" at bounding box center [351, 269] width 18 height 14
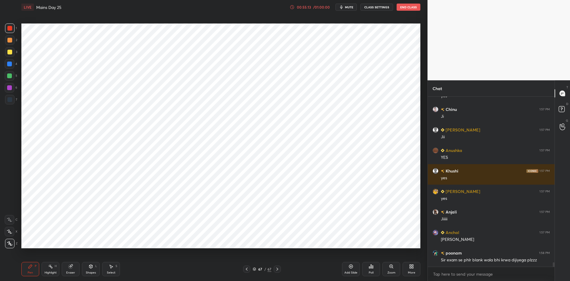
click at [415, 269] on div "More" at bounding box center [412, 269] width 18 height 14
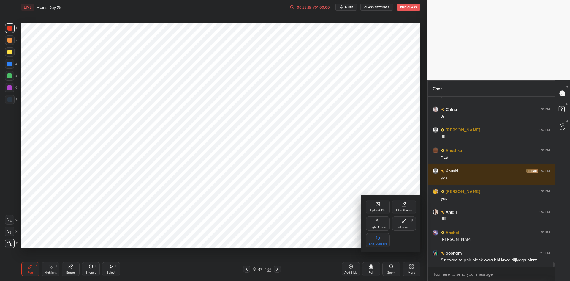
click at [381, 209] on div "Upload File" at bounding box center [377, 210] width 15 height 3
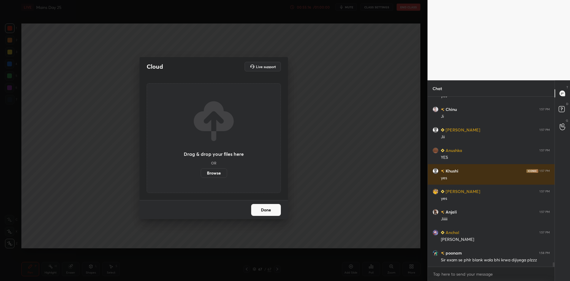
click at [217, 172] on label "Browse" at bounding box center [214, 173] width 26 height 10
click at [201, 172] on input "Browse" at bounding box center [201, 173] width 0 height 10
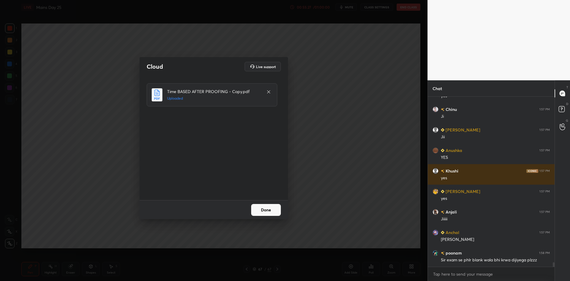
click at [266, 215] on button "Done" at bounding box center [266, 210] width 30 height 12
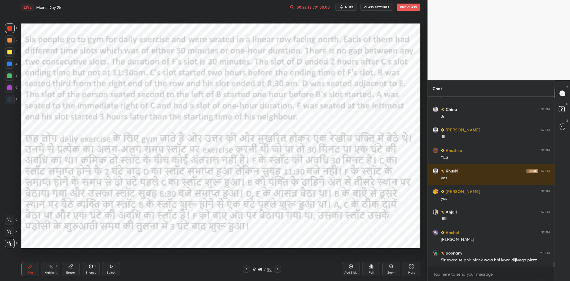
click at [279, 269] on icon at bounding box center [277, 268] width 5 height 5
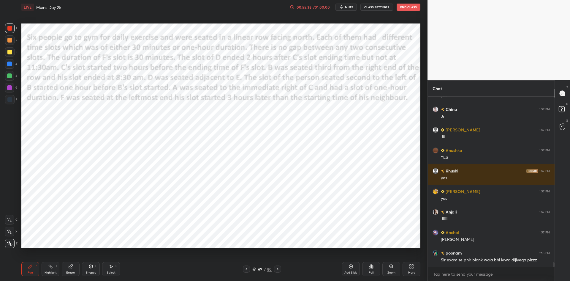
scroll to position [6489, 0]
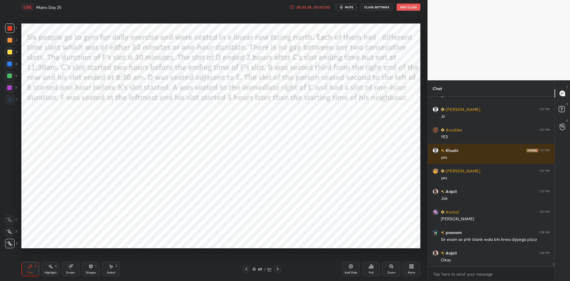
click at [280, 268] on icon at bounding box center [277, 268] width 5 height 5
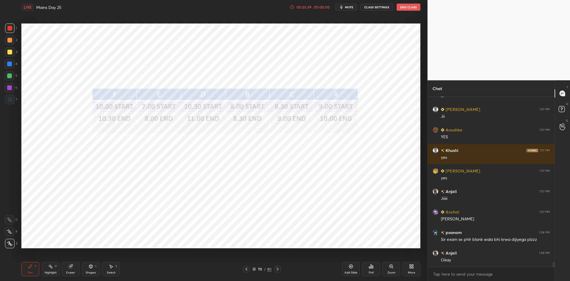
click at [280, 266] on div at bounding box center [277, 268] width 7 height 7
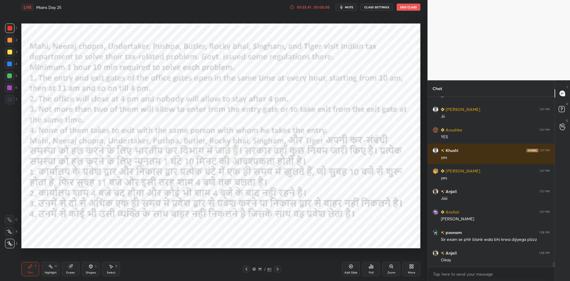
scroll to position [6510, 0]
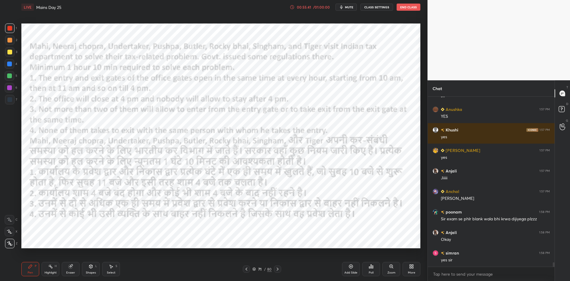
click at [280, 267] on div at bounding box center [277, 268] width 7 height 7
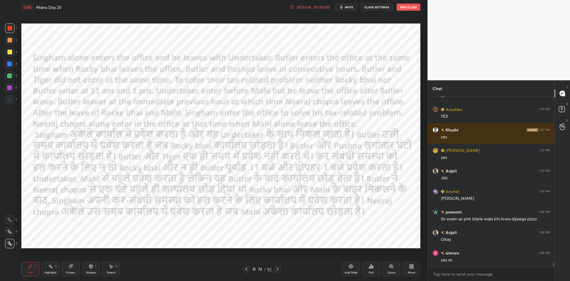
click at [280, 267] on div at bounding box center [277, 268] width 7 height 7
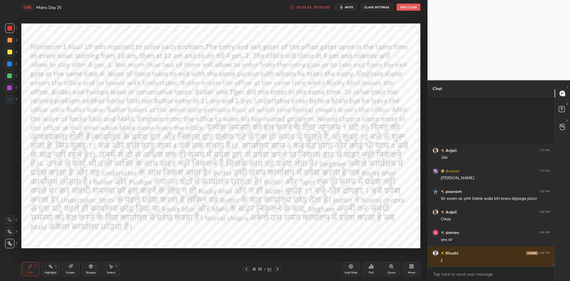
scroll to position [6612, 0]
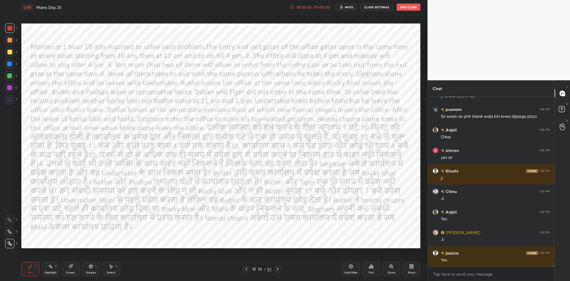
click at [250, 270] on div at bounding box center [246, 268] width 7 height 7
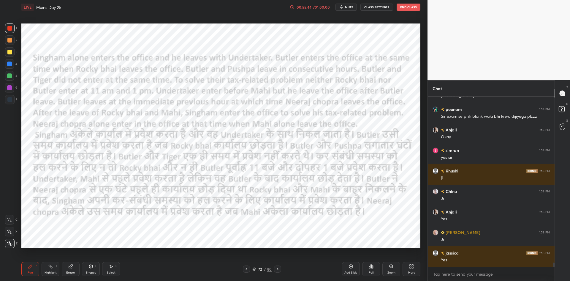
click at [248, 269] on icon at bounding box center [246, 268] width 5 height 5
click at [249, 269] on icon at bounding box center [246, 268] width 5 height 5
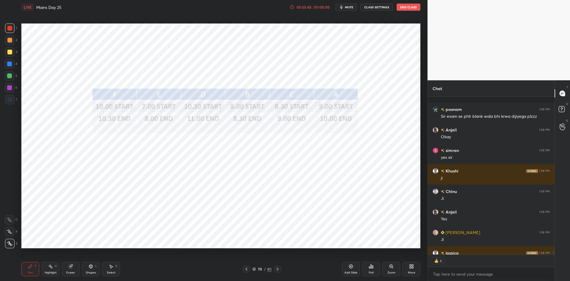
scroll to position [6645, 0]
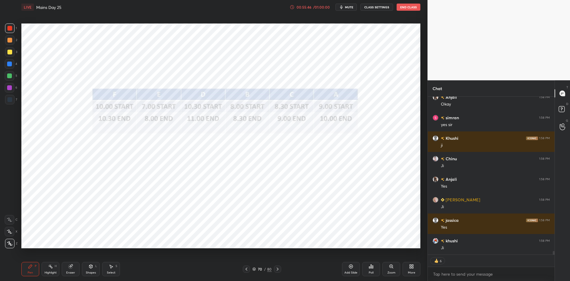
click at [277, 269] on icon at bounding box center [277, 268] width 5 height 5
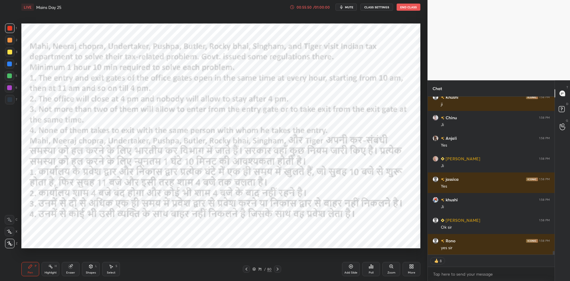
scroll to position [6706, 0]
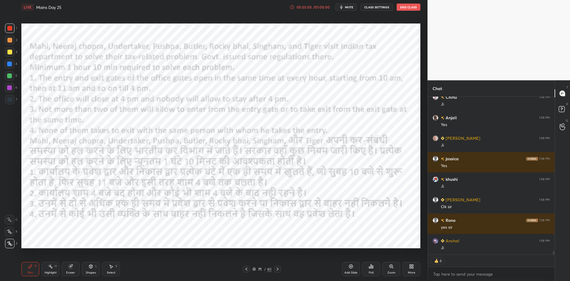
click at [278, 268] on icon at bounding box center [277, 268] width 5 height 5
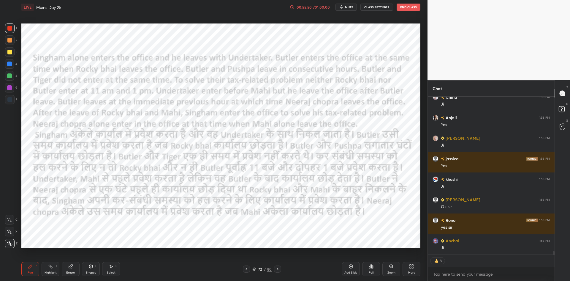
click at [278, 268] on icon at bounding box center [277, 268] width 5 height 5
click at [280, 268] on icon at bounding box center [277, 268] width 5 height 5
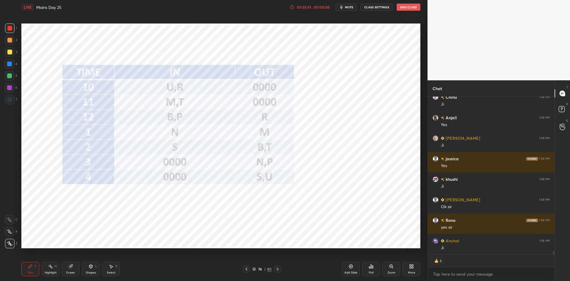
click at [279, 269] on icon at bounding box center [277, 268] width 5 height 5
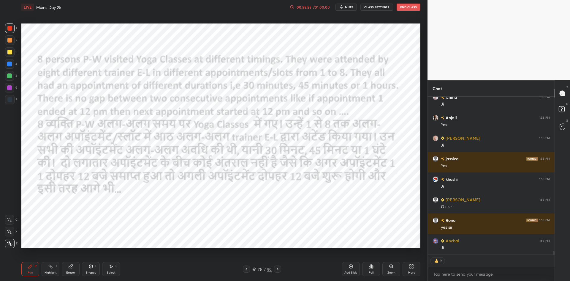
click at [278, 268] on icon at bounding box center [277, 268] width 5 height 5
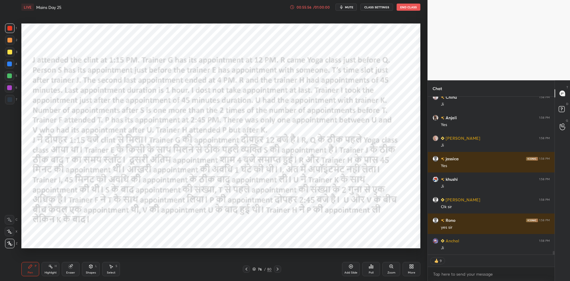
click at [280, 268] on icon at bounding box center [277, 268] width 5 height 5
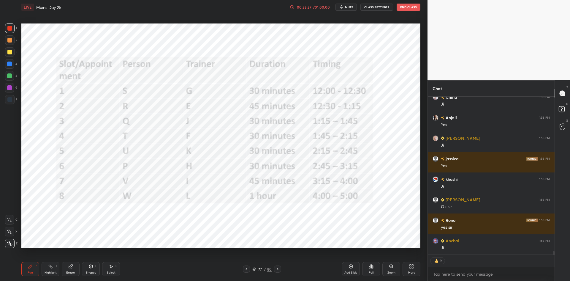
click at [281, 268] on div "77 / 80" at bounding box center [262, 268] width 160 height 7
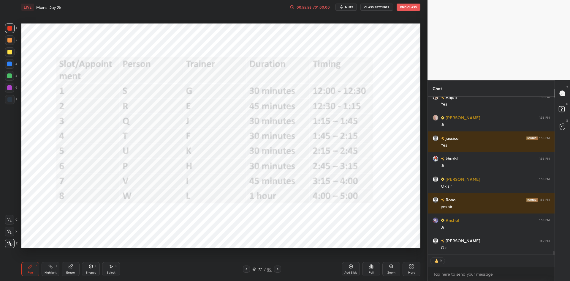
click at [280, 268] on icon at bounding box center [277, 268] width 5 height 5
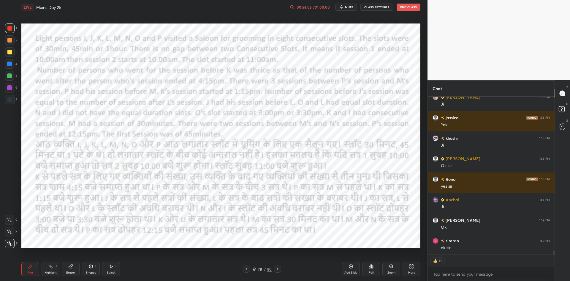
scroll to position [6768, 0]
click at [280, 271] on icon at bounding box center [277, 268] width 5 height 5
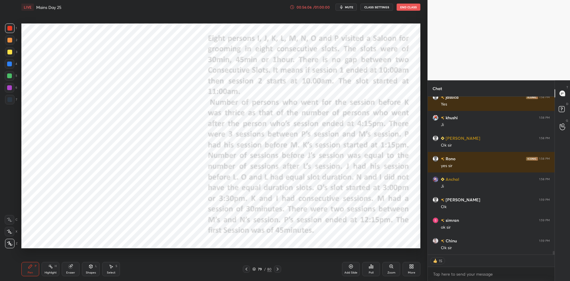
click at [280, 271] on icon at bounding box center [277, 268] width 5 height 5
click at [280, 269] on div at bounding box center [277, 268] width 7 height 7
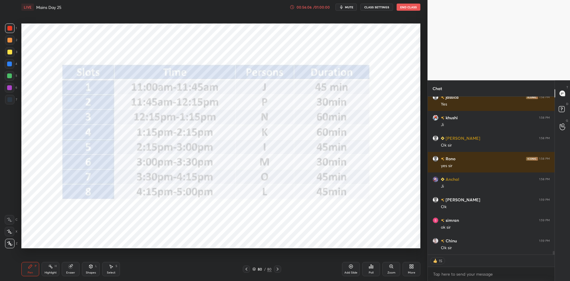
click at [282, 270] on div "80 / 80" at bounding box center [262, 268] width 160 height 7
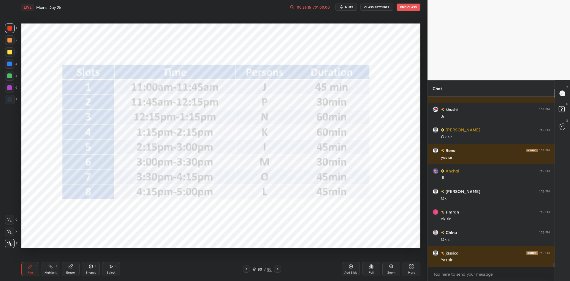
scroll to position [6797, 0]
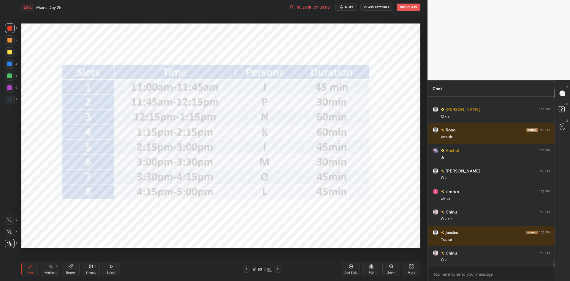
click at [407, 7] on button "End Class" at bounding box center [409, 7] width 24 height 7
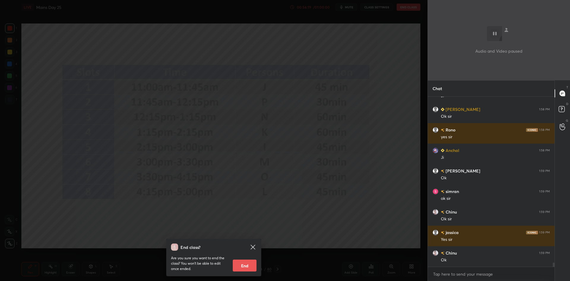
click at [245, 263] on button "End" at bounding box center [245, 265] width 24 height 12
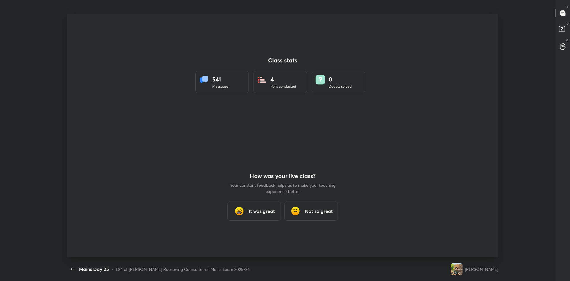
scroll to position [0, 0]
click at [249, 213] on div "It was great" at bounding box center [254, 210] width 53 height 19
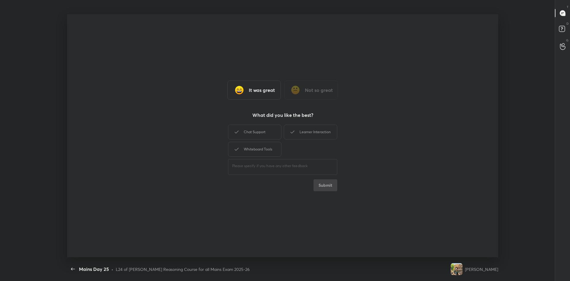
type textarea "x"
click at [265, 132] on div "Chat Support" at bounding box center [254, 131] width 53 height 15
click at [309, 135] on div "Learner Interaction" at bounding box center [310, 131] width 53 height 15
click at [264, 150] on div "Whiteboard Tools" at bounding box center [254, 149] width 53 height 15
click at [323, 185] on button "Submit" at bounding box center [326, 185] width 24 height 12
